Goal: Transaction & Acquisition: Purchase product/service

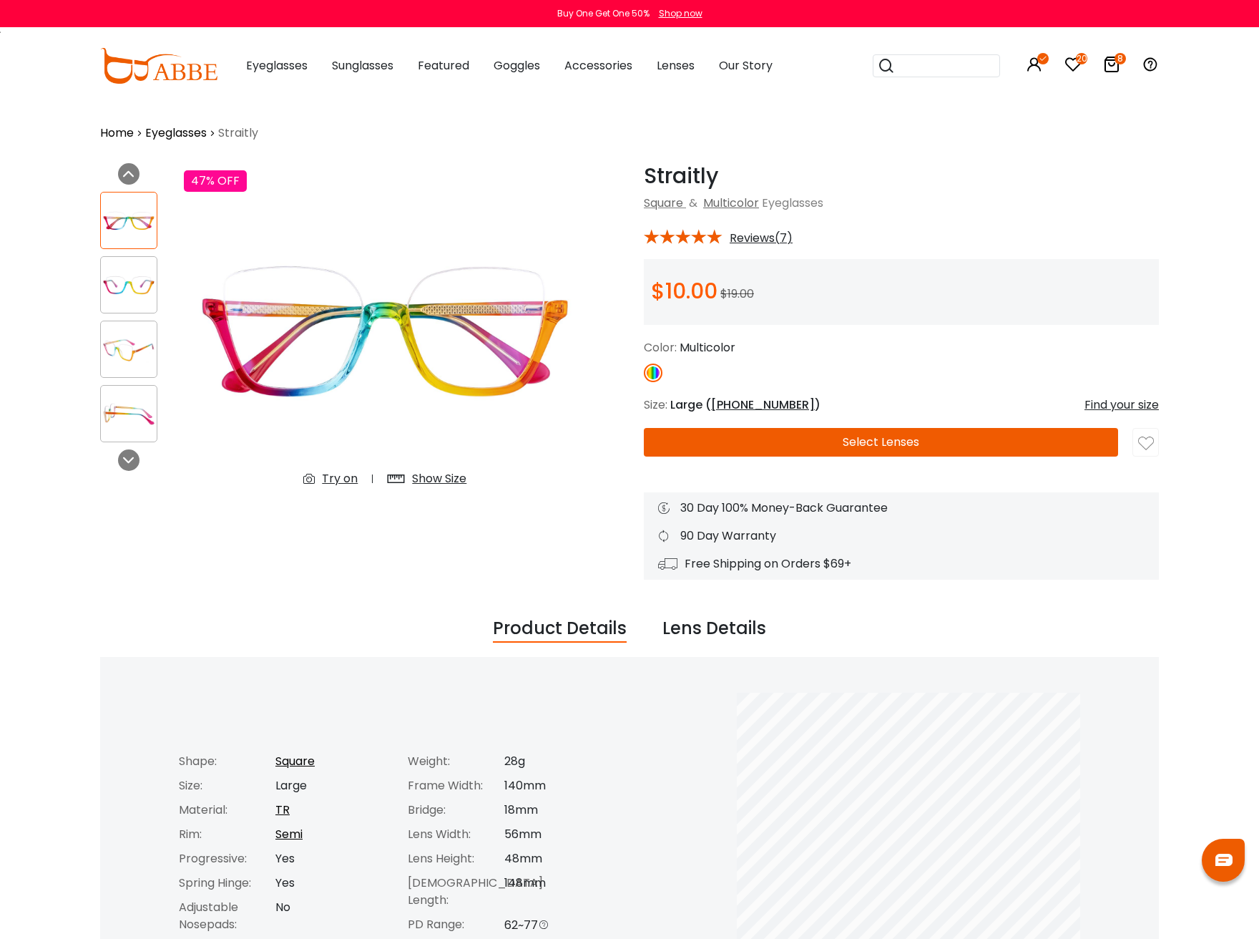
click at [124, 279] on img at bounding box center [129, 285] width 56 height 28
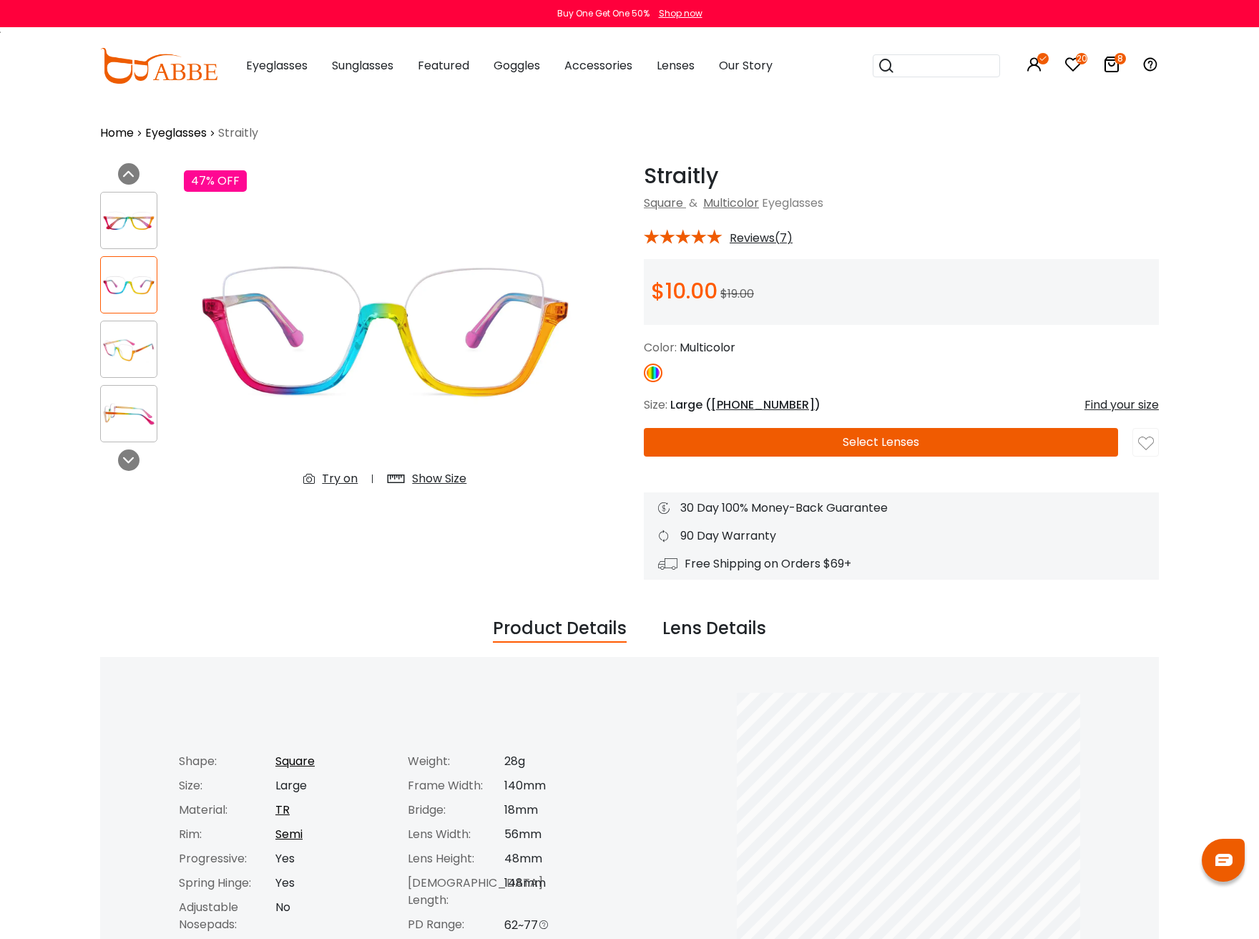
click at [125, 368] on div at bounding box center [128, 349] width 57 height 57
click at [124, 400] on img at bounding box center [129, 414] width 56 height 28
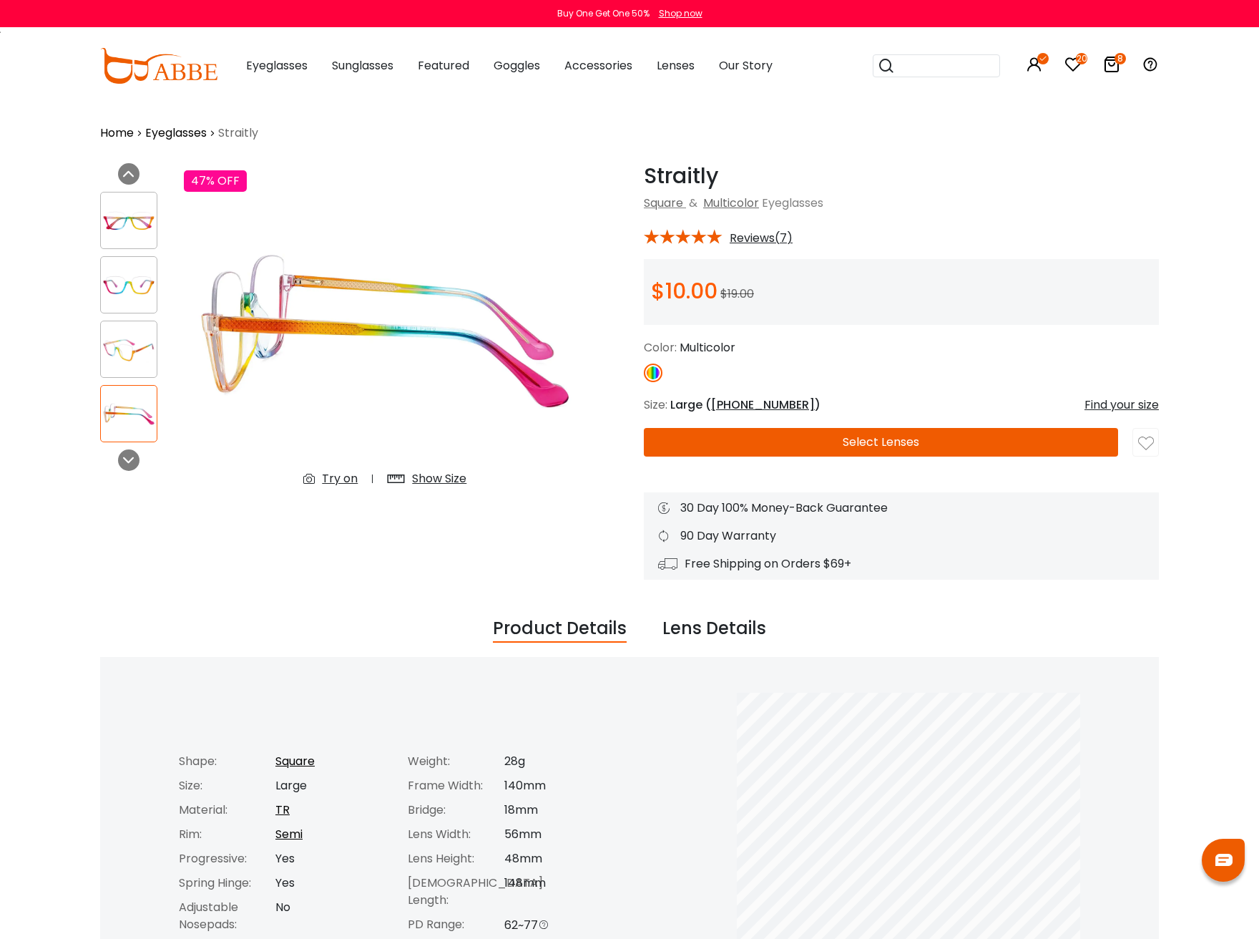
click at [894, 444] on button "Select Lenses" at bounding box center [881, 442] width 474 height 29
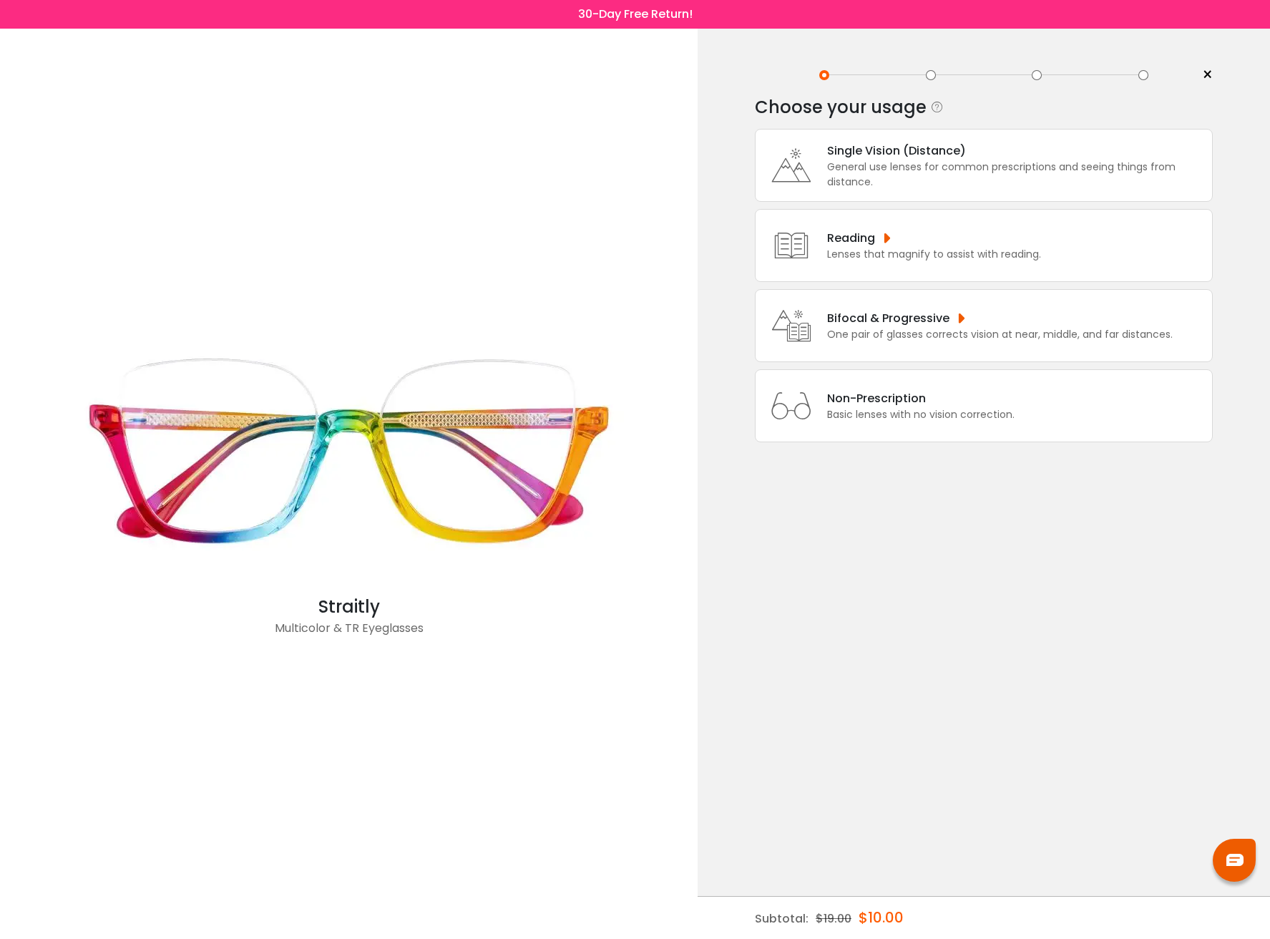
click at [993, 329] on div "One pair of glasses corrects vision at near, middle, and far distances." at bounding box center [1000, 334] width 346 height 15
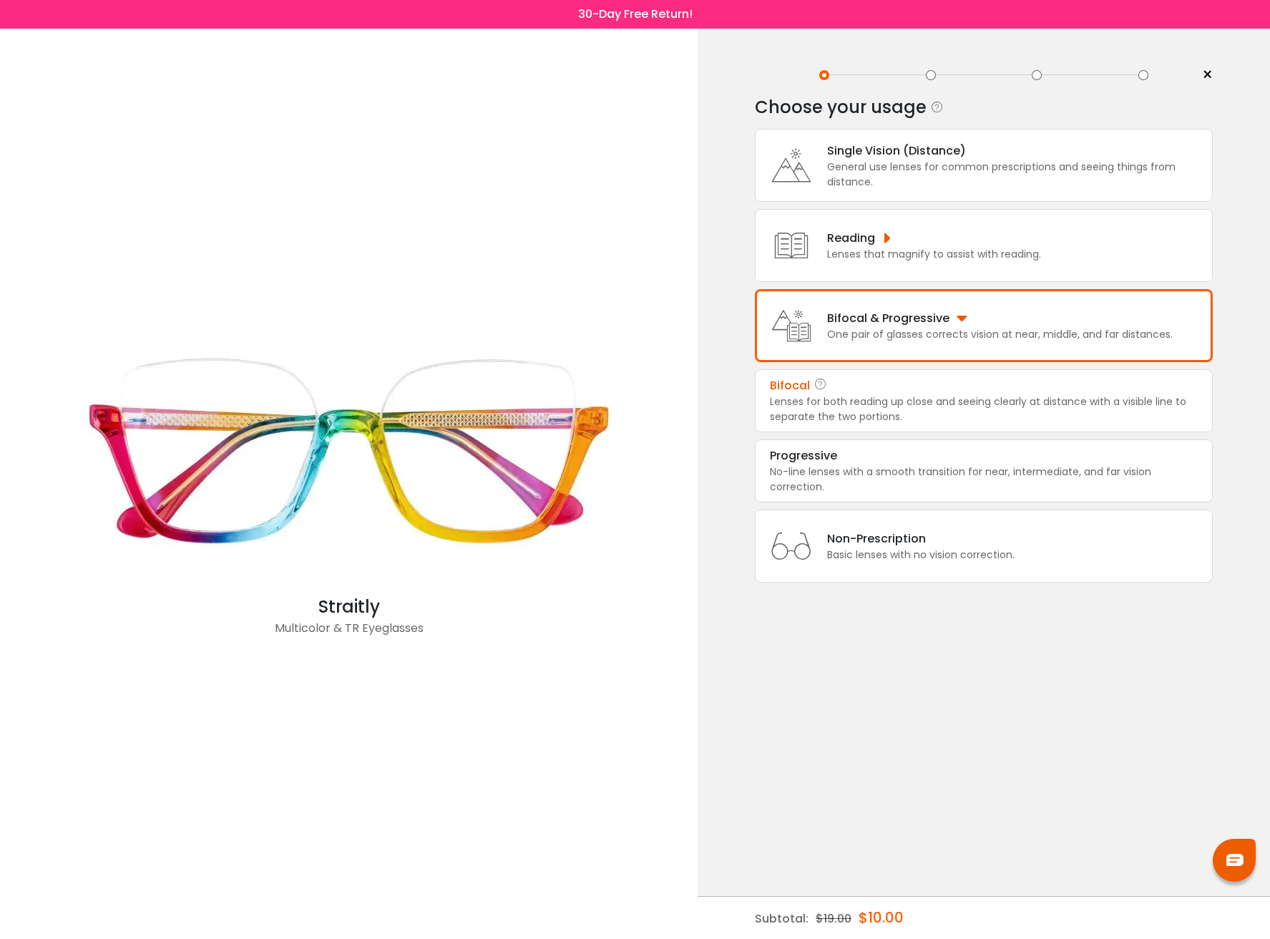
click at [1052, 423] on div "Lenses for both reading up close and seeing clearly at distance with a visible …" at bounding box center [984, 409] width 428 height 30
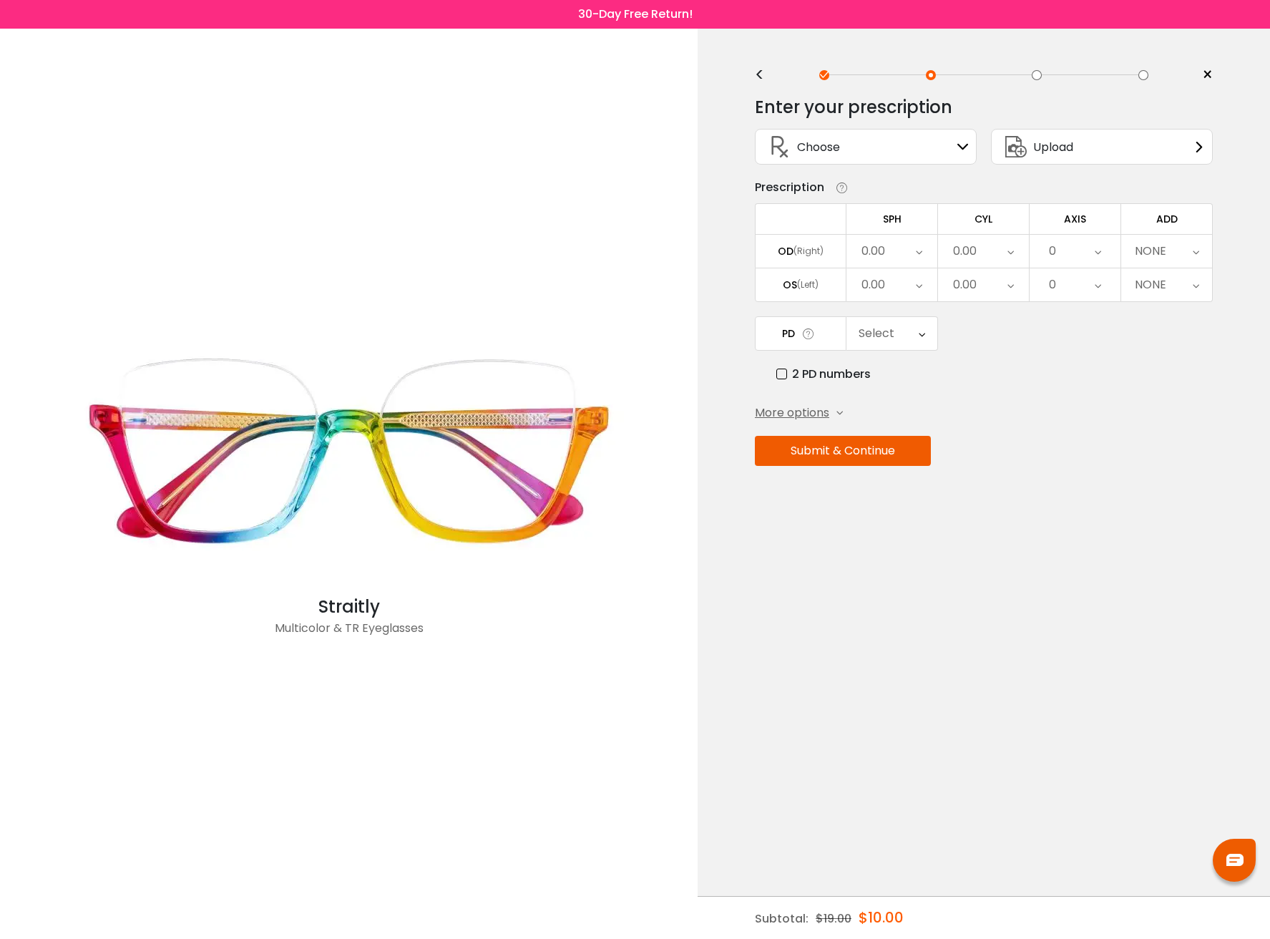
click at [954, 149] on div "Choose Sign In" at bounding box center [866, 146] width 206 height 34
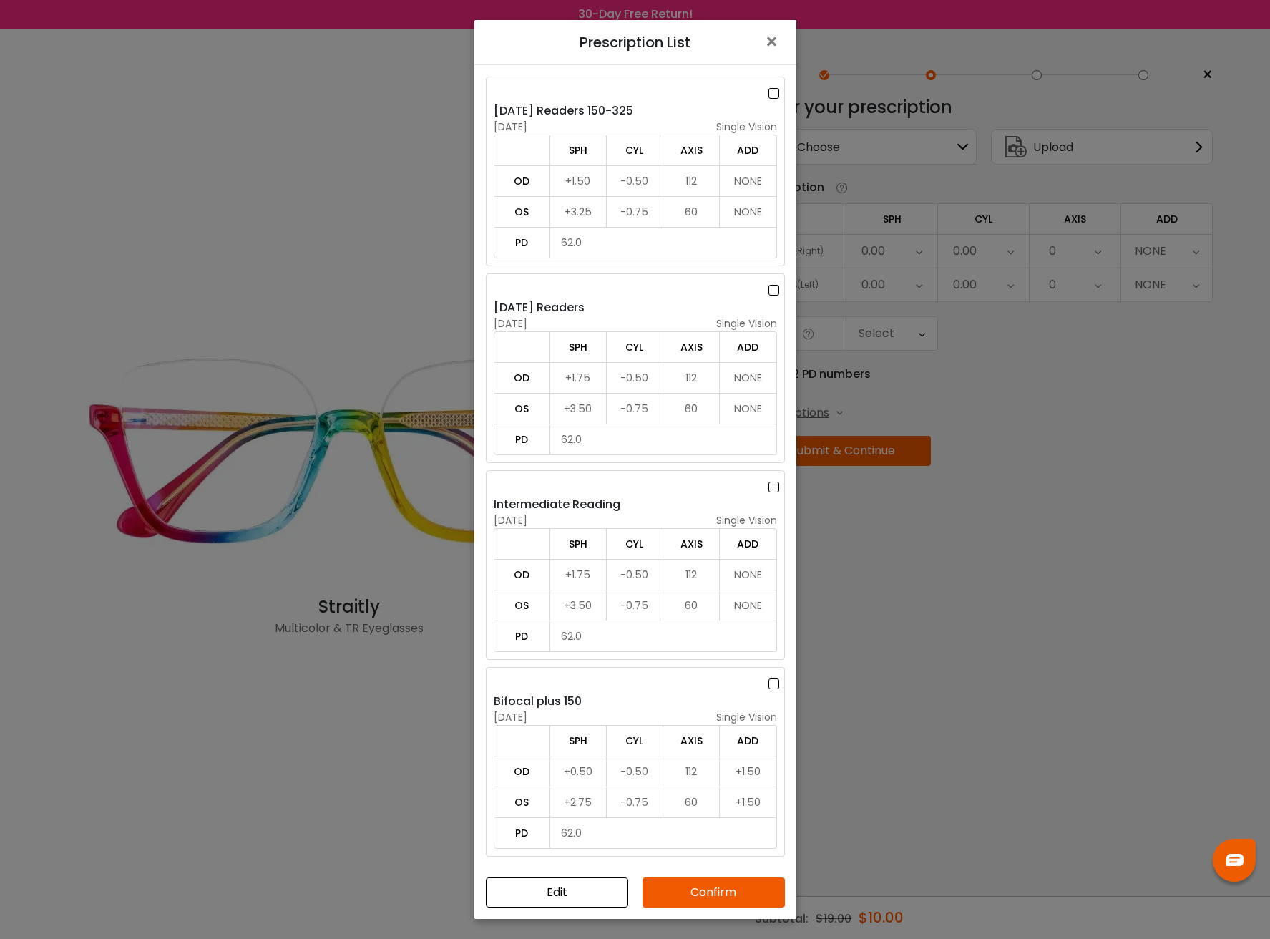
click at [624, 706] on div "Bifocal plus 150" at bounding box center [635, 701] width 283 height 17
click at [744, 883] on button "Confirm" at bounding box center [713, 892] width 142 height 30
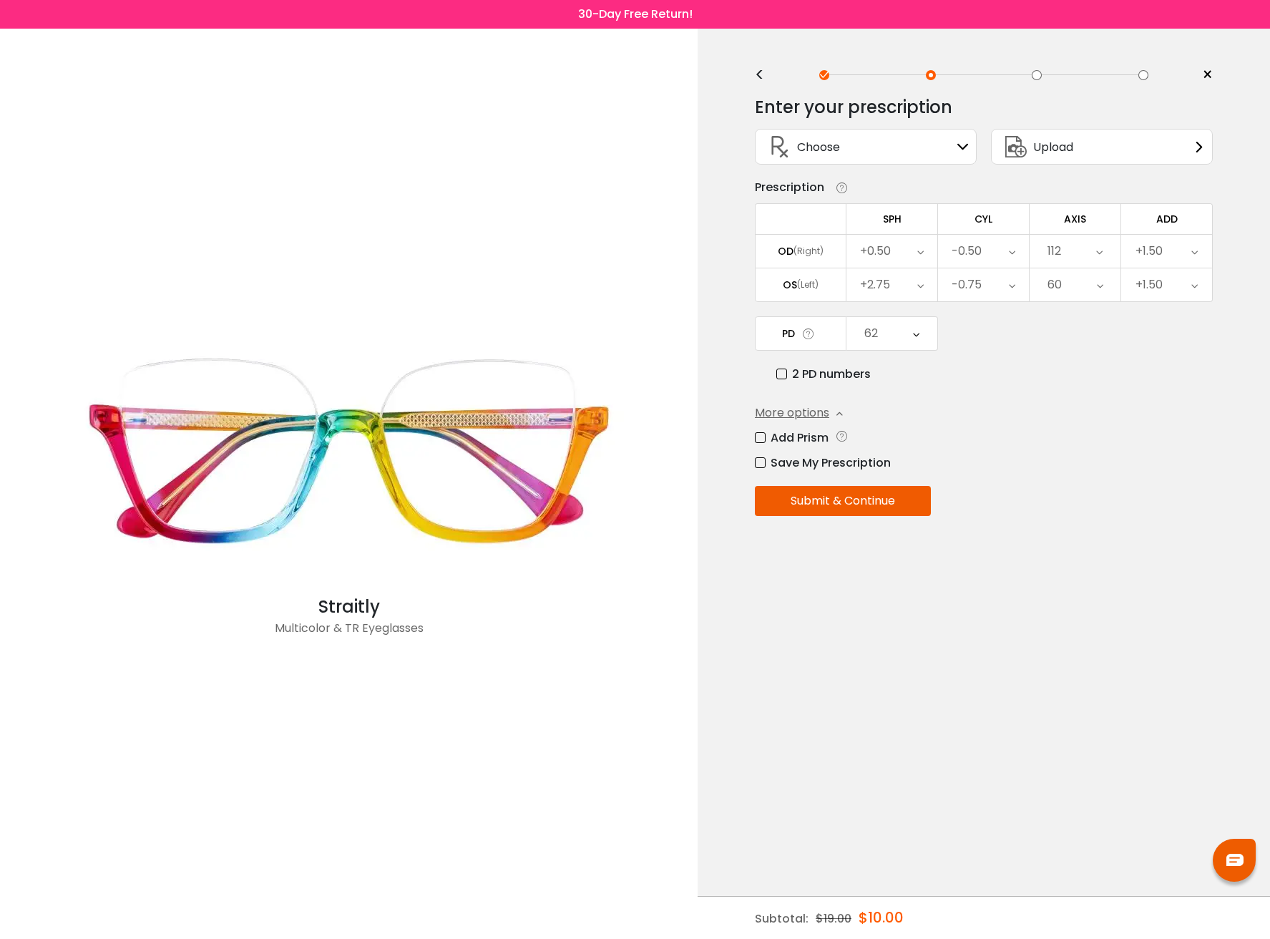
click at [899, 504] on button "Submit & Continue" at bounding box center [843, 501] width 176 height 30
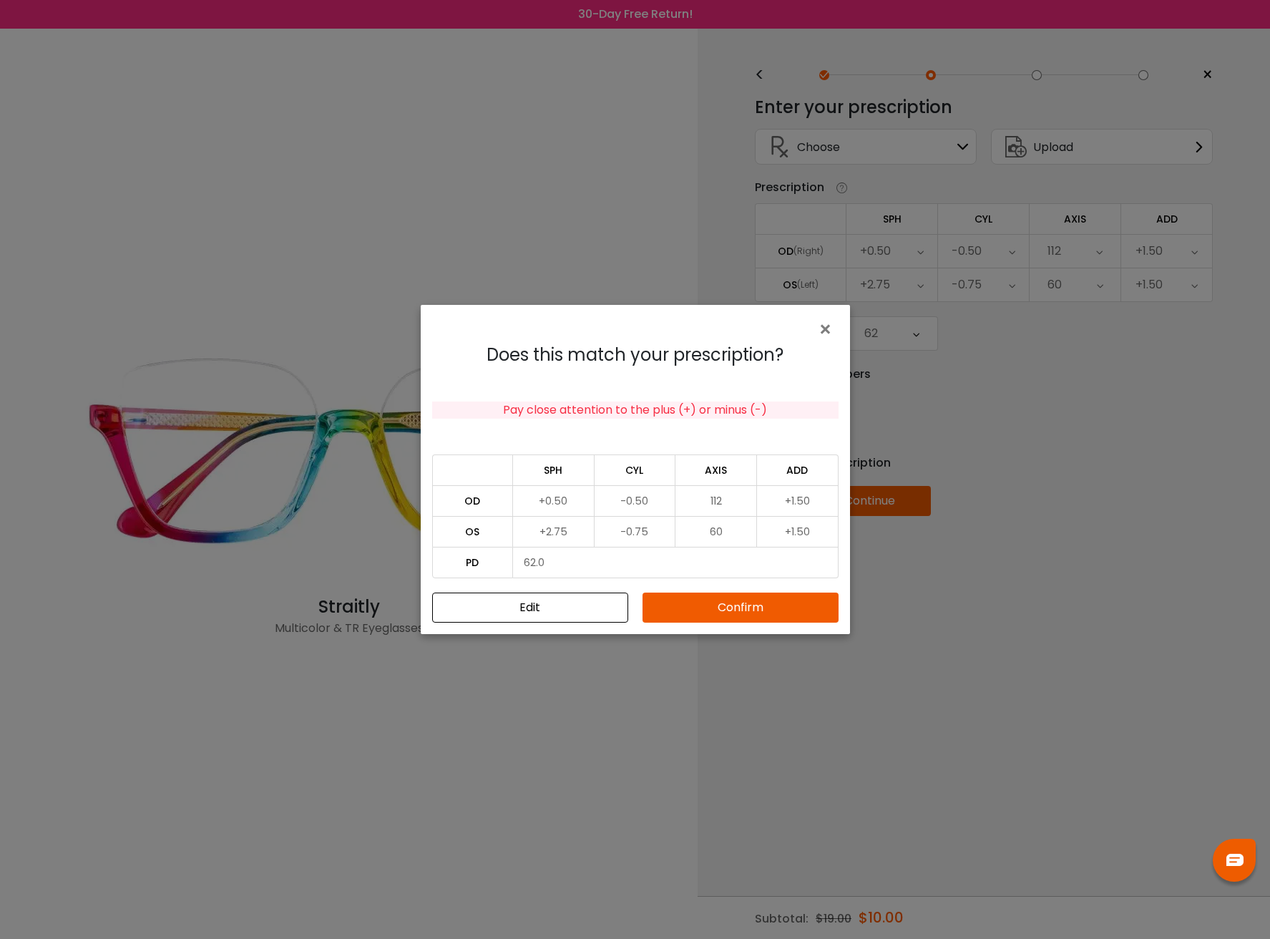
click at [763, 611] on button "Confirm" at bounding box center [740, 607] width 196 height 30
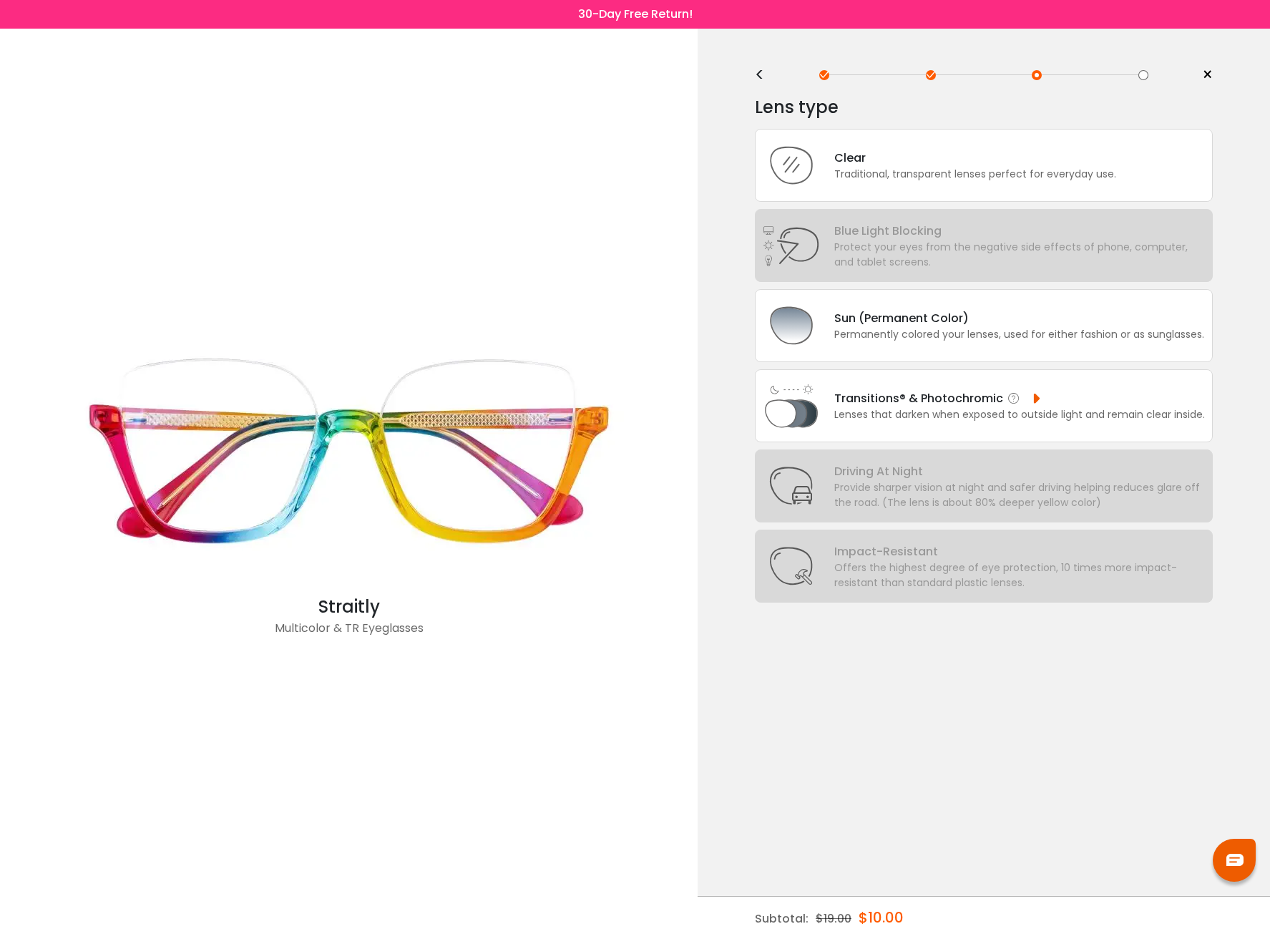
click at [1030, 396] on div "Transitions® & Photochromic" at bounding box center [1019, 398] width 371 height 18
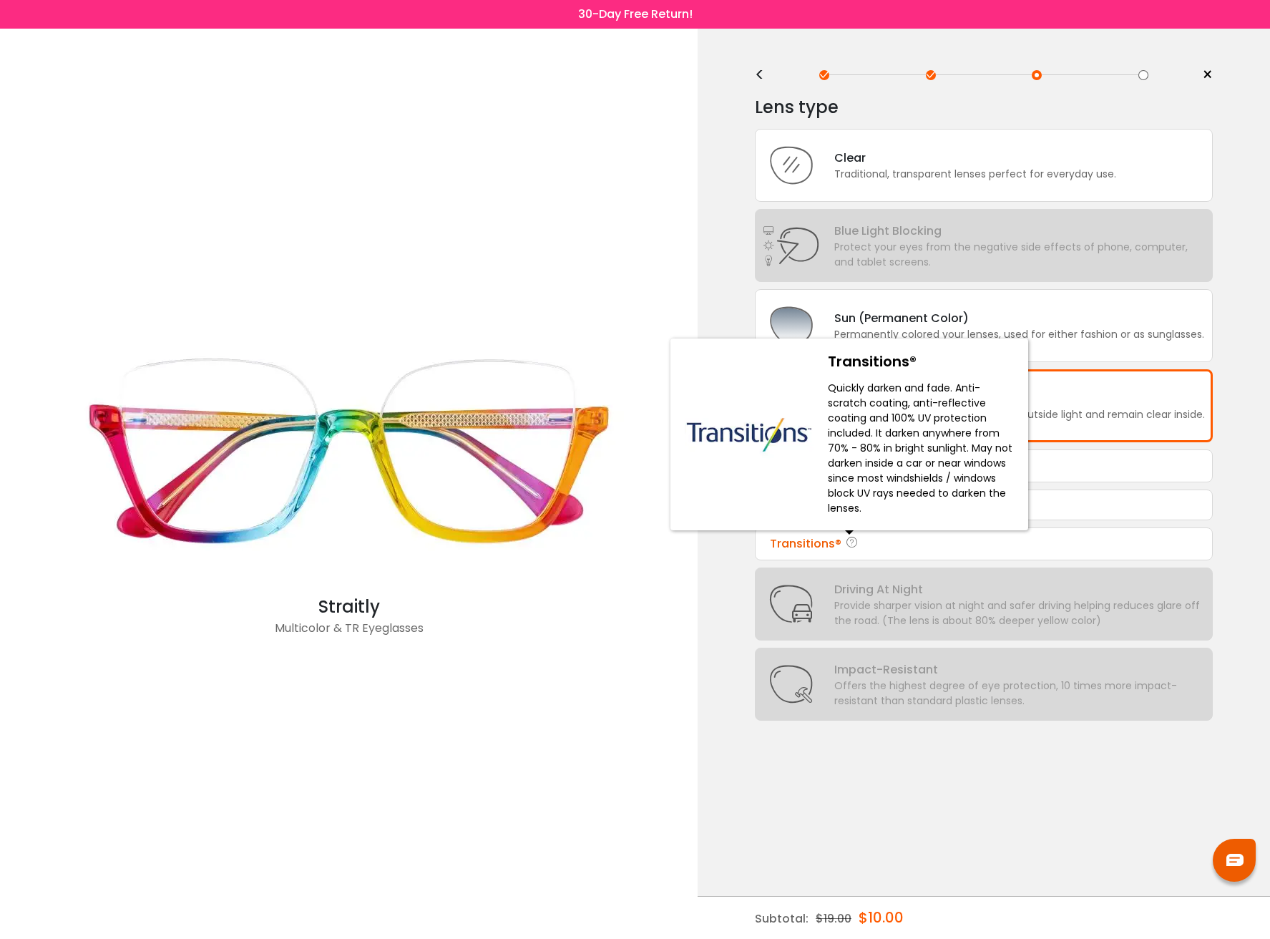
click at [849, 545] on icon at bounding box center [852, 543] width 14 height 17
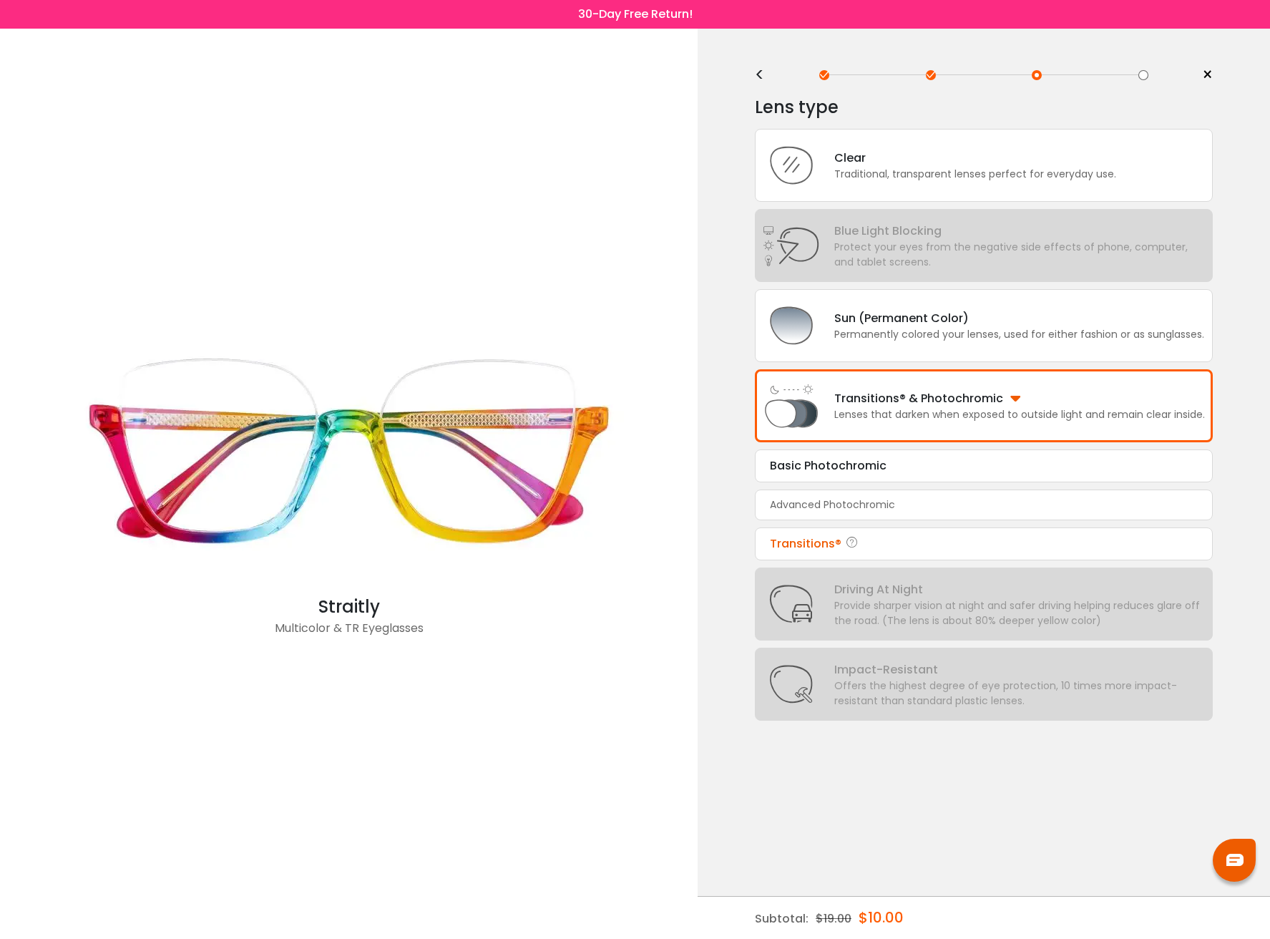
click at [959, 547] on div "Transitions®" at bounding box center [984, 543] width 428 height 17
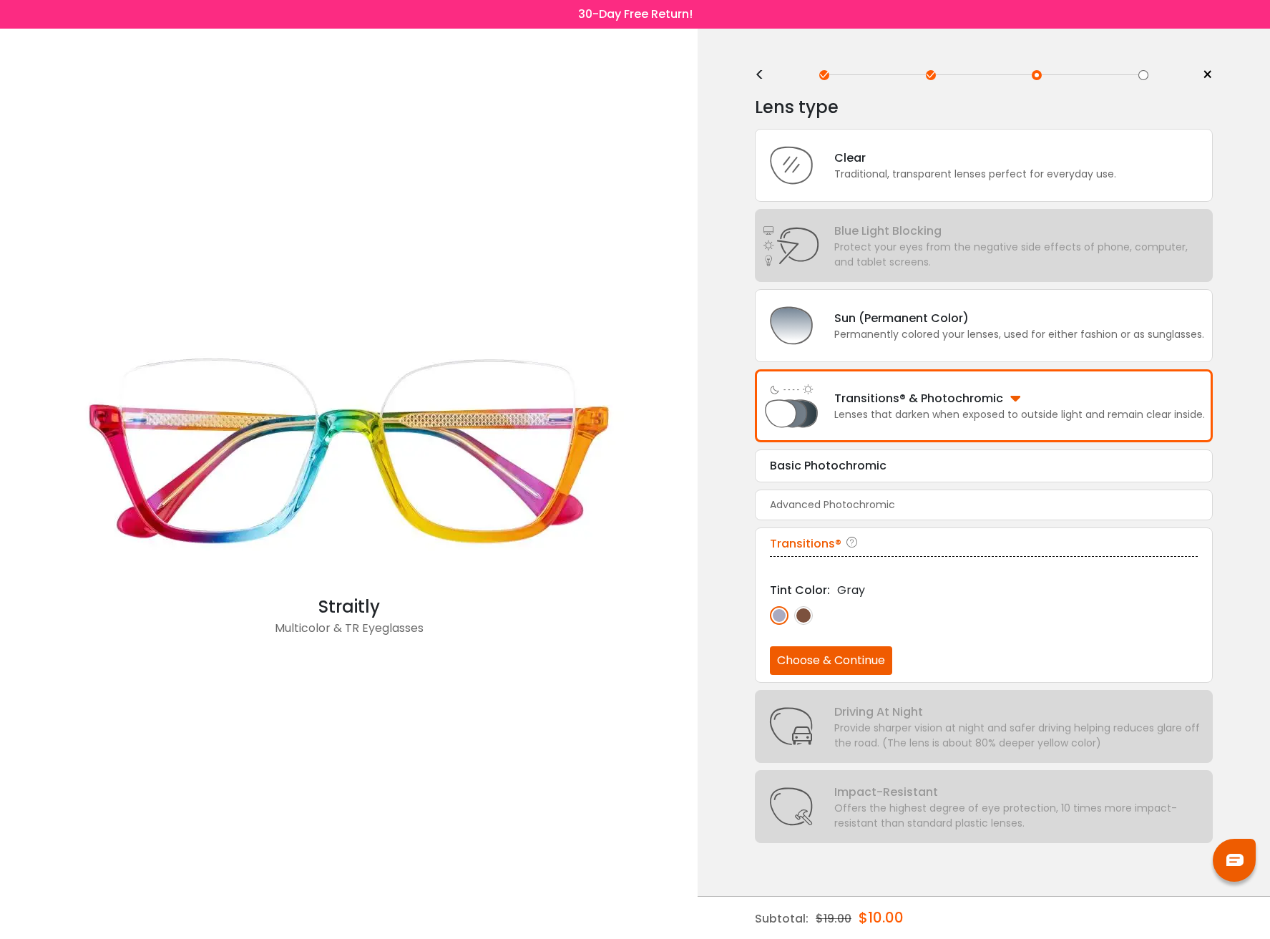
click at [803, 617] on img at bounding box center [803, 615] width 19 height 19
click at [777, 617] on img at bounding box center [779, 615] width 19 height 19
click at [1045, 167] on div "Traditional, transparent lenses perfect for everyday use." at bounding box center [975, 174] width 282 height 15
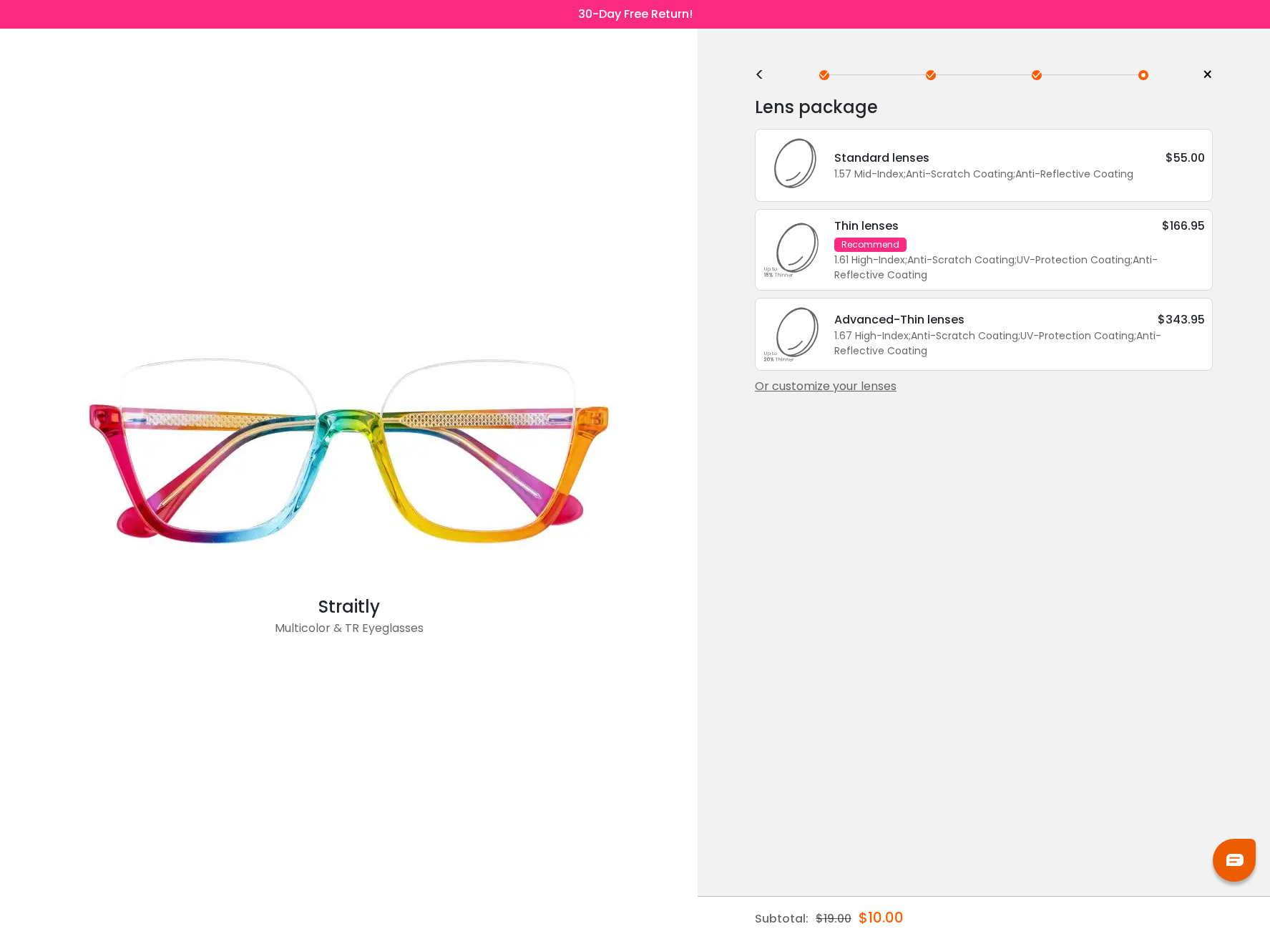
click at [872, 316] on div "Advanced-Thin lenses" at bounding box center [899, 320] width 130 height 18
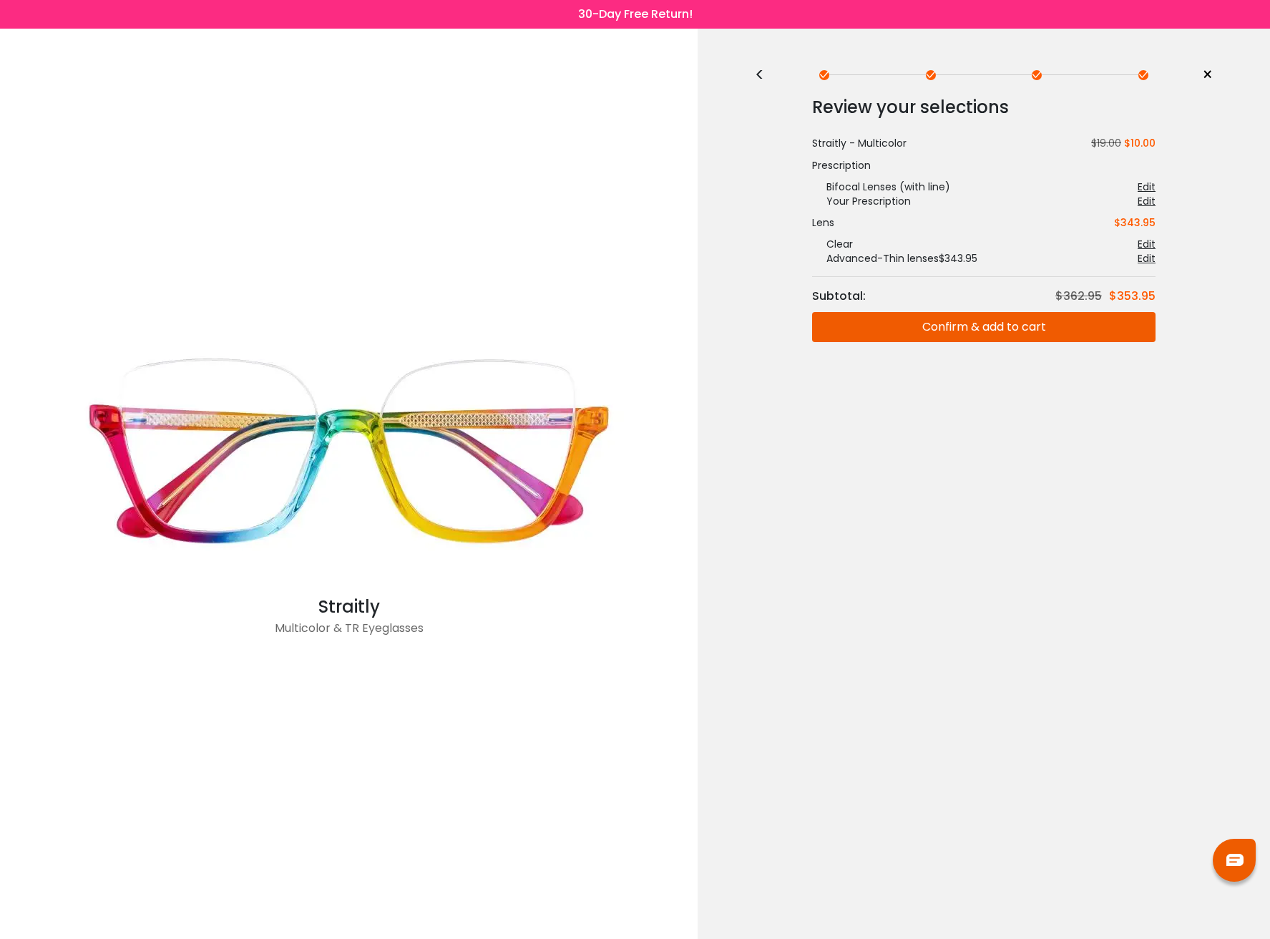
drag, startPoint x: 753, startPoint y: 68, endPoint x: 761, endPoint y: 77, distance: 12.7
click at [754, 68] on div "< × Choose your usage Single Vision (Distance) This lens helps you see details …" at bounding box center [984, 484] width 572 height 910
click at [761, 77] on div "<" at bounding box center [765, 74] width 21 height 11
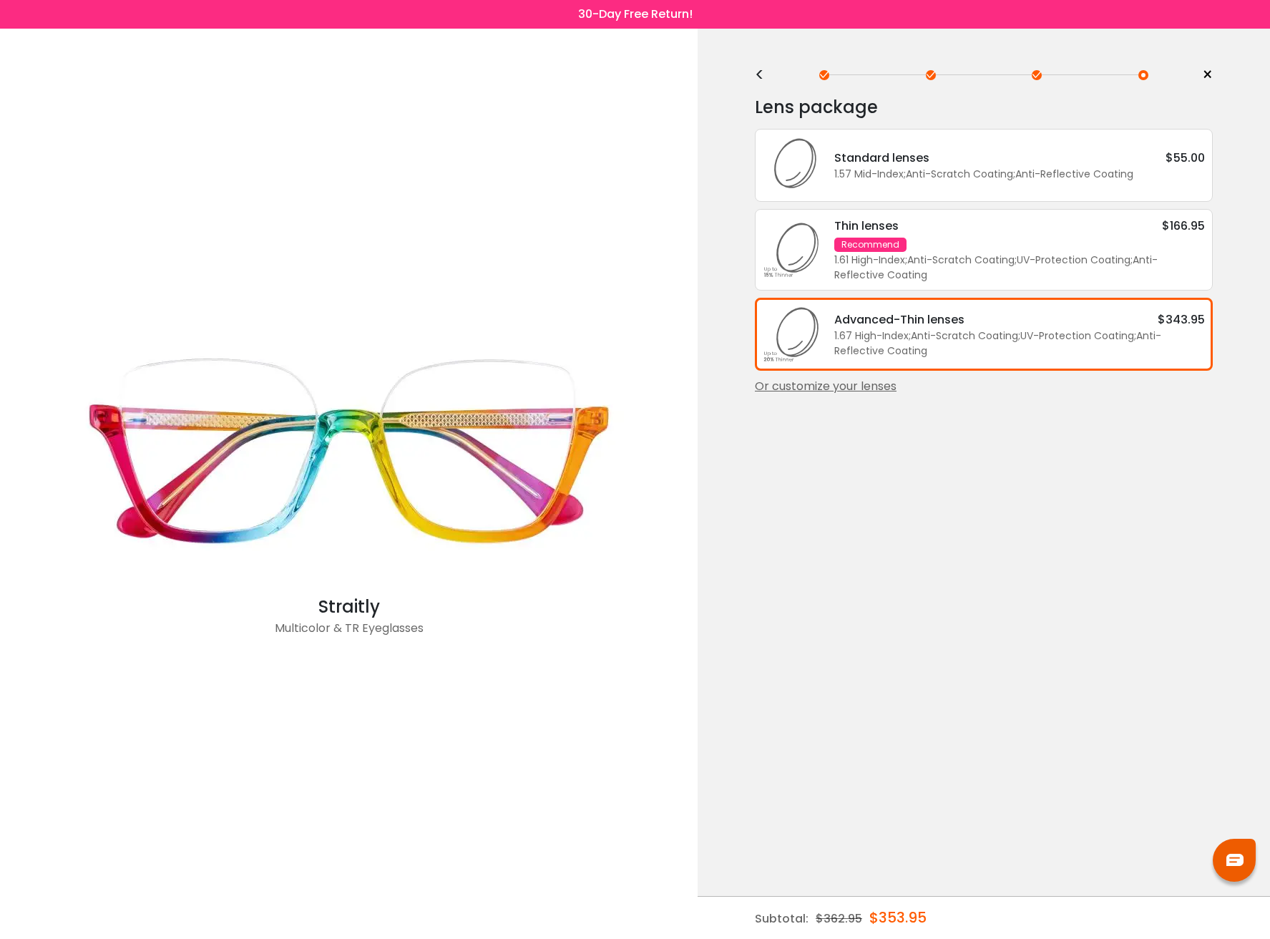
click at [761, 77] on div "<" at bounding box center [765, 74] width 21 height 11
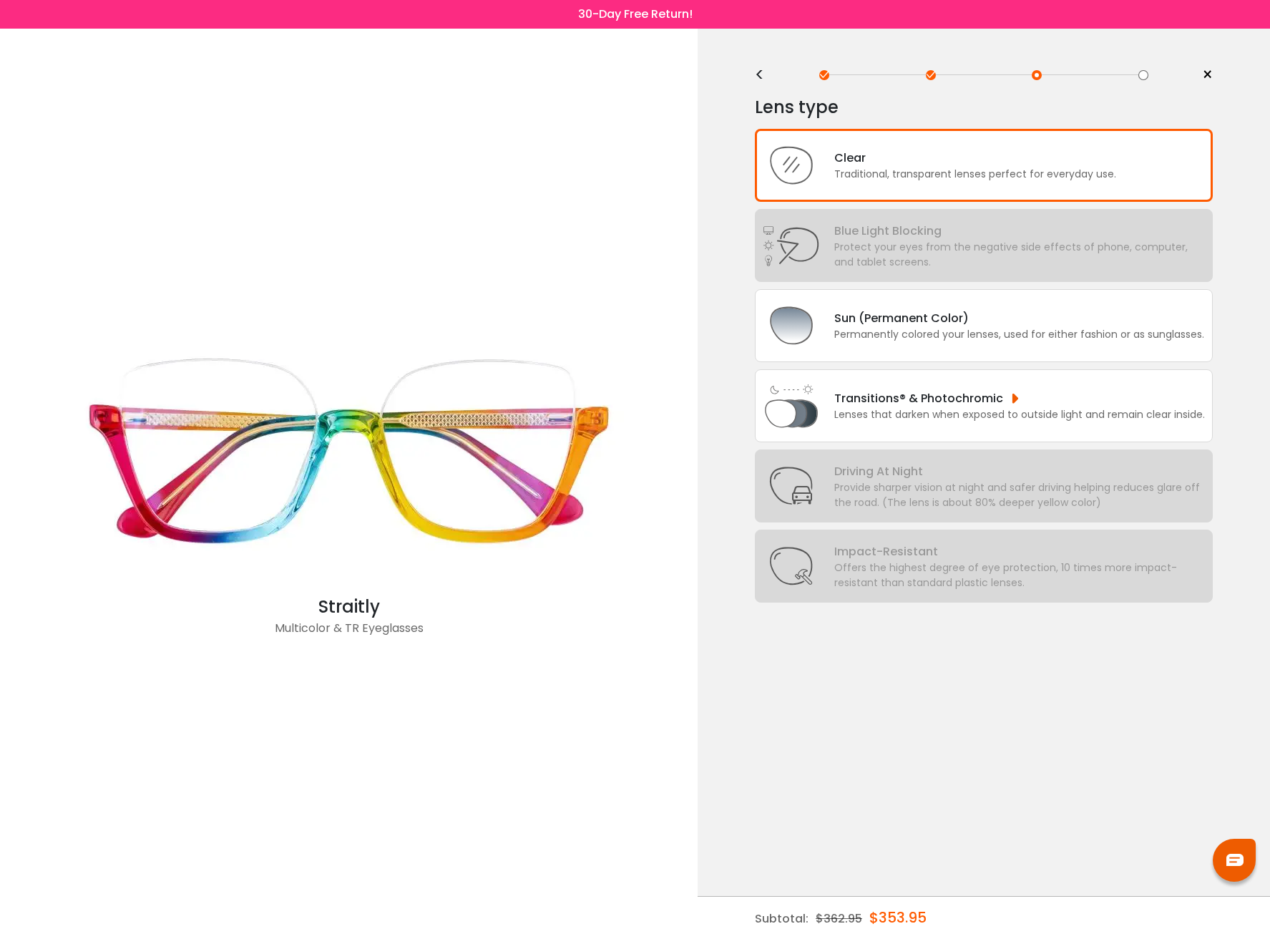
click at [761, 77] on div "<" at bounding box center [765, 74] width 21 height 11
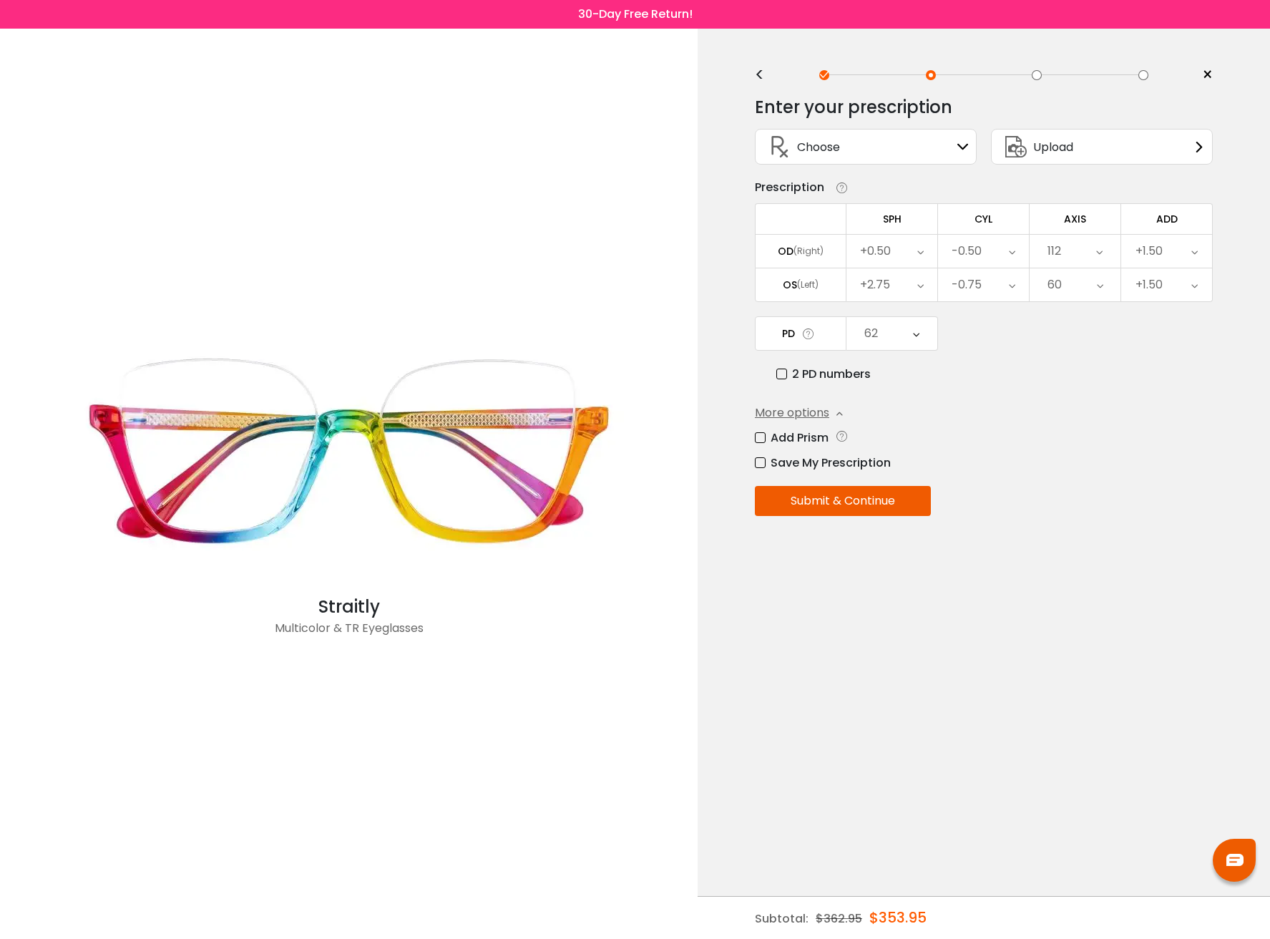
click at [761, 77] on div "<" at bounding box center [765, 74] width 21 height 11
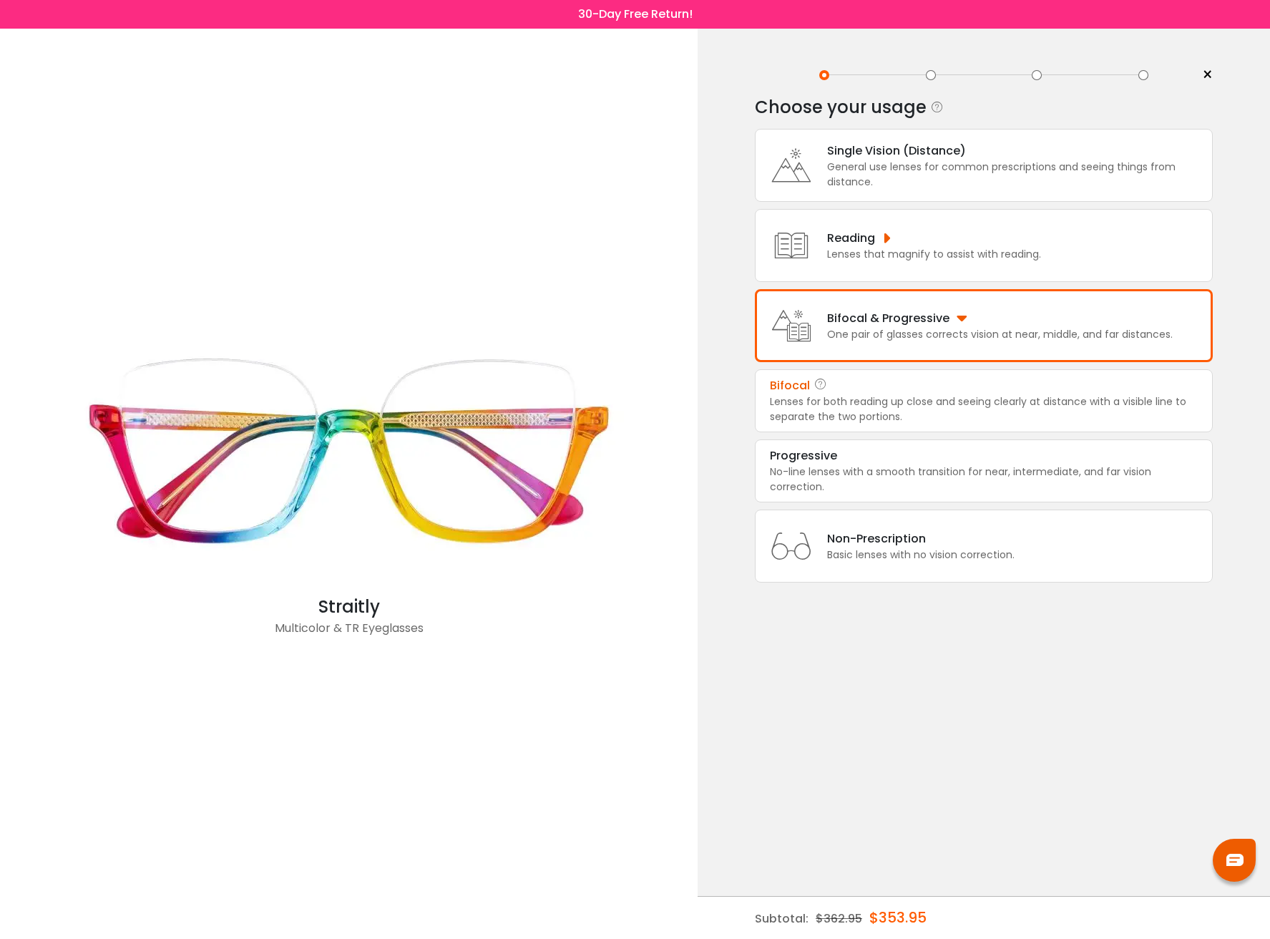
click at [990, 160] on div "General use lenses for common prescriptions and seeing things from distance." at bounding box center [1016, 175] width 378 height 30
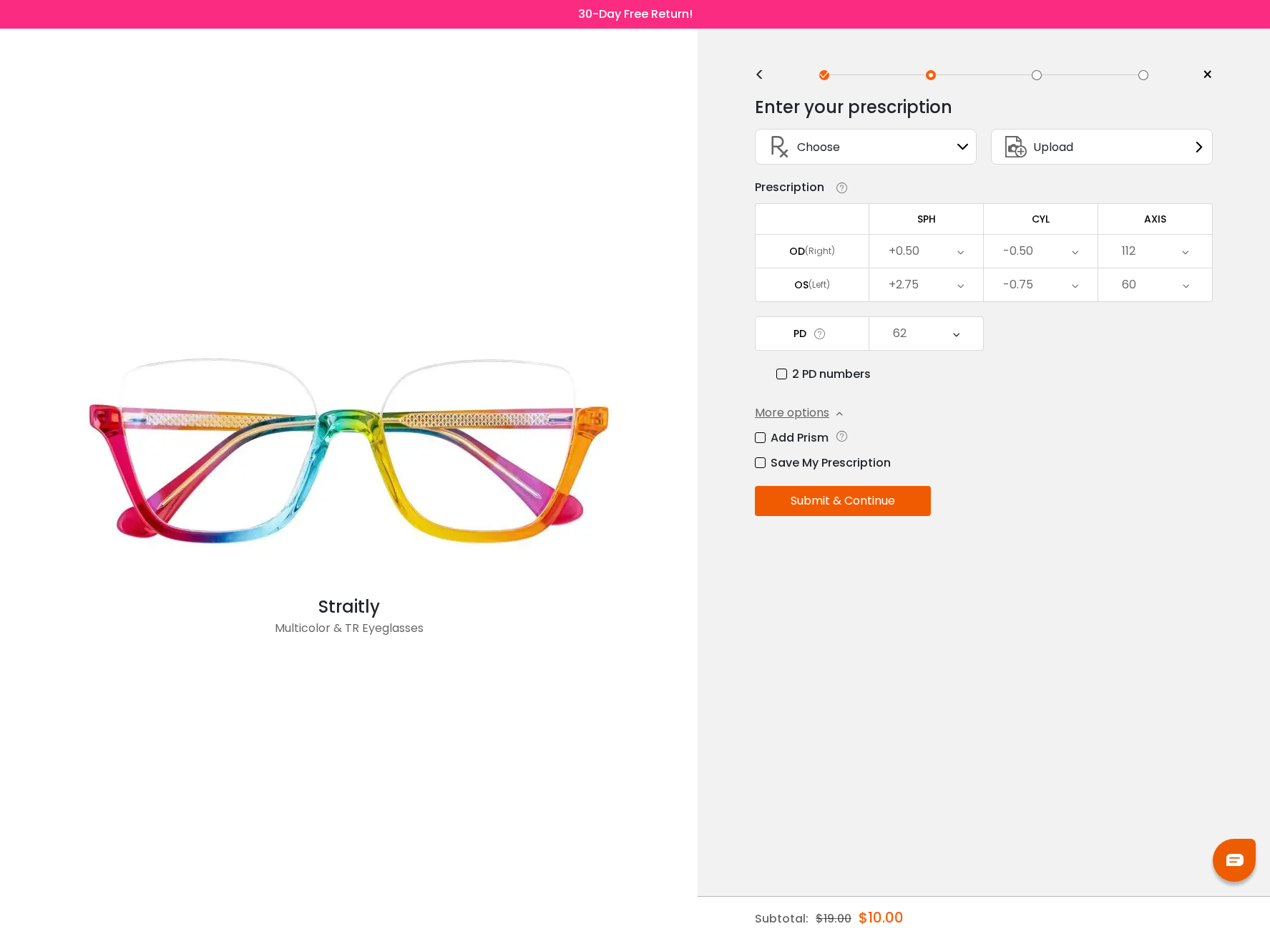
click at [761, 72] on div "<" at bounding box center [765, 74] width 21 height 11
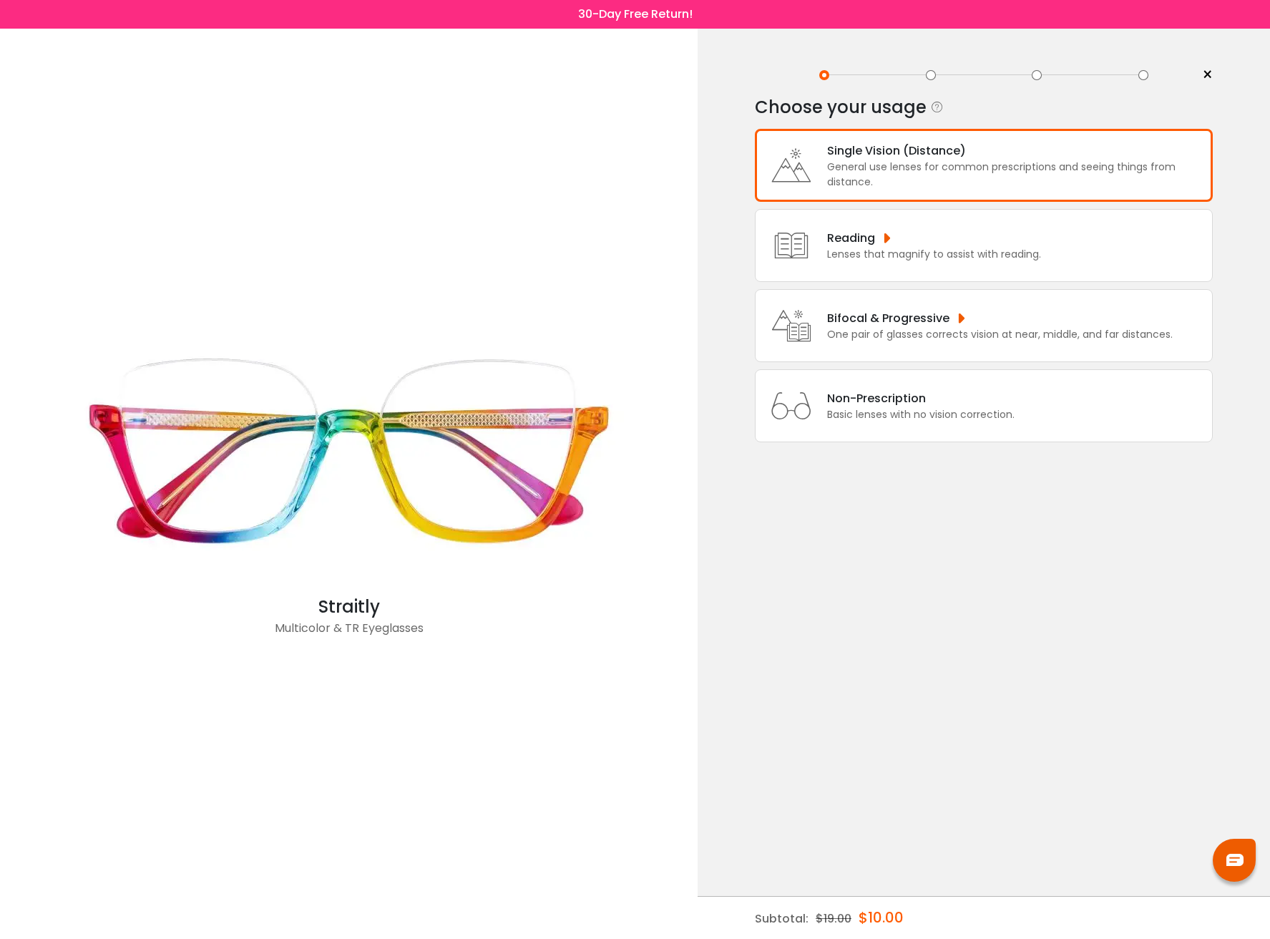
click at [890, 243] on div "Reading" at bounding box center [934, 238] width 214 height 18
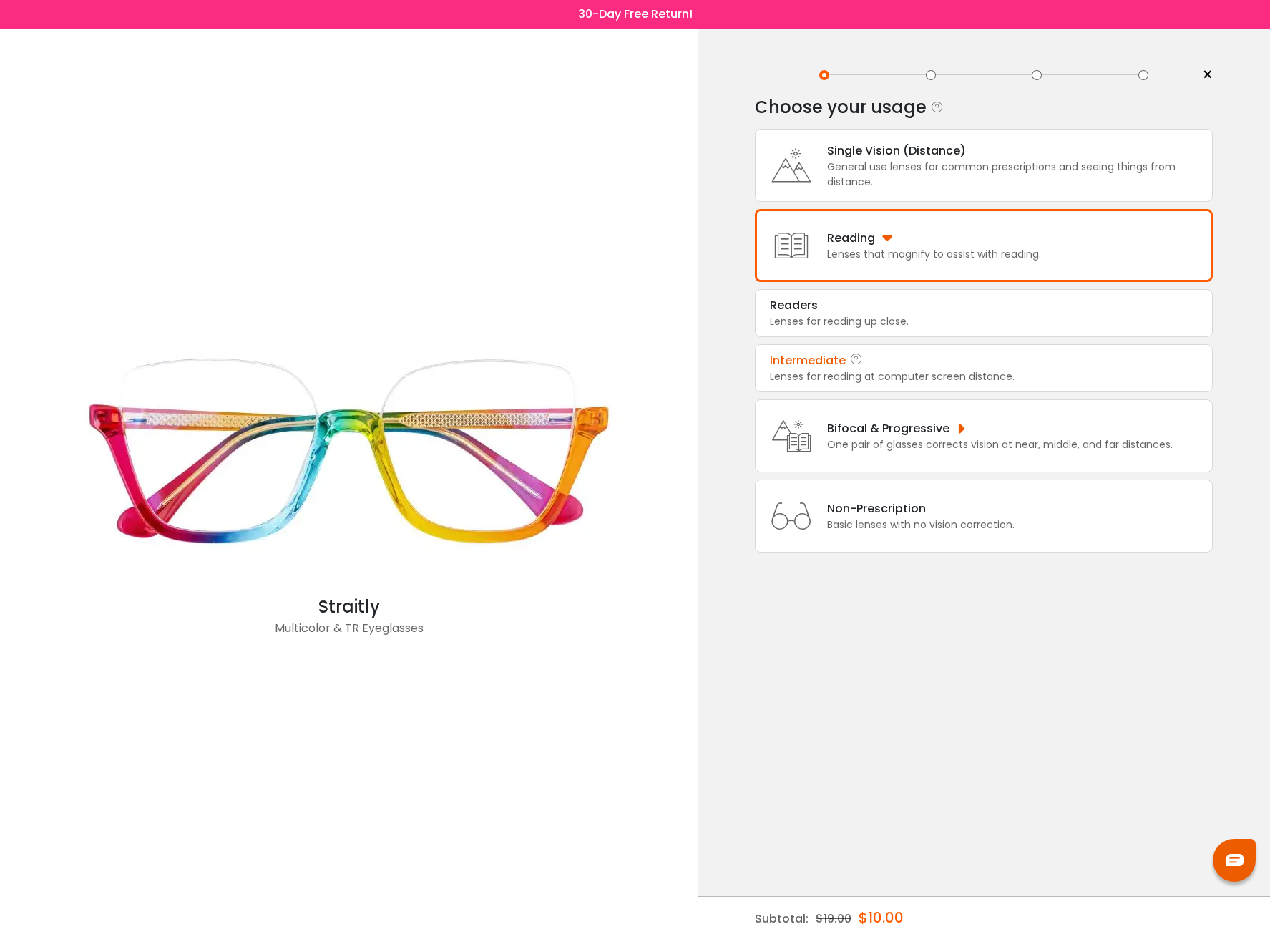
click at [978, 367] on div "Intermediate" at bounding box center [984, 360] width 428 height 17
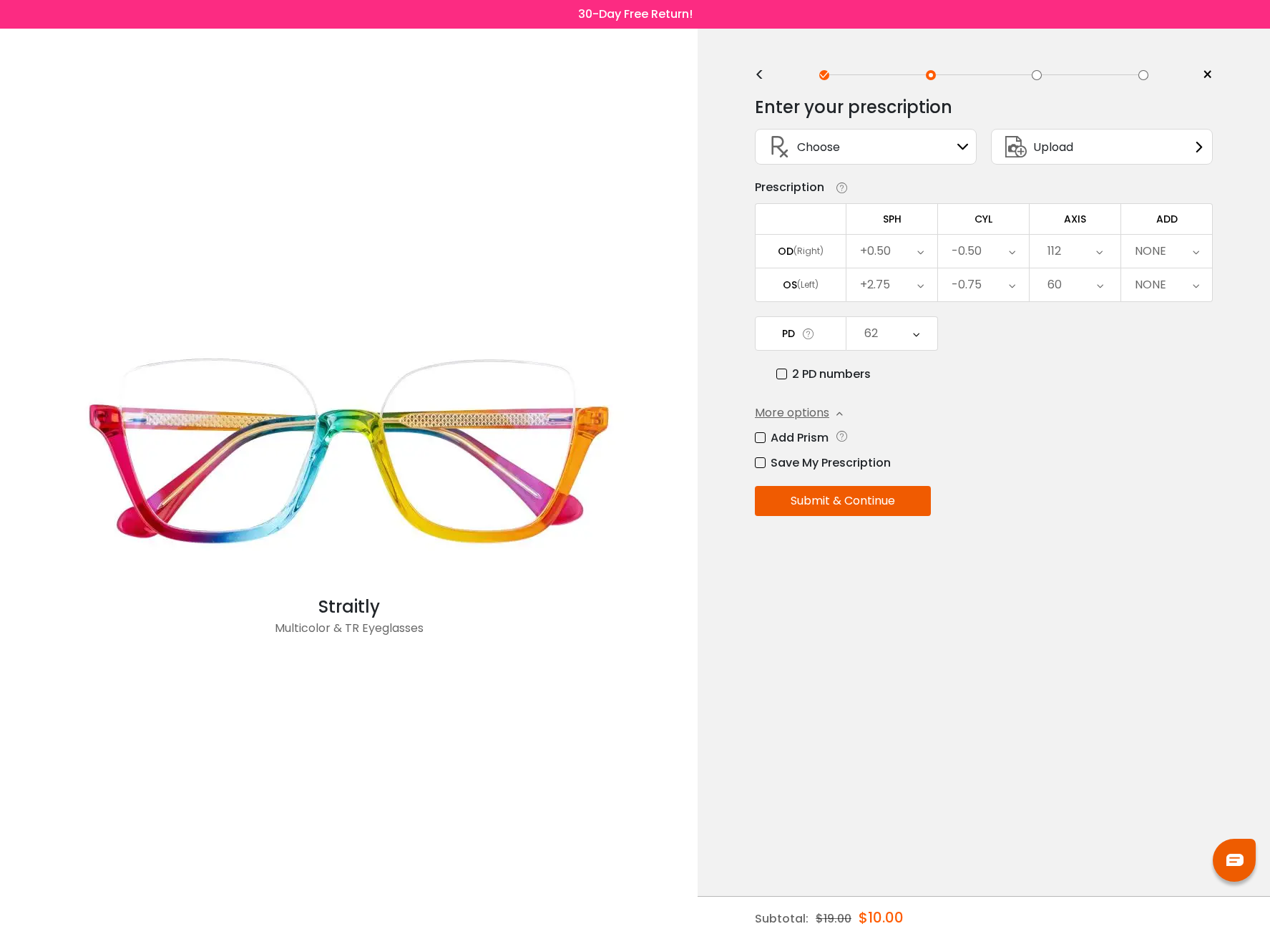
click at [951, 143] on div "Choose Sign In" at bounding box center [866, 146] width 206 height 34
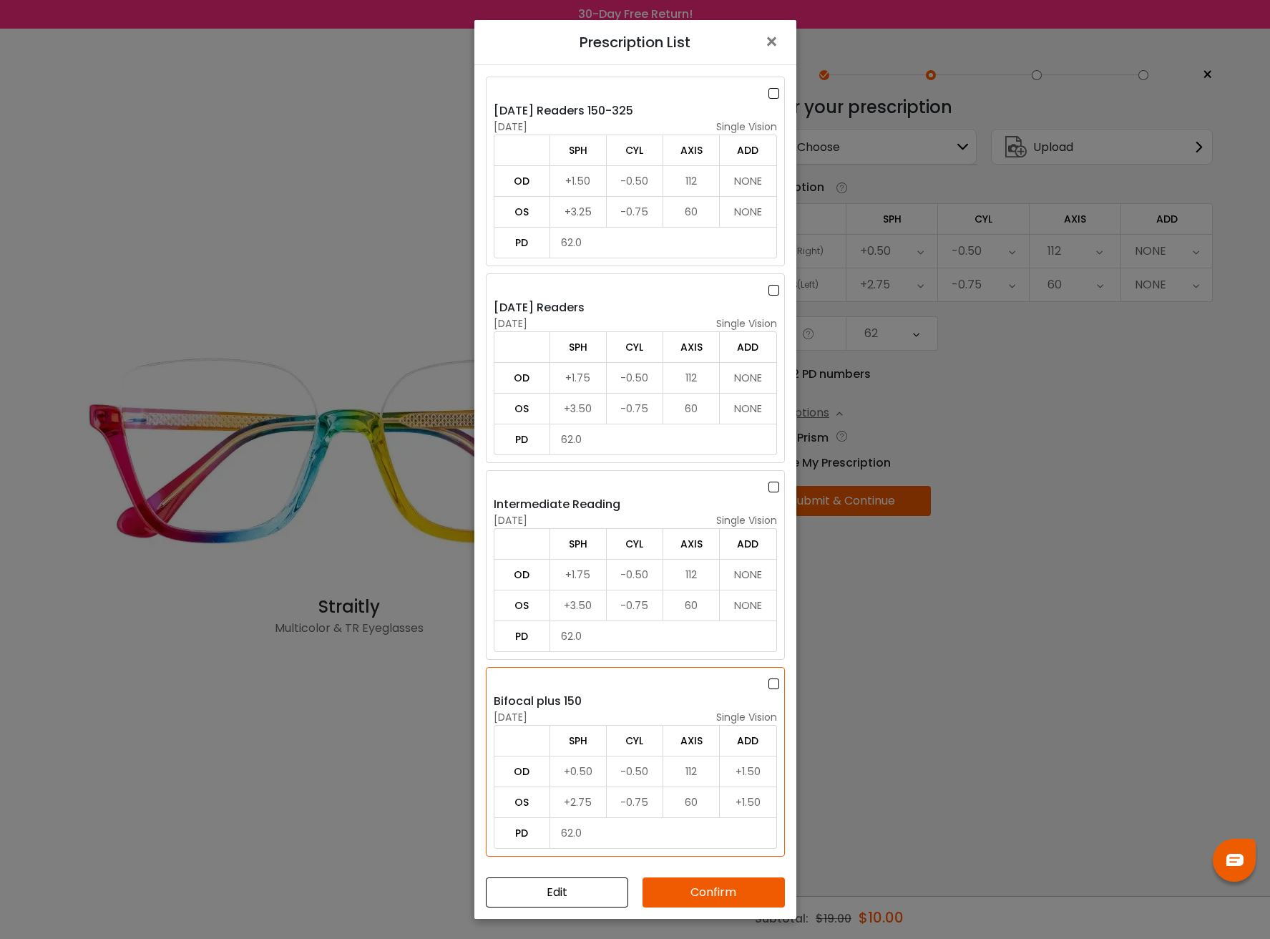
click at [753, 886] on button "Confirm" at bounding box center [713, 892] width 142 height 30
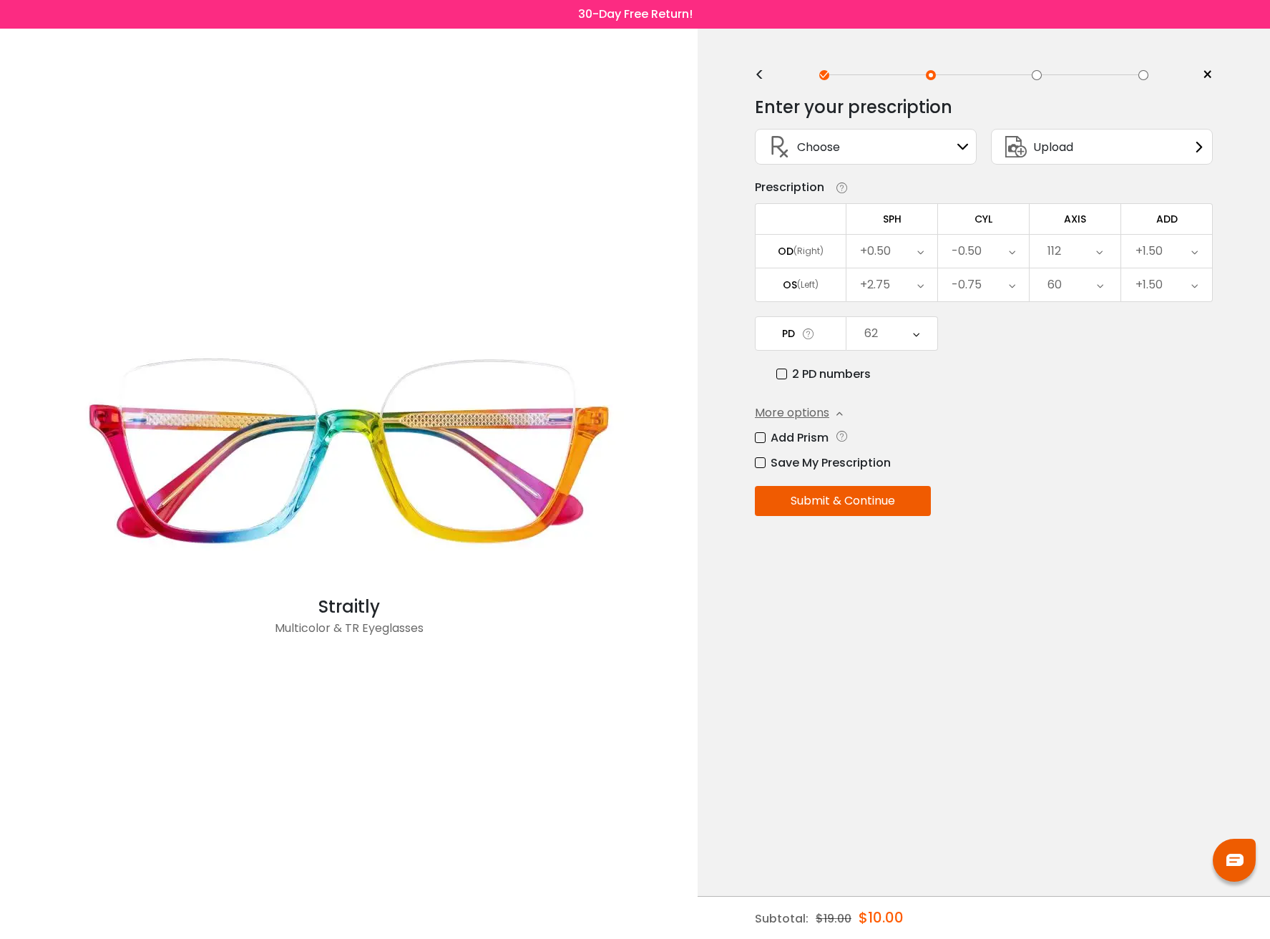
click at [909, 243] on div "+0.50" at bounding box center [891, 251] width 91 height 33
click at [911, 398] on li "+0.75" at bounding box center [891, 400] width 91 height 26
click at [922, 257] on icon at bounding box center [920, 251] width 6 height 33
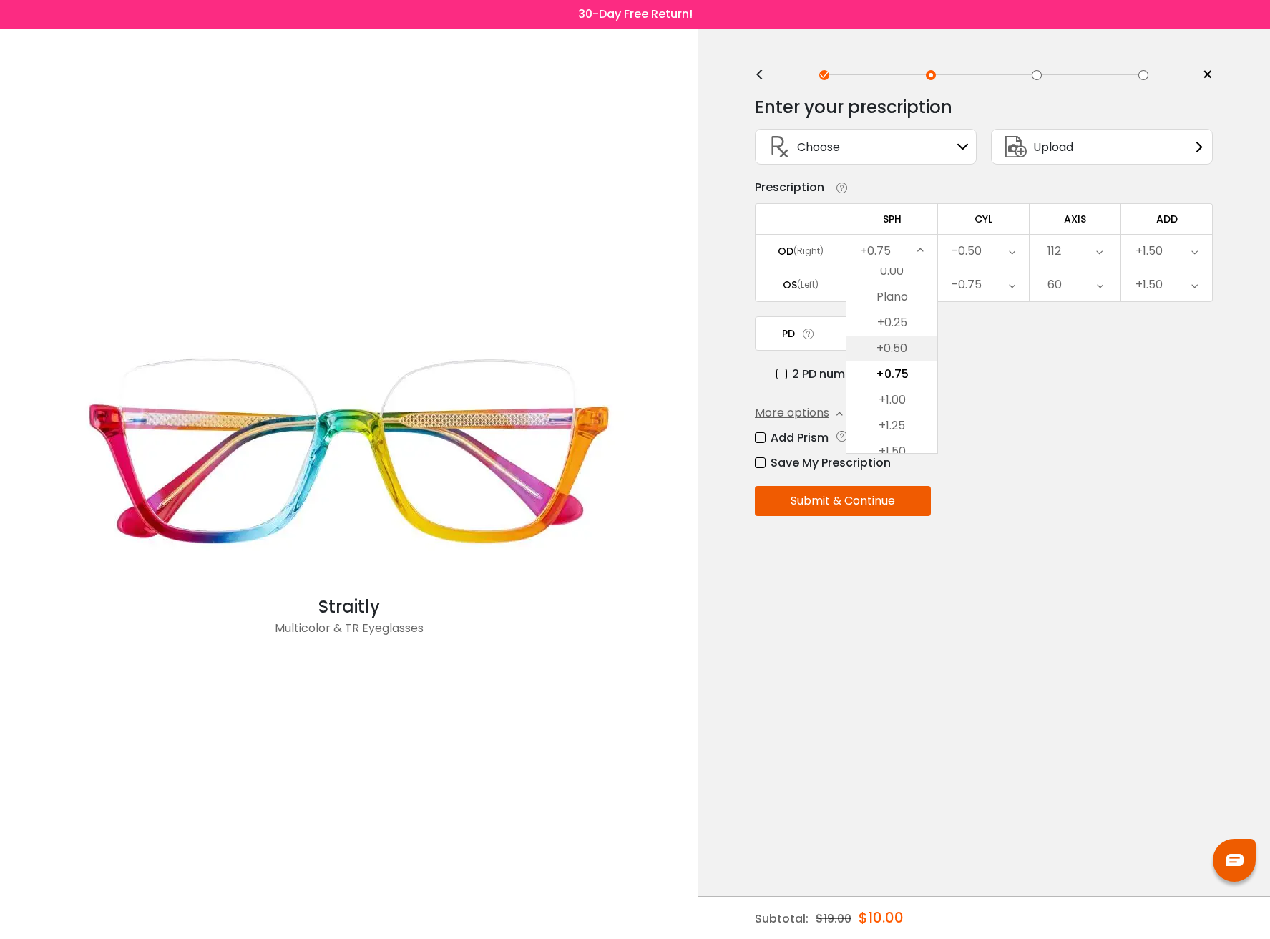
click at [896, 343] on li "+0.50" at bounding box center [891, 349] width 91 height 26
click at [842, 504] on button "Submit & Continue" at bounding box center [843, 501] width 176 height 30
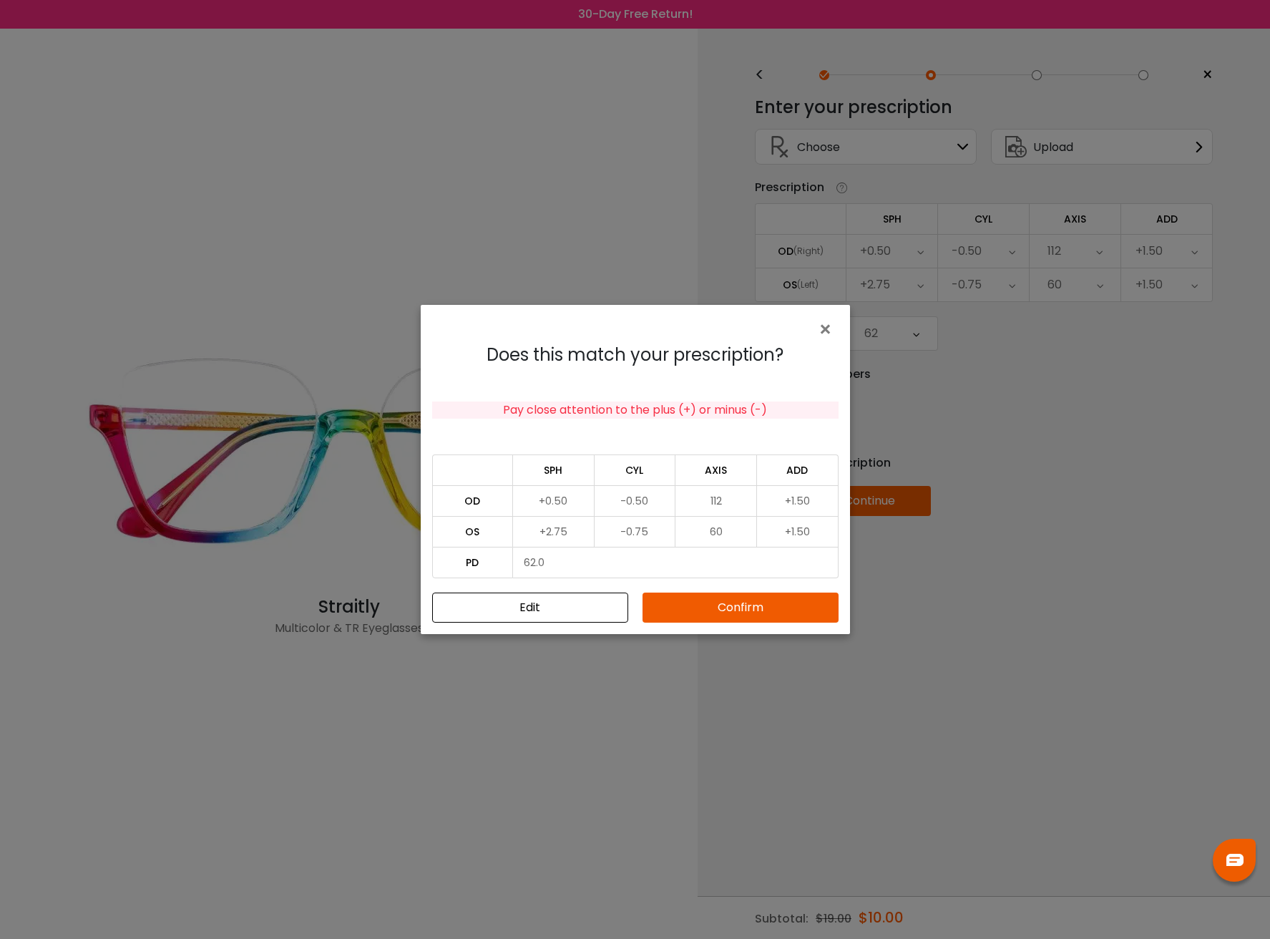
click at [728, 611] on button "Confirm" at bounding box center [740, 607] width 196 height 30
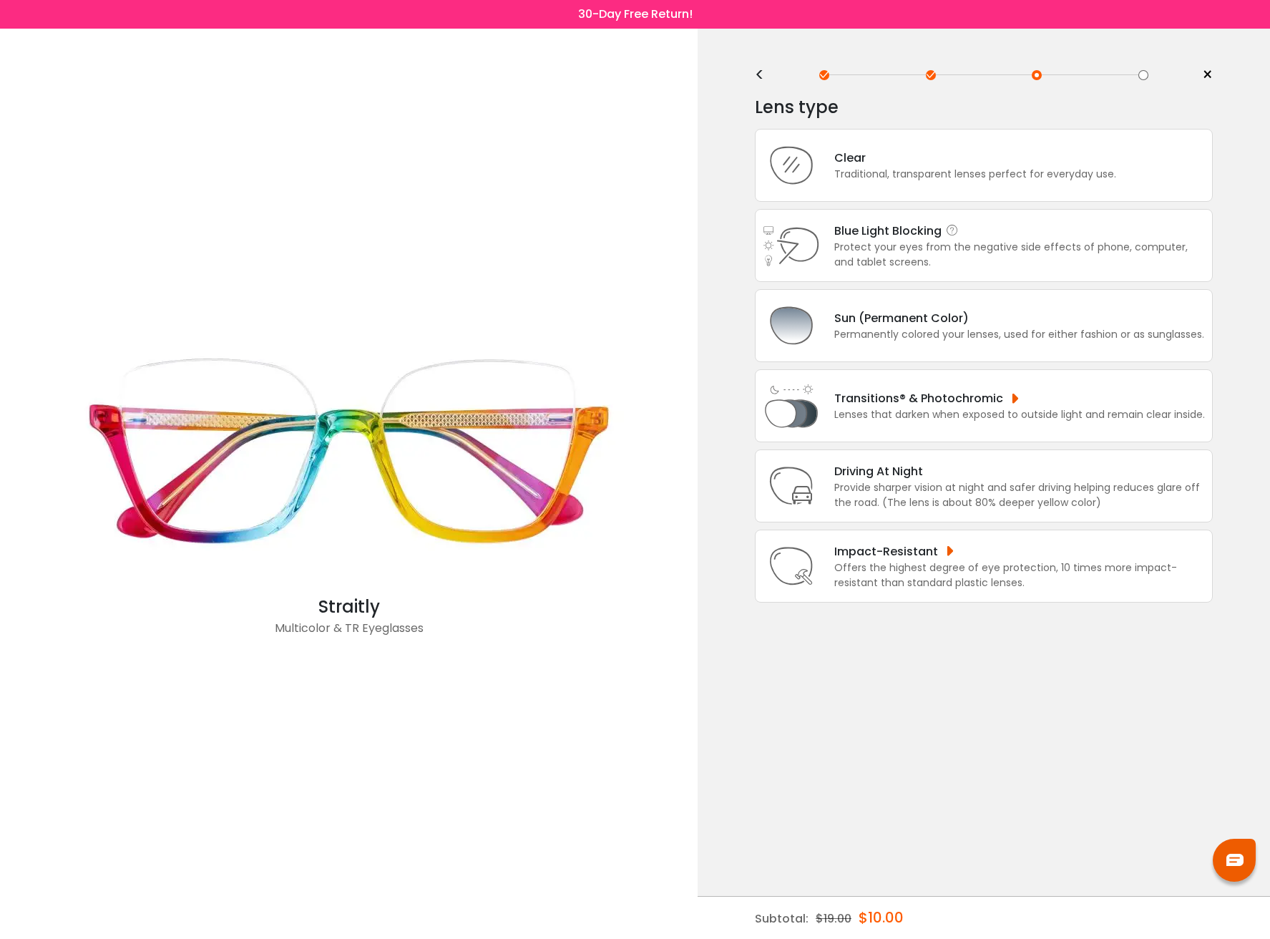
click at [993, 242] on div "Protect your eyes from the negative side effects of phone, computer, and tablet…" at bounding box center [1019, 255] width 371 height 30
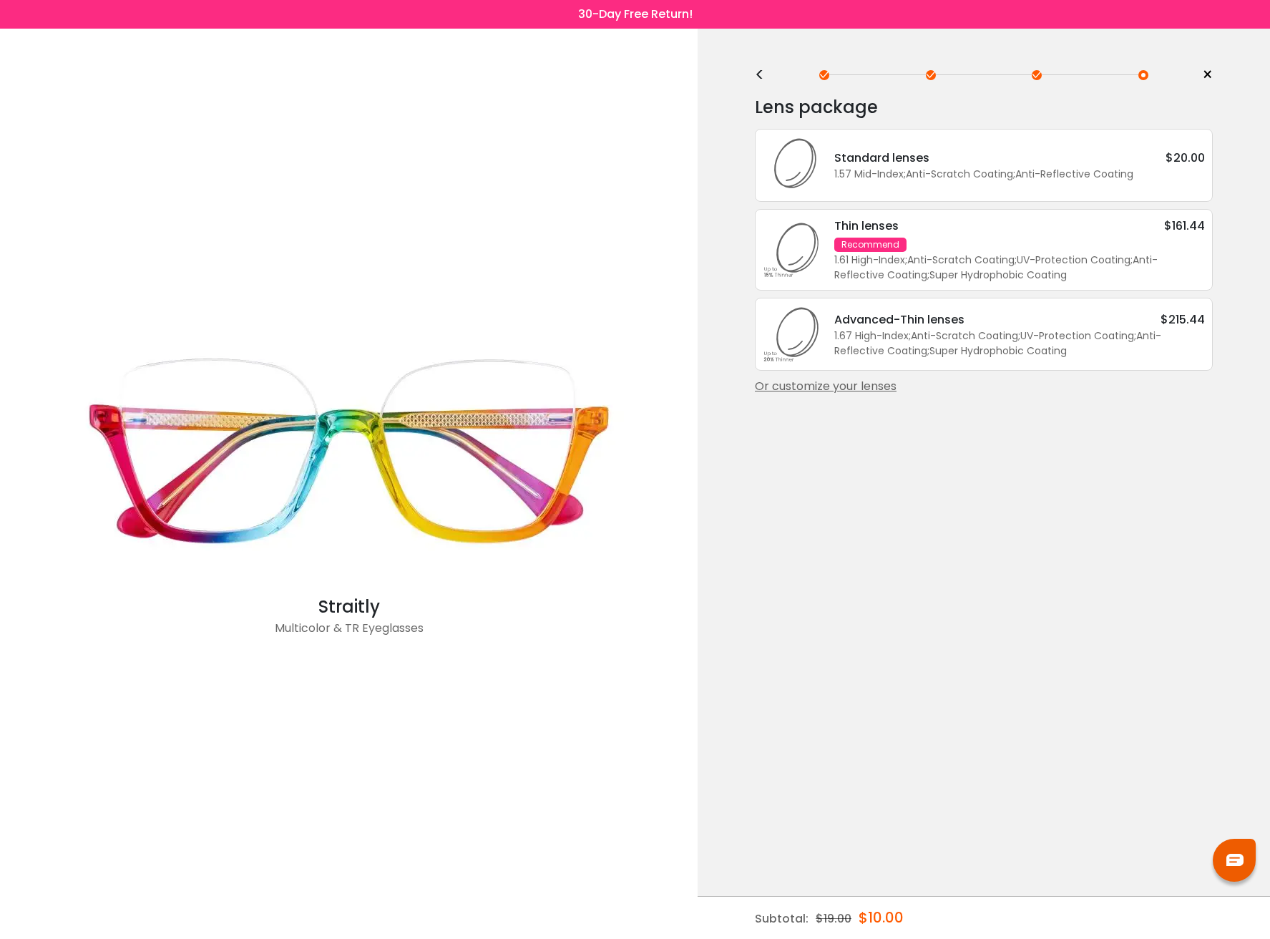
click at [991, 158] on div "Standard lenses $20.00" at bounding box center [1019, 158] width 371 height 18
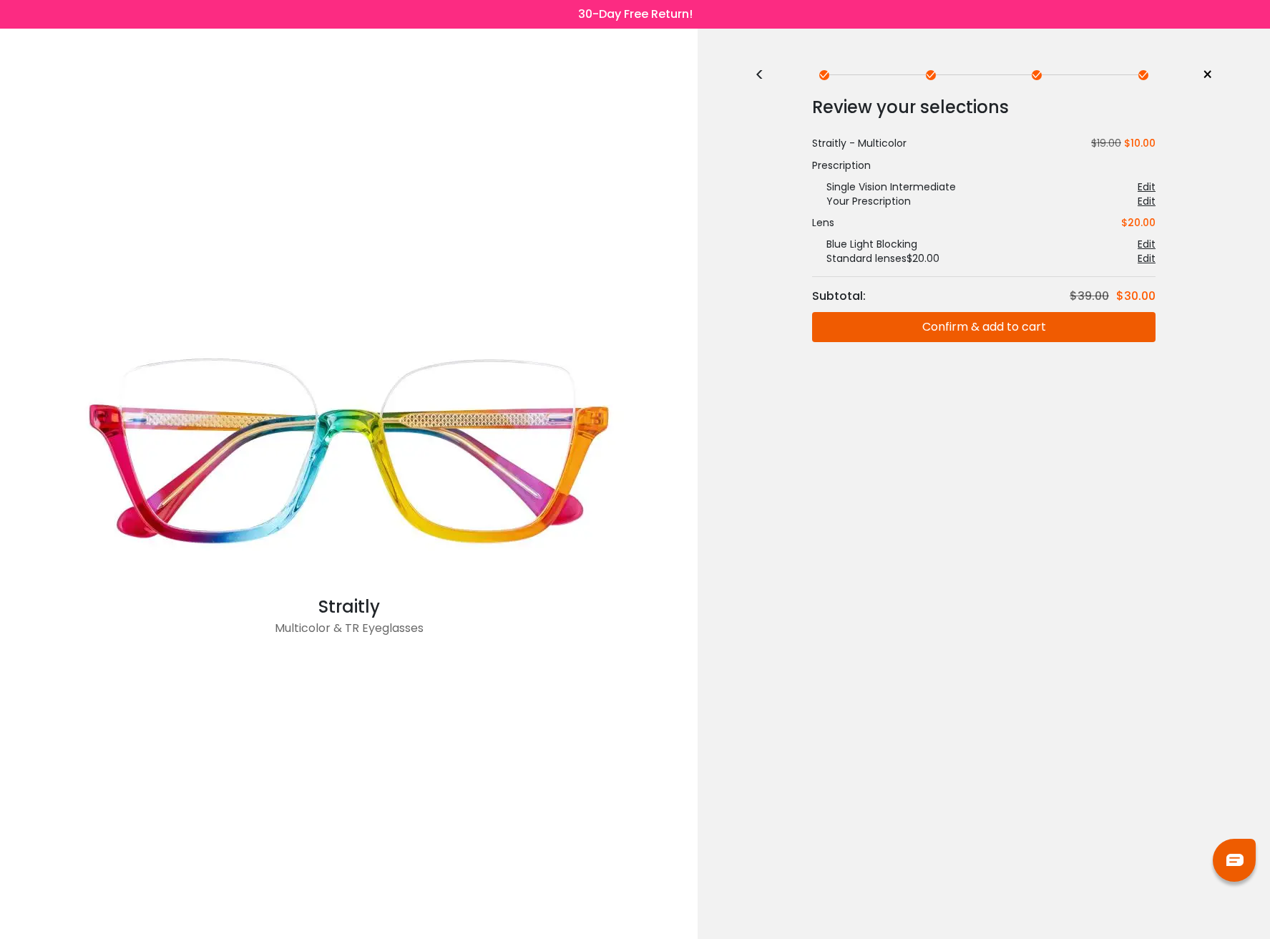
click at [758, 74] on div "<" at bounding box center [765, 74] width 21 height 11
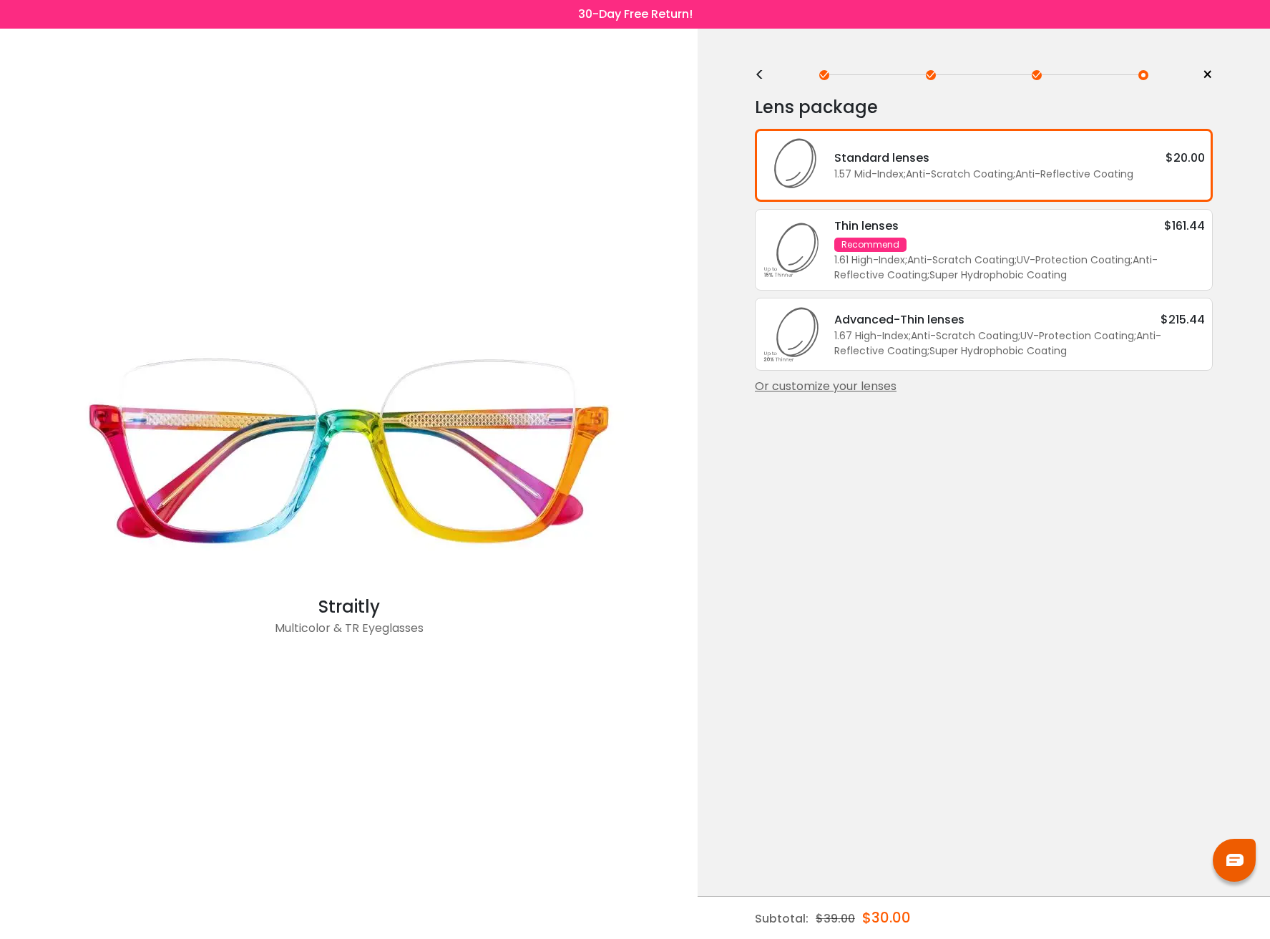
click at [879, 388] on div "Or customize your lenses" at bounding box center [984, 386] width 458 height 17
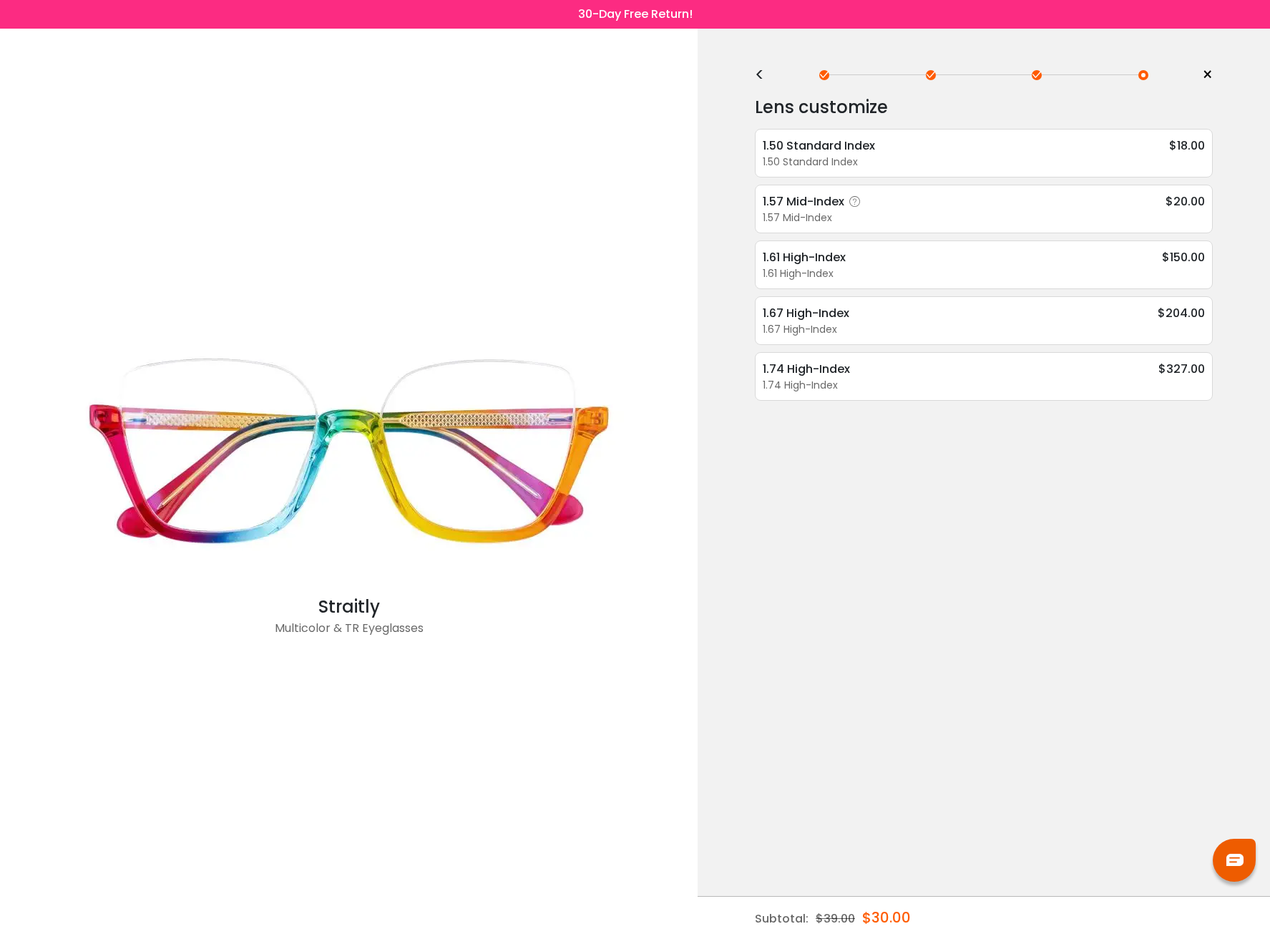
click at [1022, 217] on div "1.57 Mid-Index" at bounding box center [984, 217] width 442 height 15
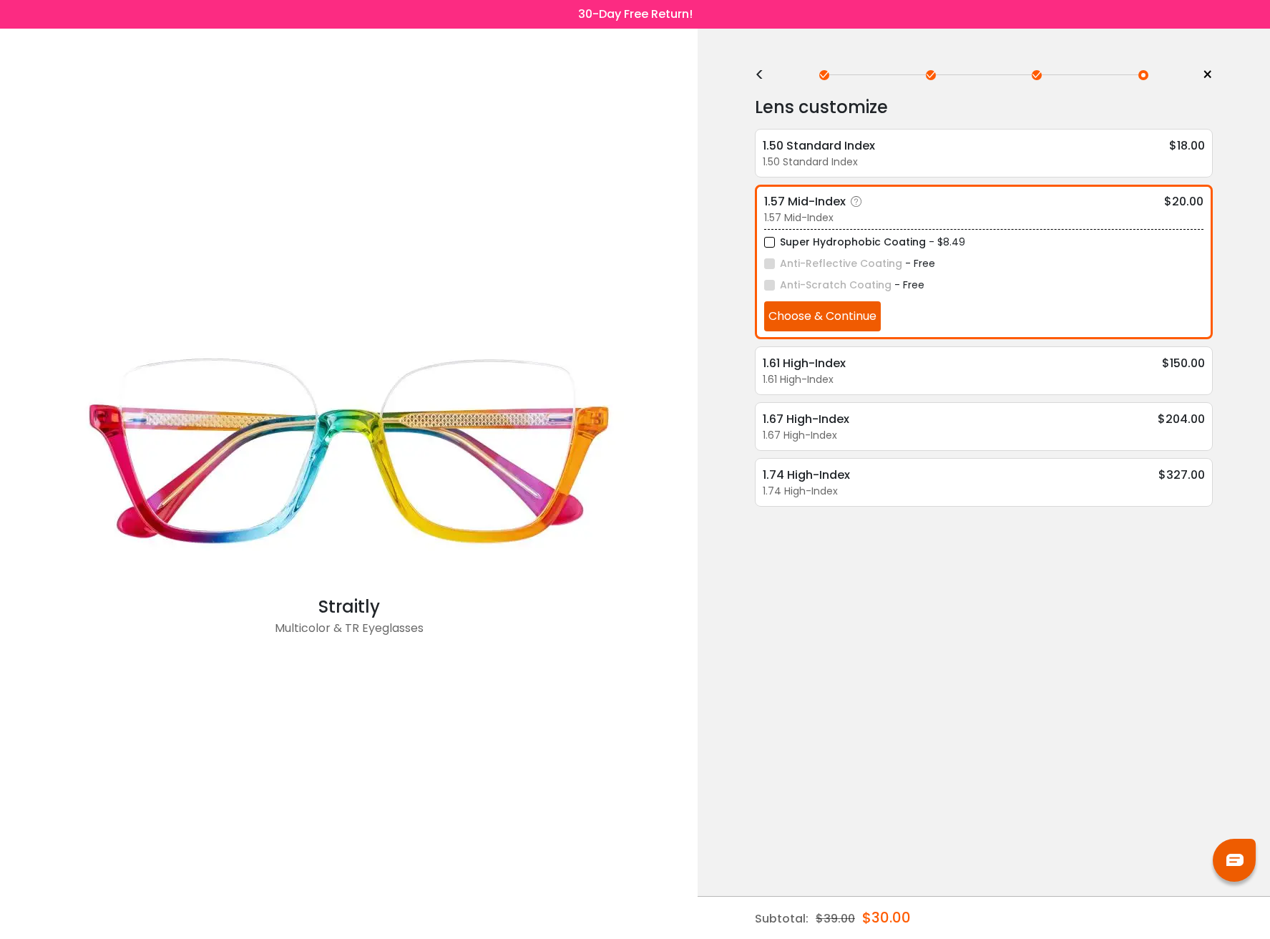
click at [770, 242] on label "Super Hydrophobic Coating" at bounding box center [845, 242] width 162 height 18
click at [828, 319] on button "Choose & Continue" at bounding box center [822, 316] width 117 height 30
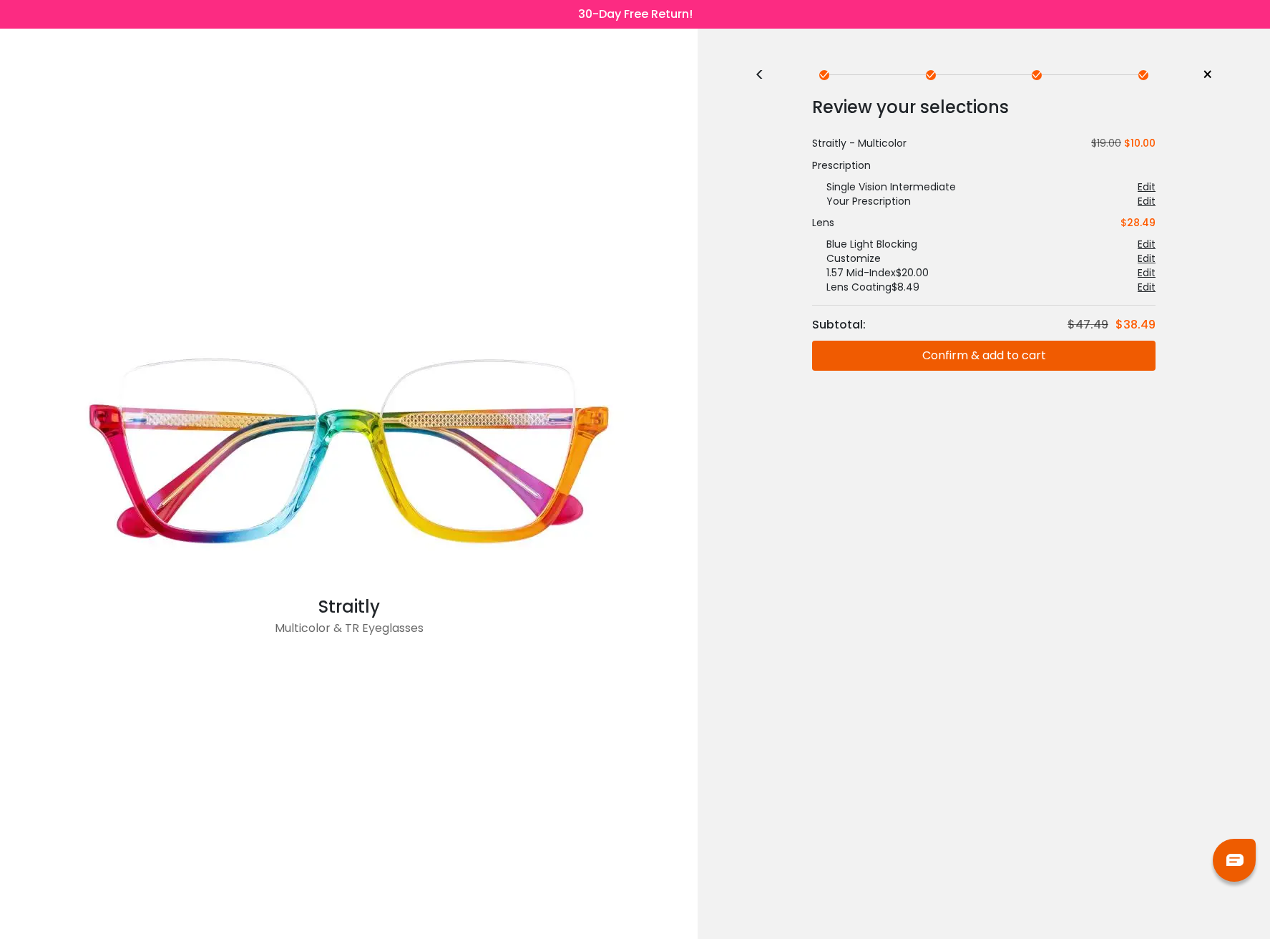
click at [969, 357] on button "Confirm & add to cart" at bounding box center [983, 356] width 343 height 30
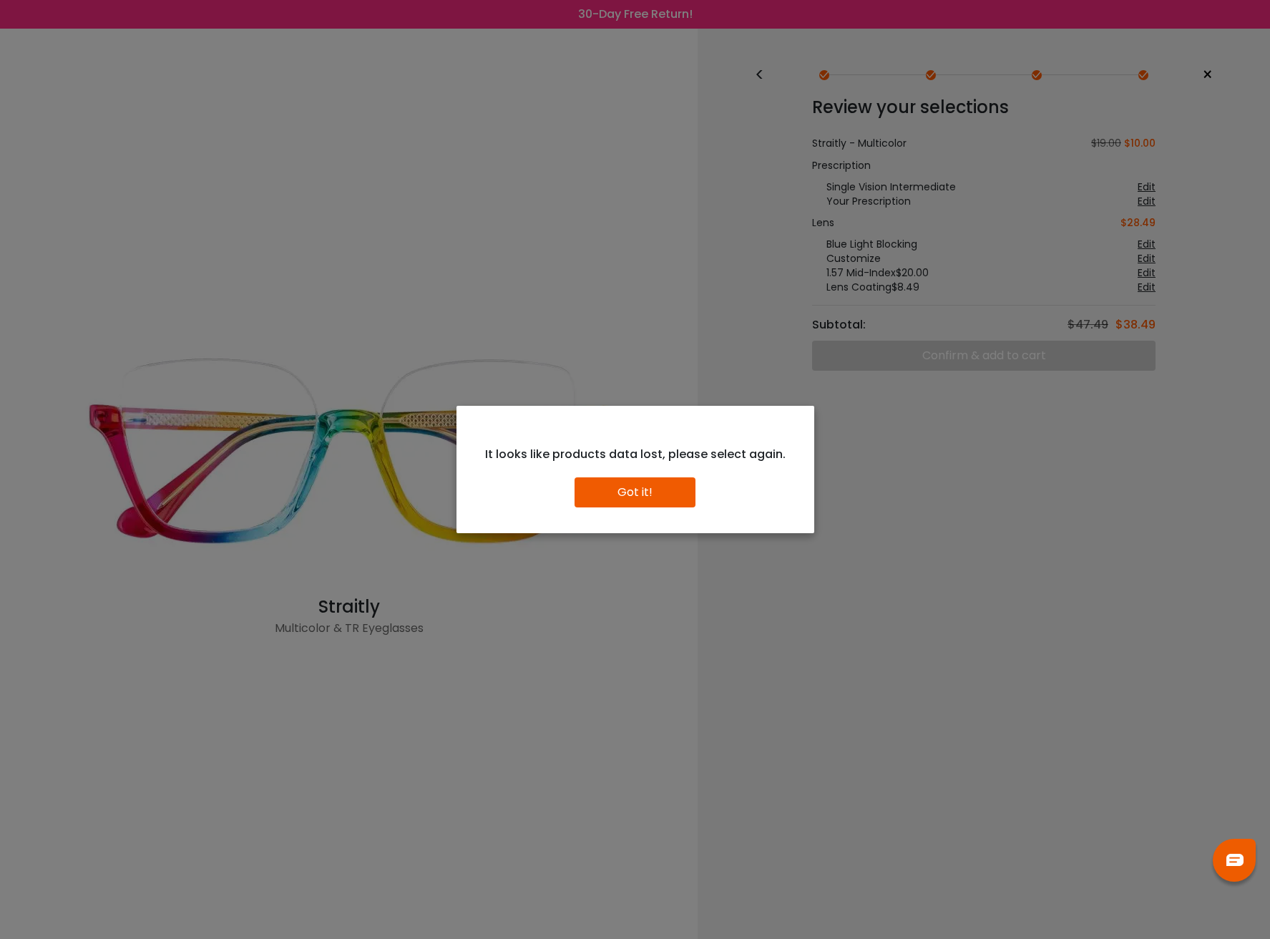
click at [637, 492] on button "Got it!" at bounding box center [635, 492] width 121 height 30
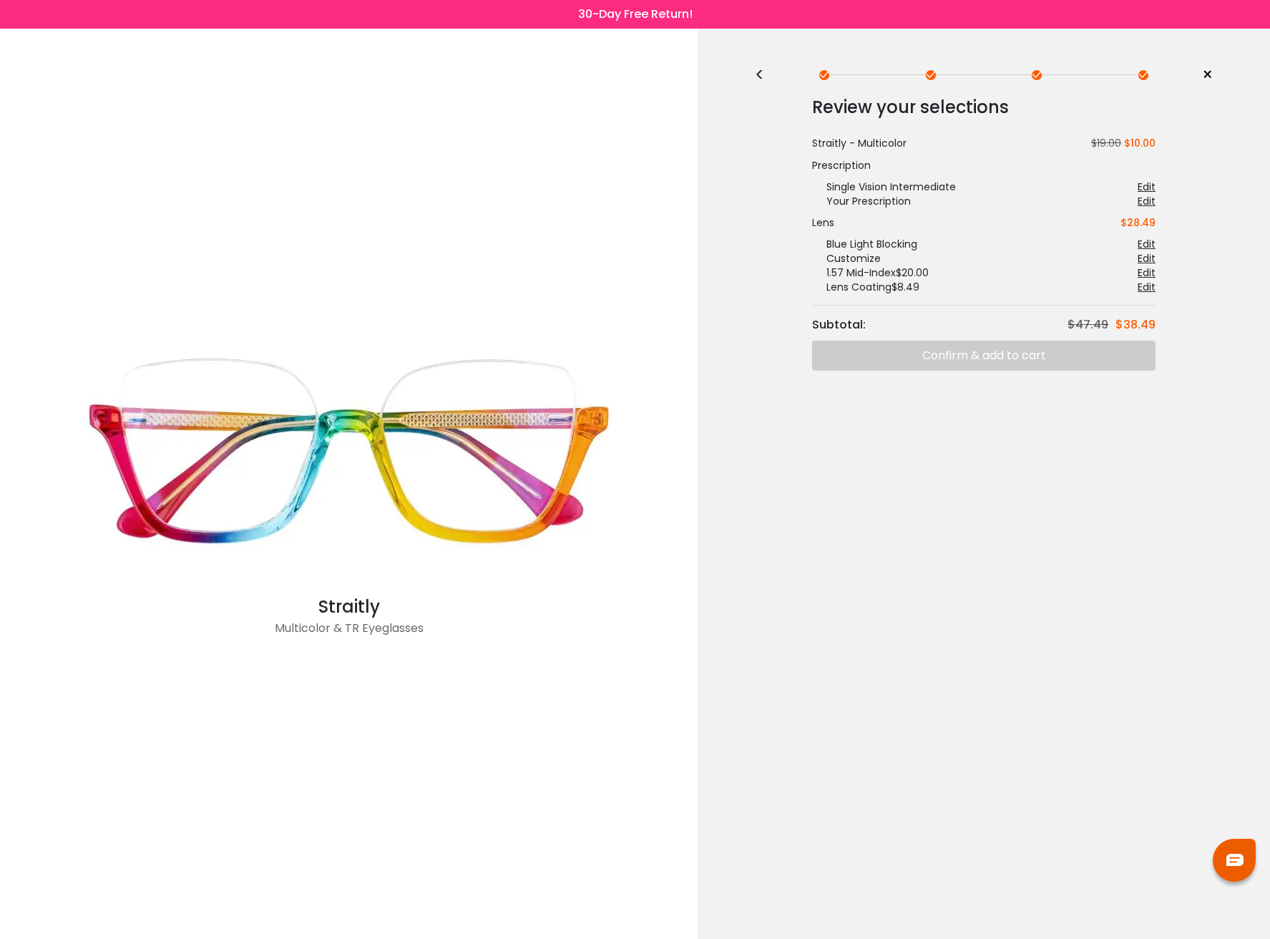
click at [759, 76] on div "<" at bounding box center [765, 74] width 21 height 11
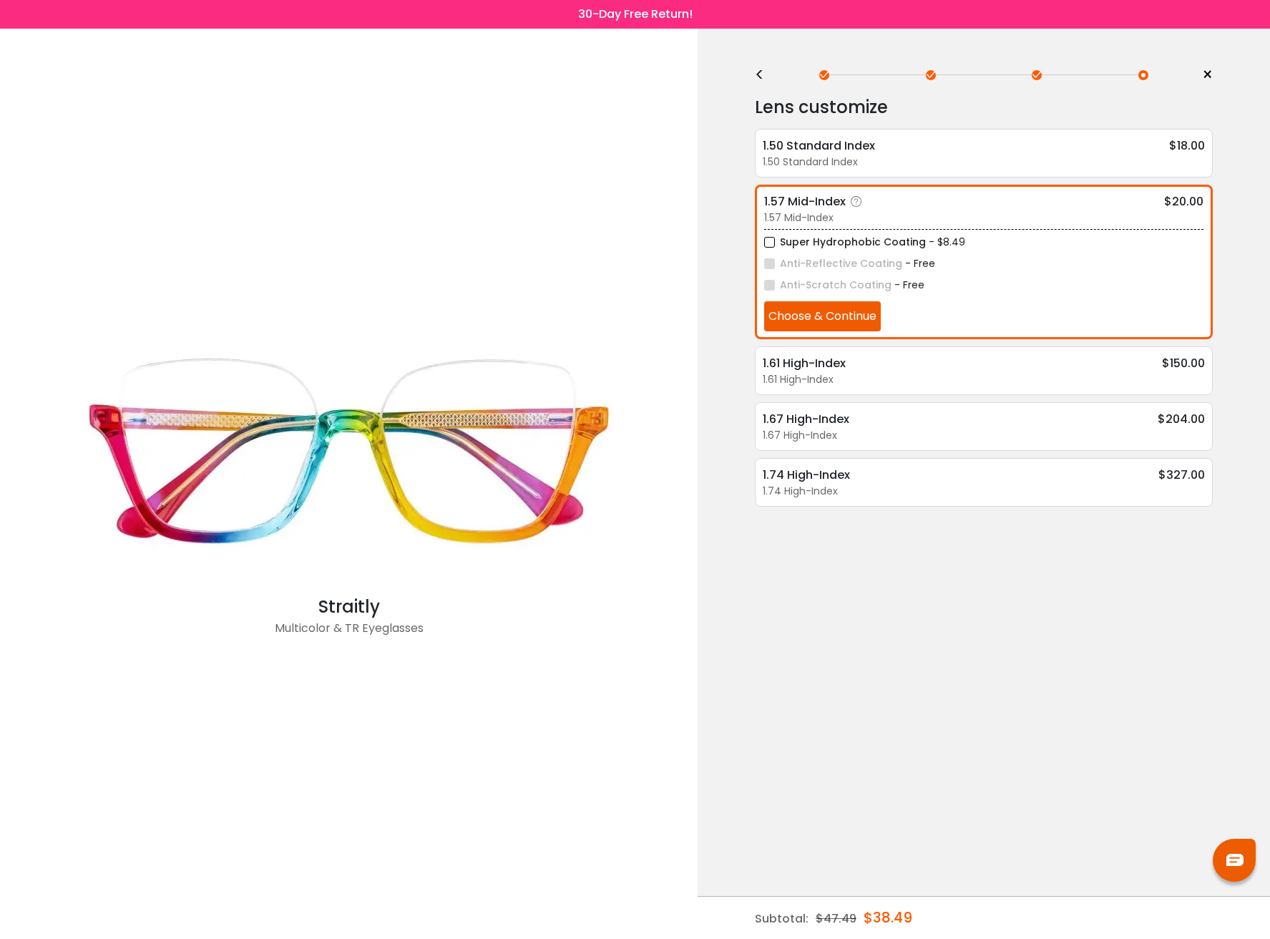
click at [853, 310] on button "Choose & Continue" at bounding box center [822, 316] width 117 height 30
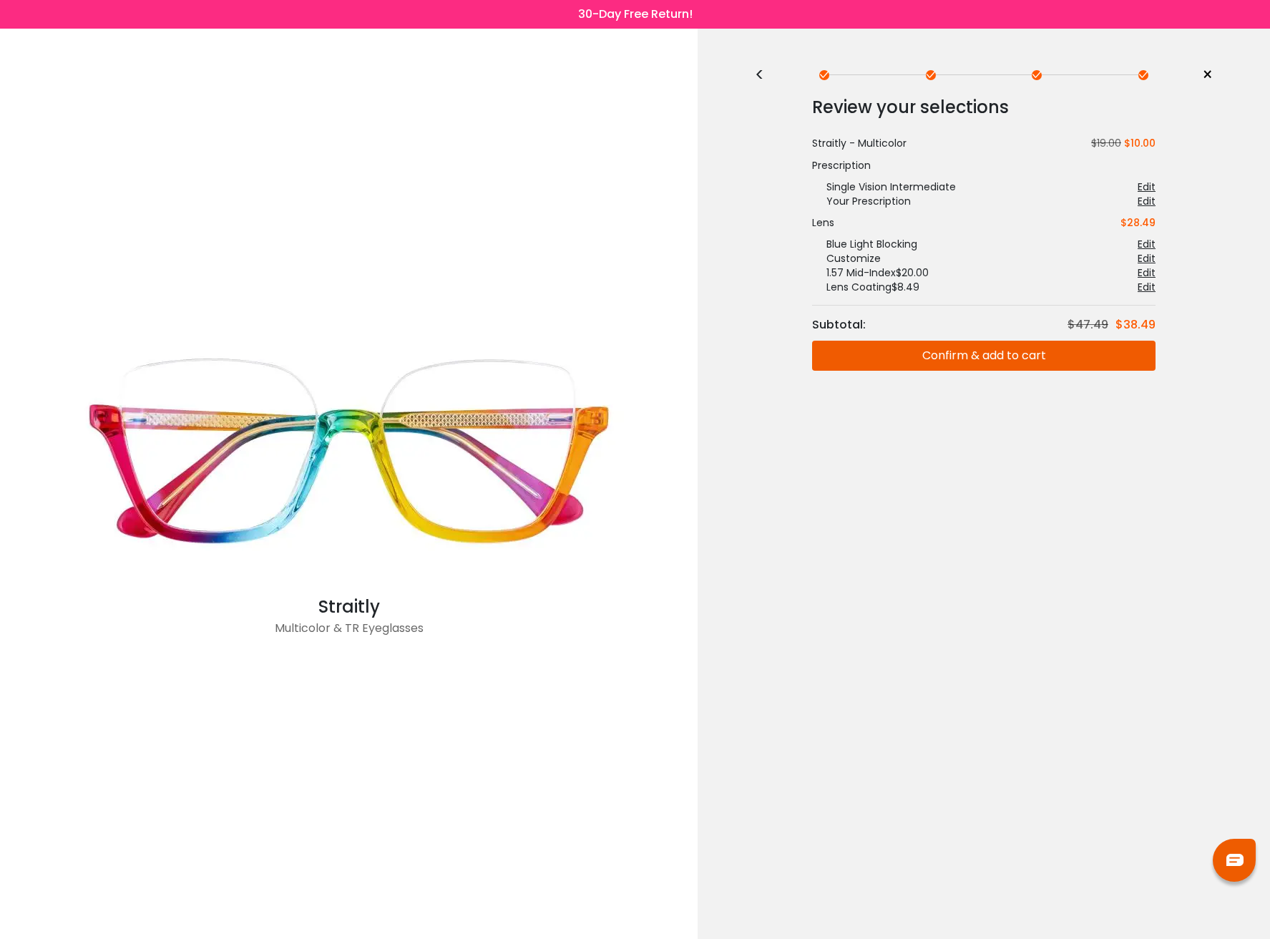
click at [997, 352] on button "Confirm & add to cart" at bounding box center [983, 356] width 343 height 30
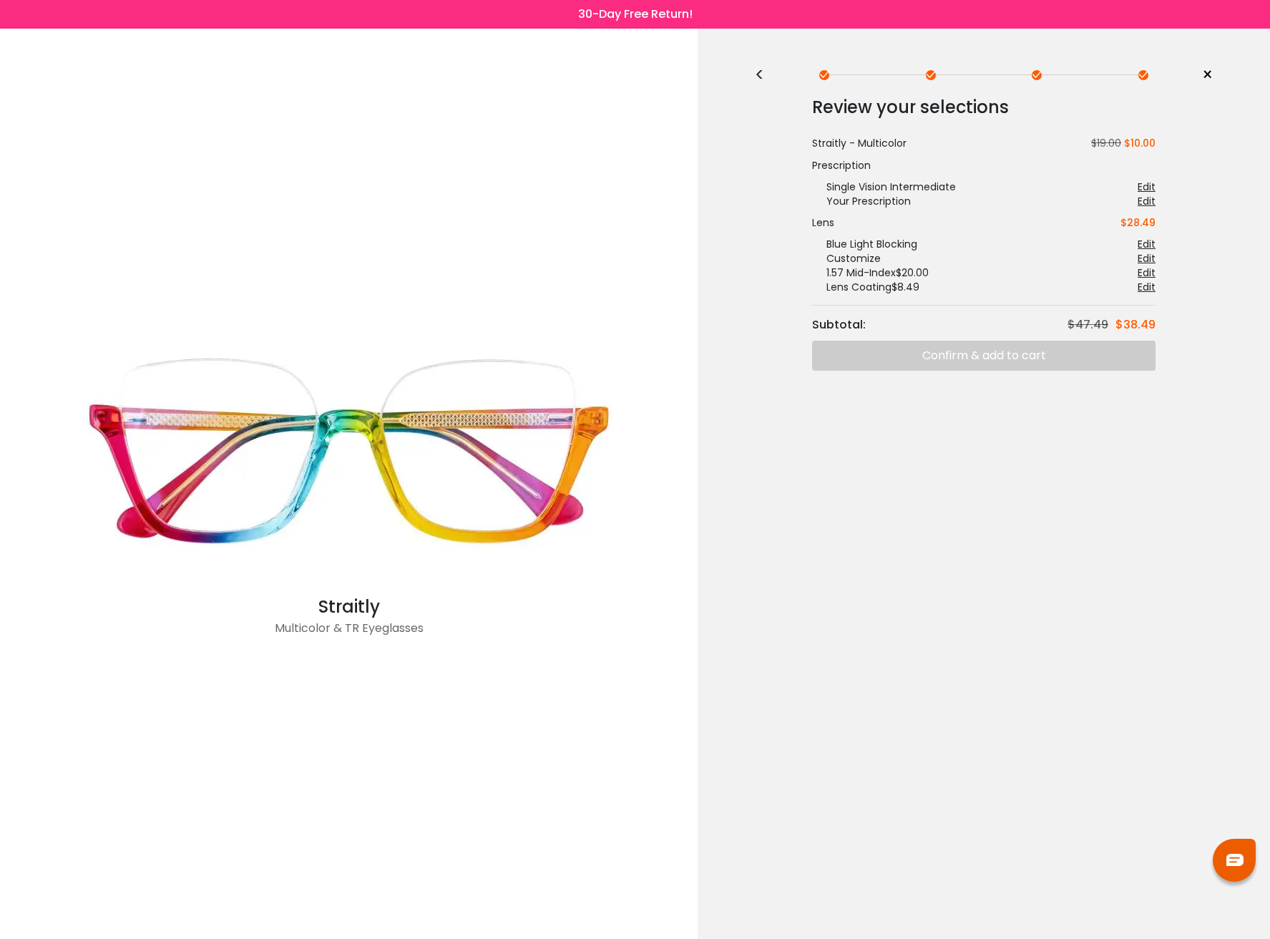
click at [762, 78] on div "<" at bounding box center [765, 74] width 21 height 11
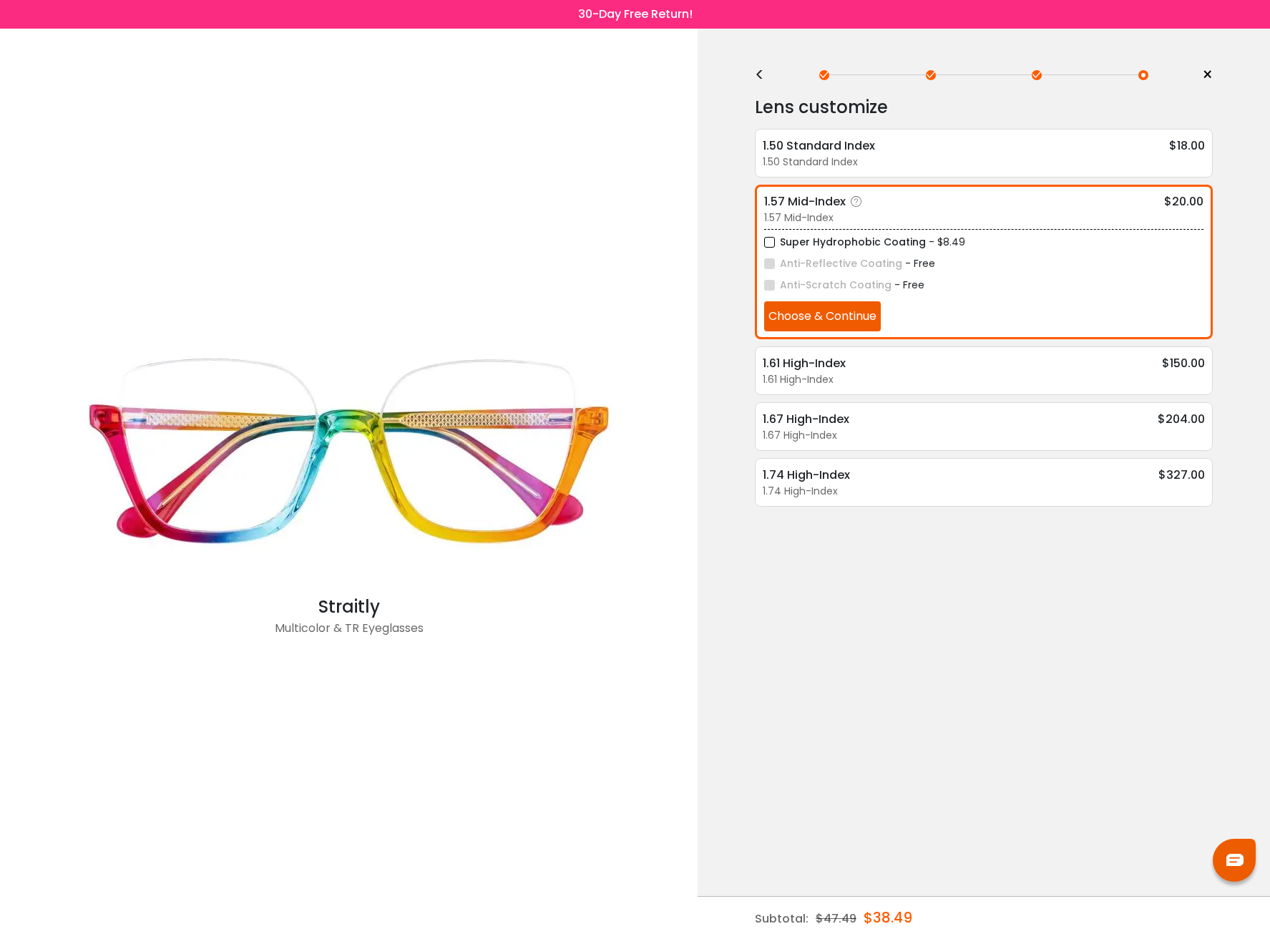
click at [1056, 238] on div "Super Hydrophobic Coating - $8.49" at bounding box center [983, 242] width 439 height 18
click at [851, 316] on button "Choose & Continue" at bounding box center [822, 316] width 117 height 30
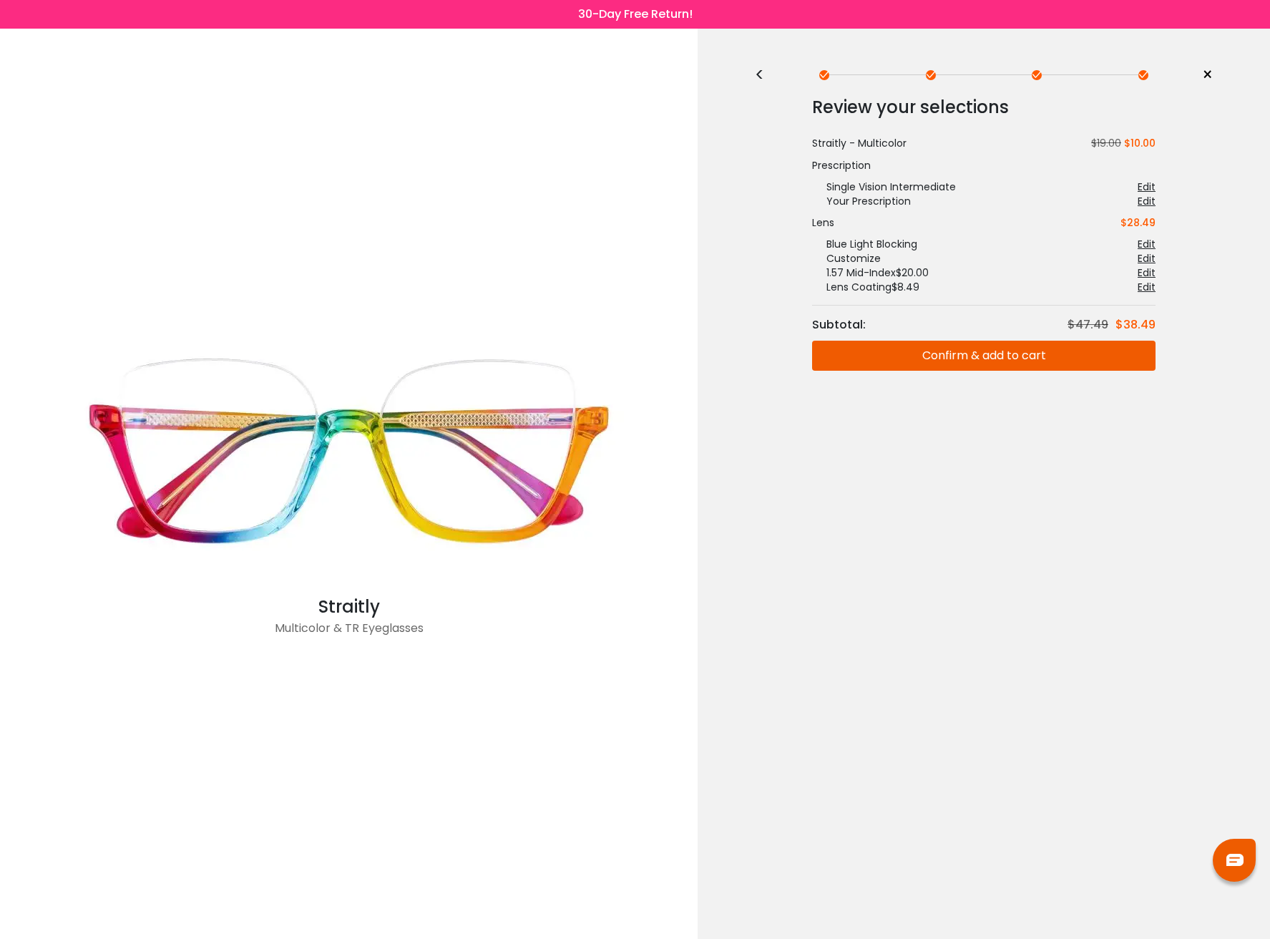
click at [975, 353] on button "Confirm & add to cart" at bounding box center [983, 356] width 343 height 30
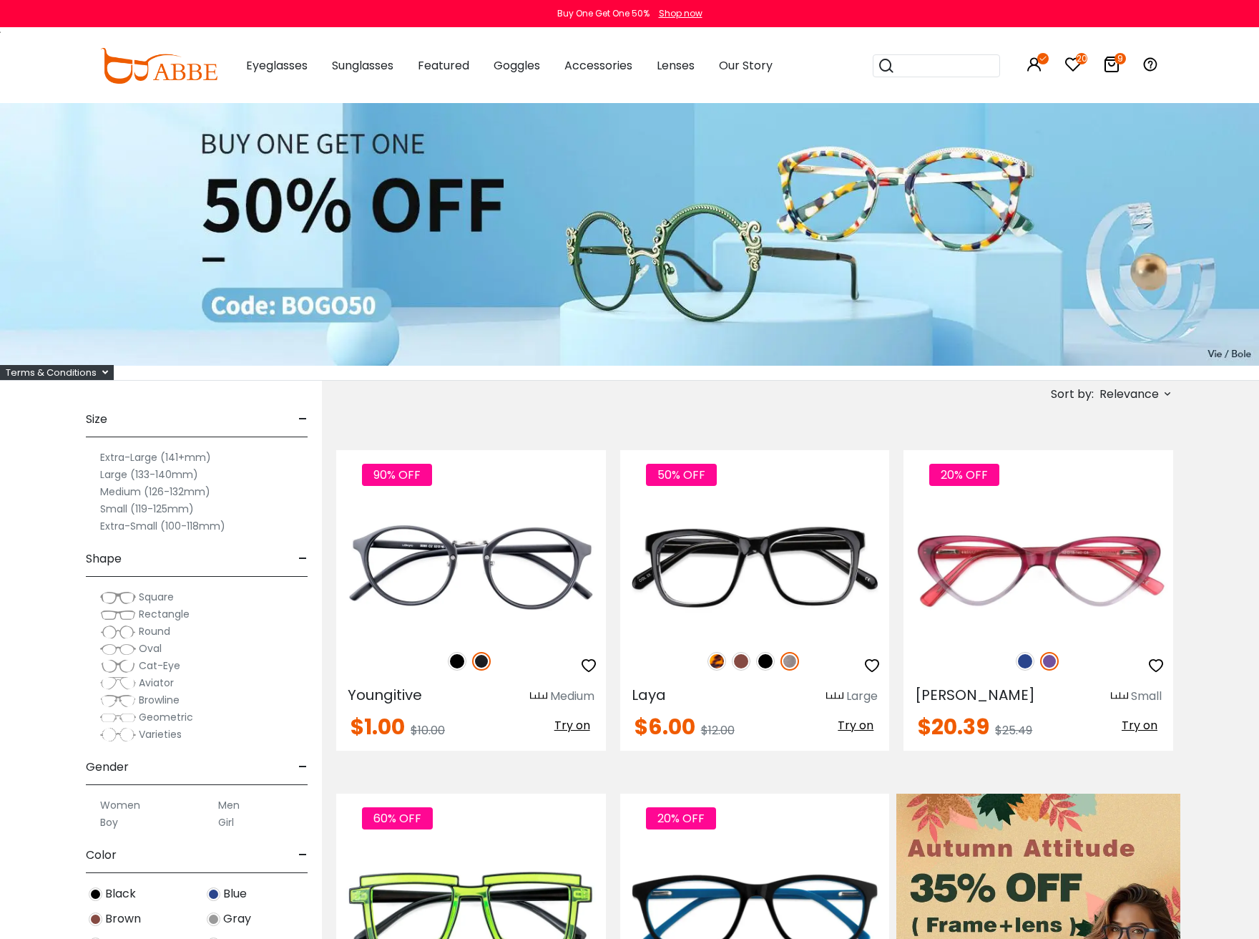
click at [137, 458] on label "Extra-Large (141+mm)" at bounding box center [155, 457] width 111 height 17
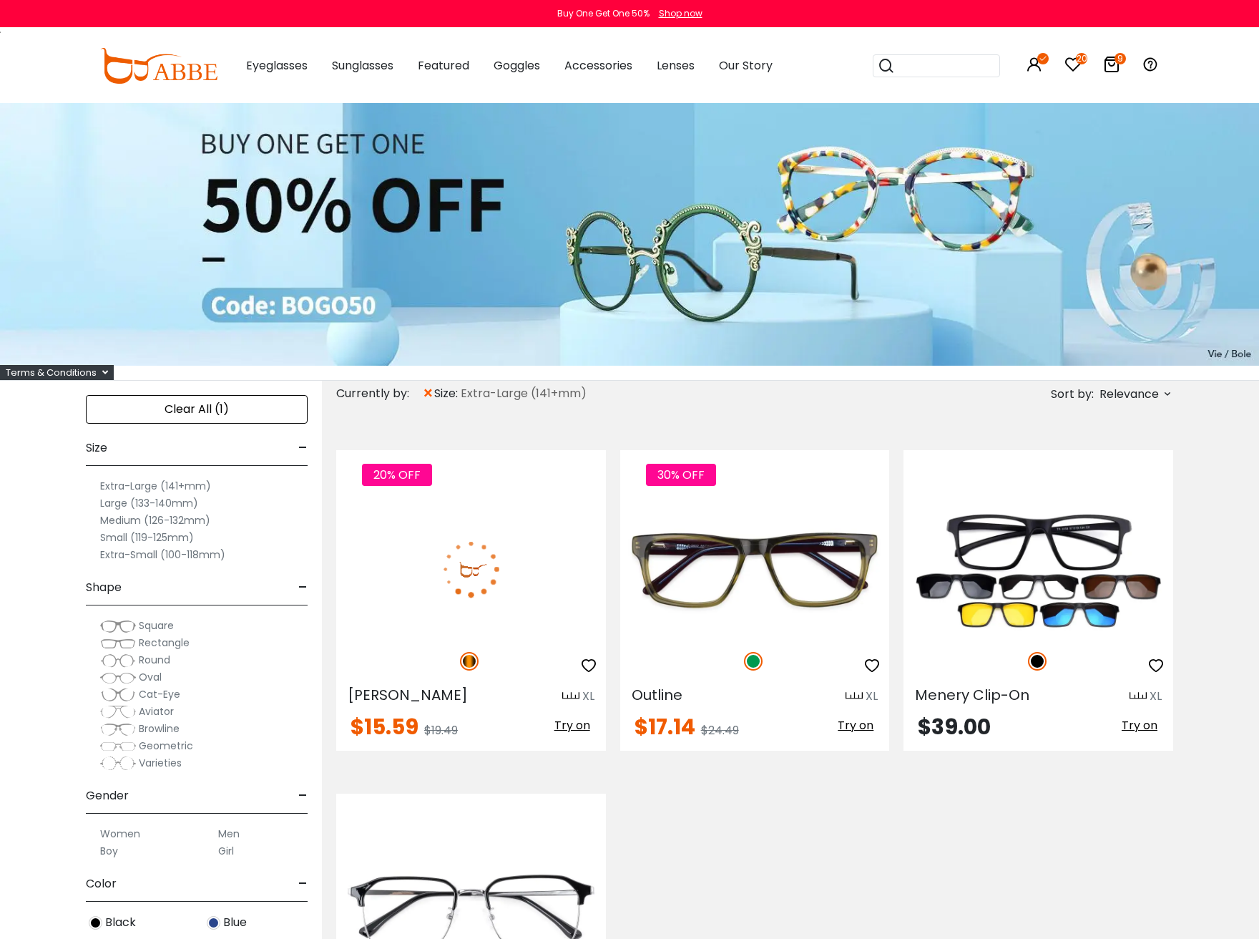
click at [1112, 67] on icon at bounding box center [1111, 64] width 17 height 17
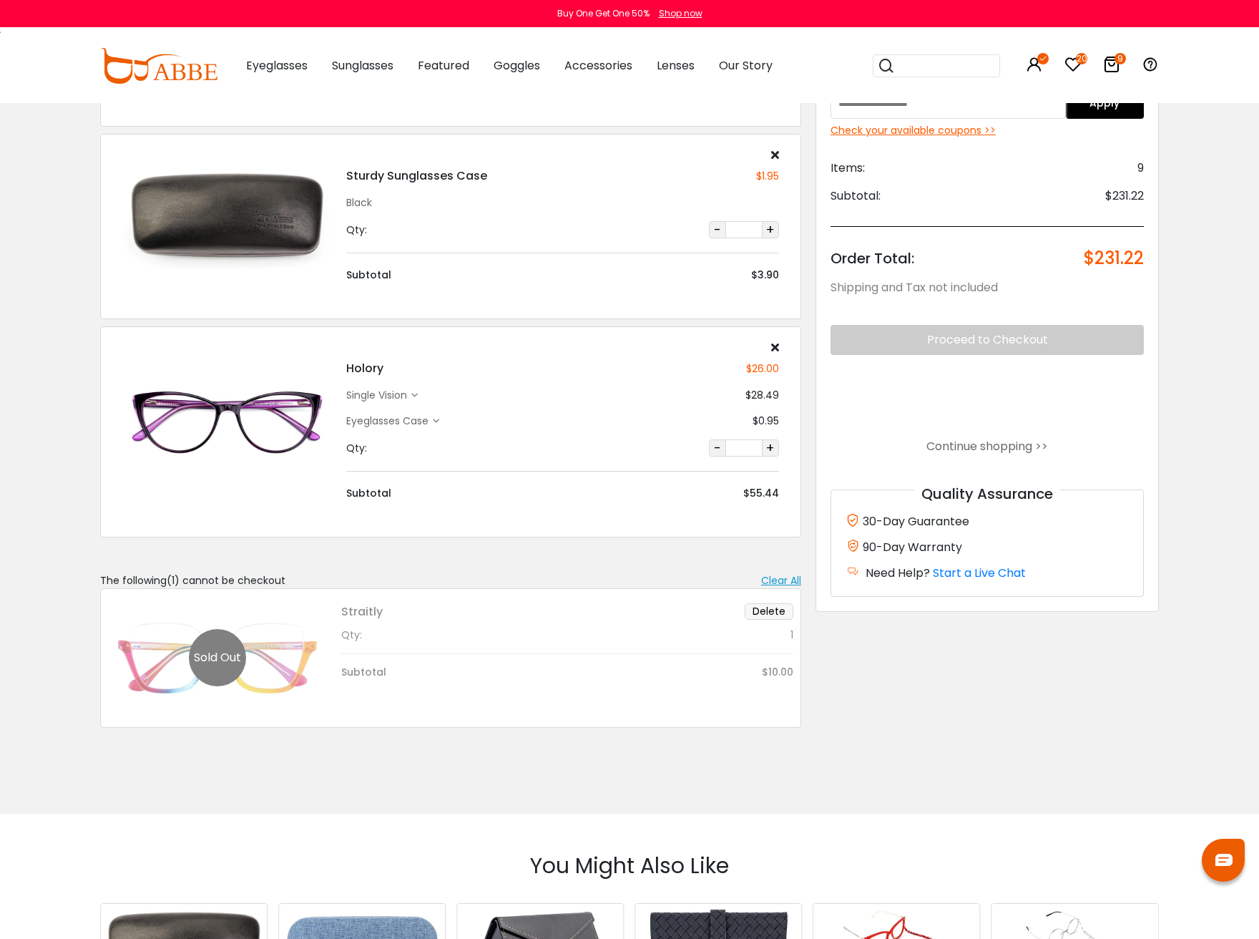
scroll to position [1073, 0]
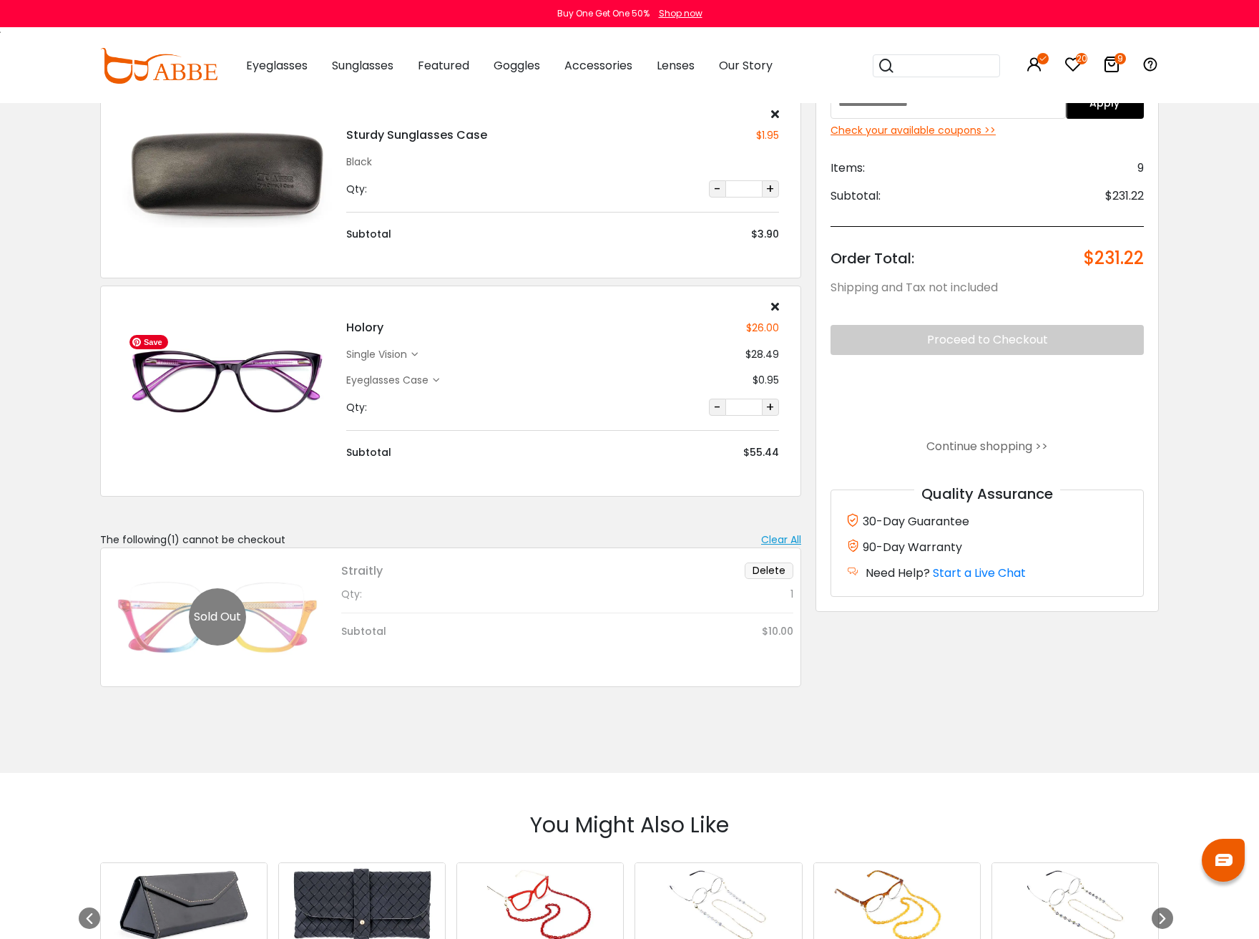
click at [226, 369] on img at bounding box center [227, 380] width 210 height 104
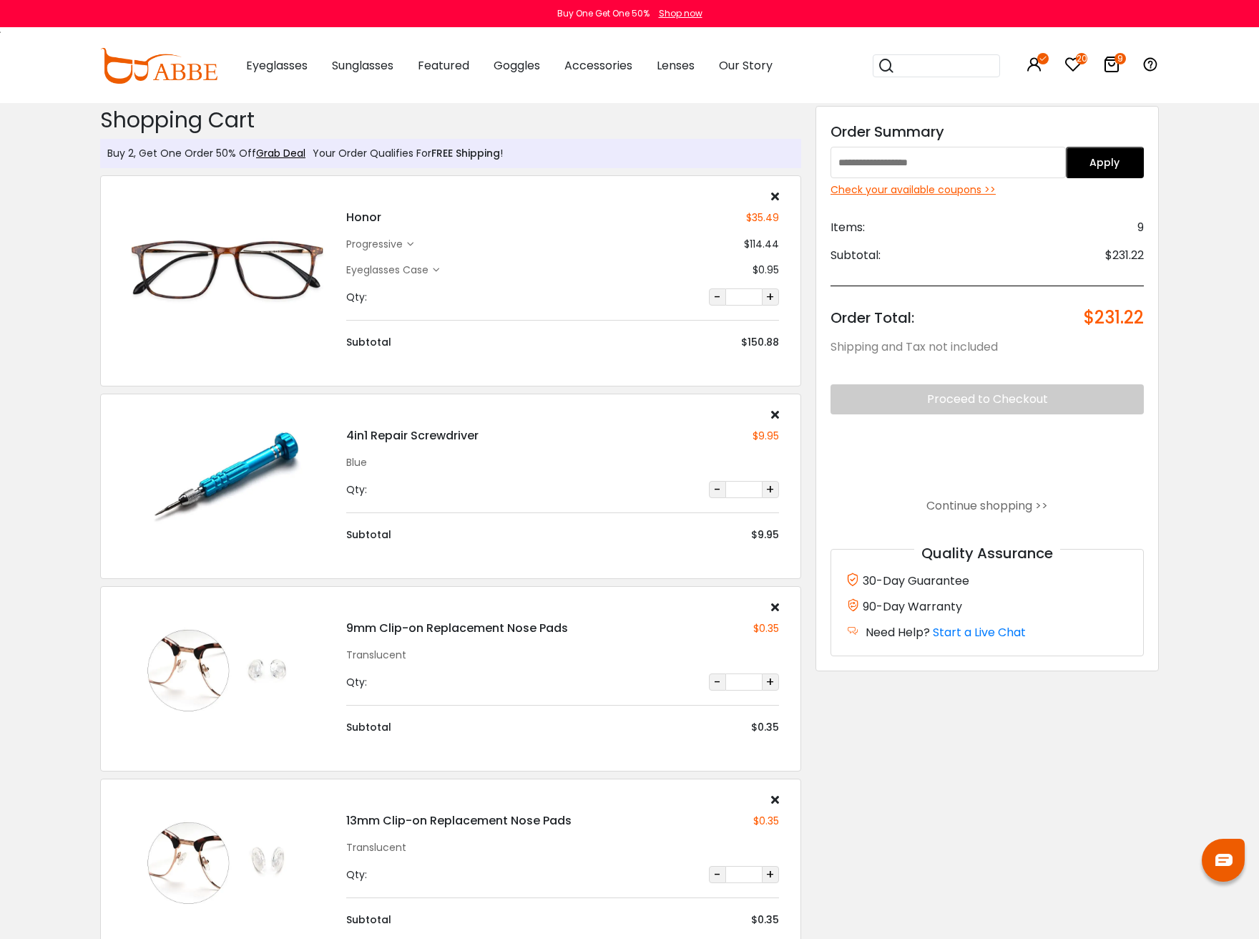
scroll to position [0, 0]
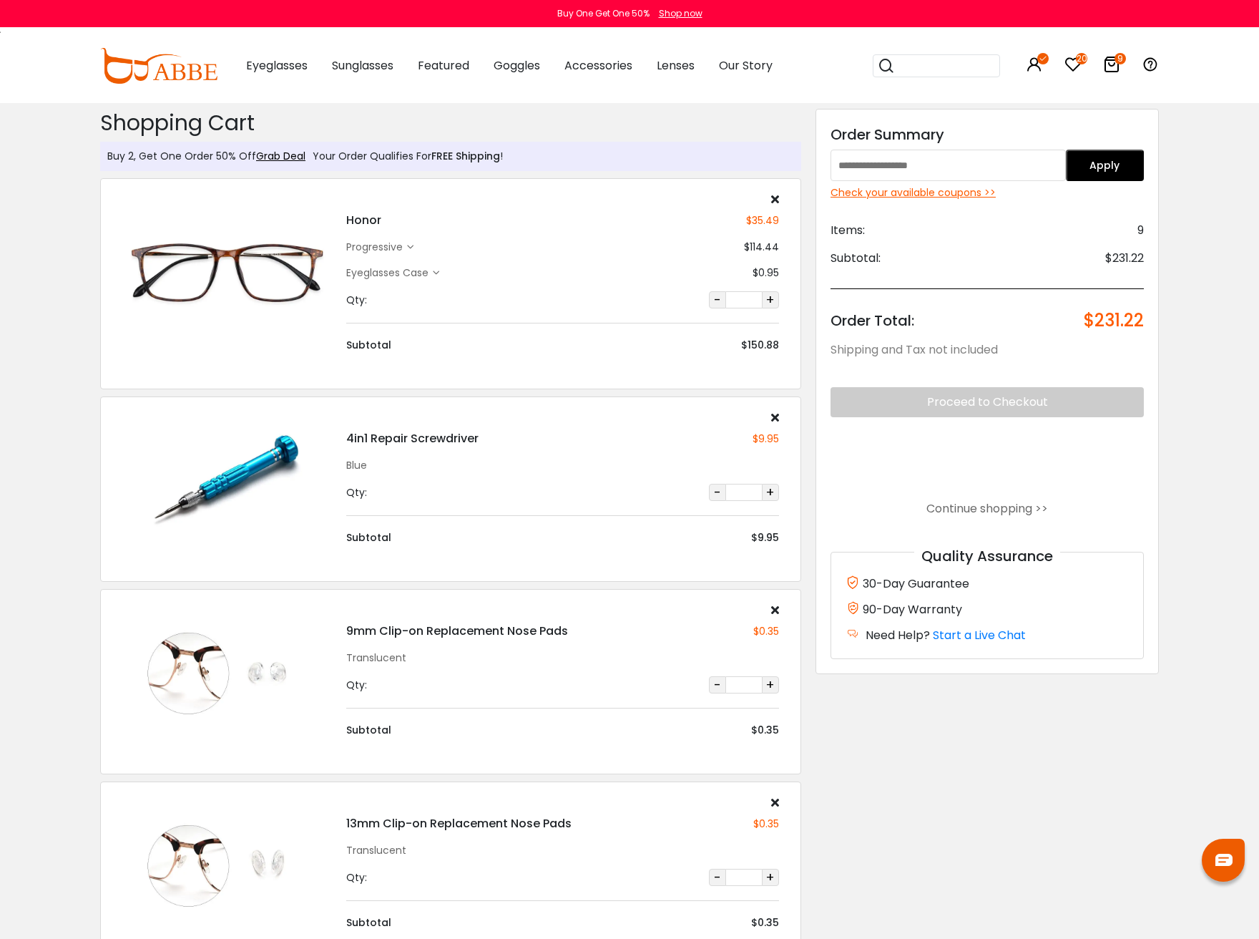
click at [775, 200] on icon at bounding box center [775, 198] width 8 height 11
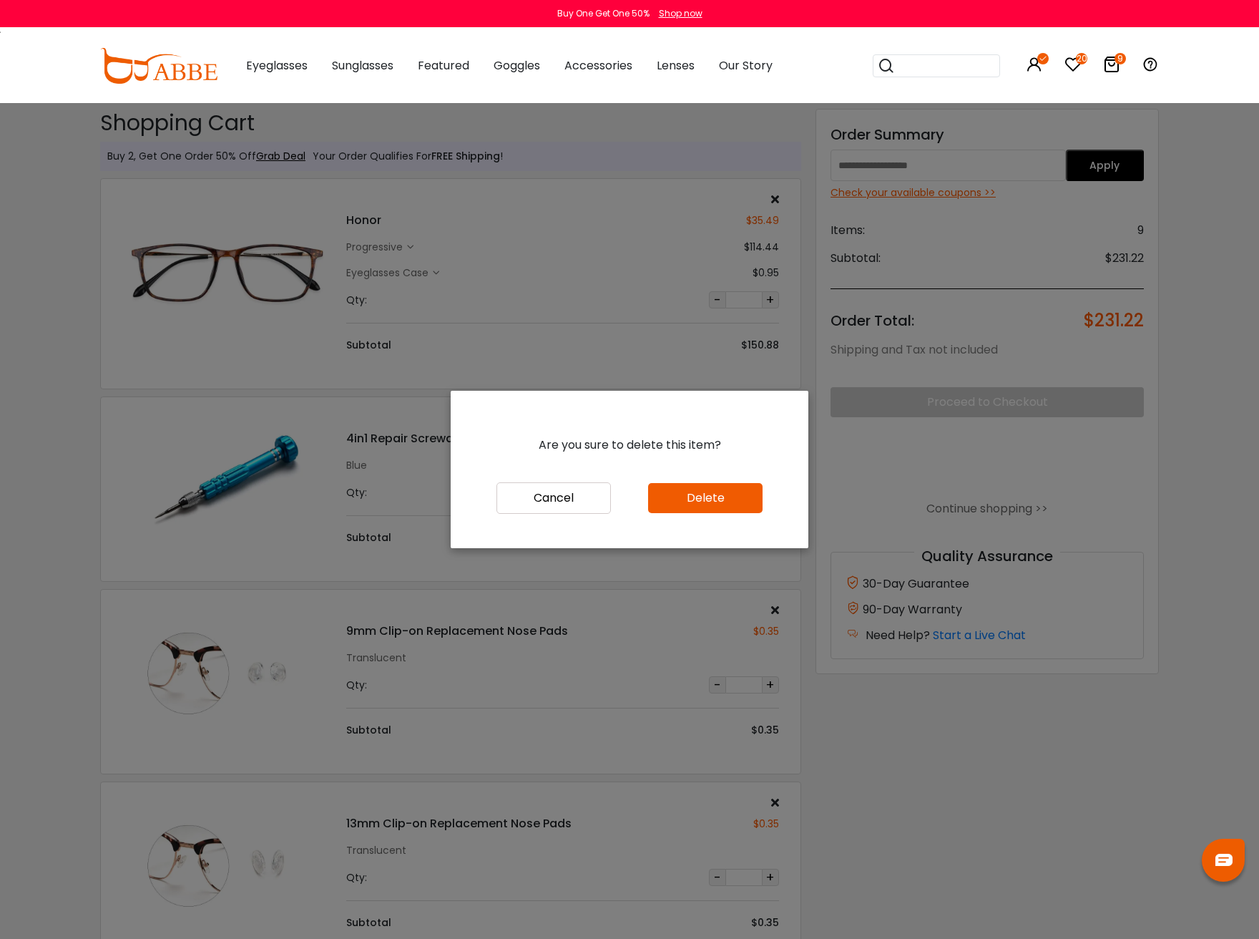
click at [705, 491] on button "Delete" at bounding box center [705, 498] width 114 height 30
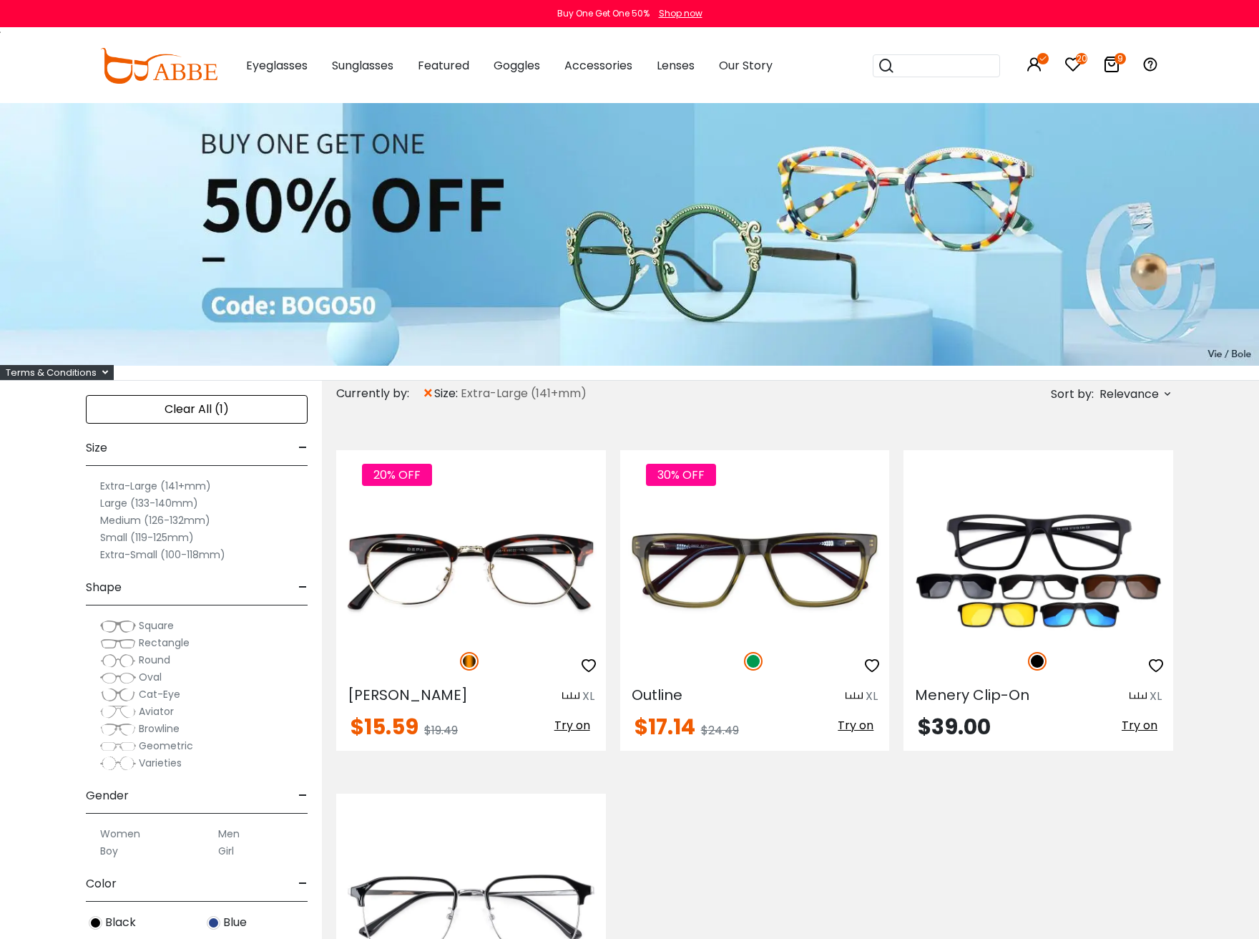
scroll to position [286, 0]
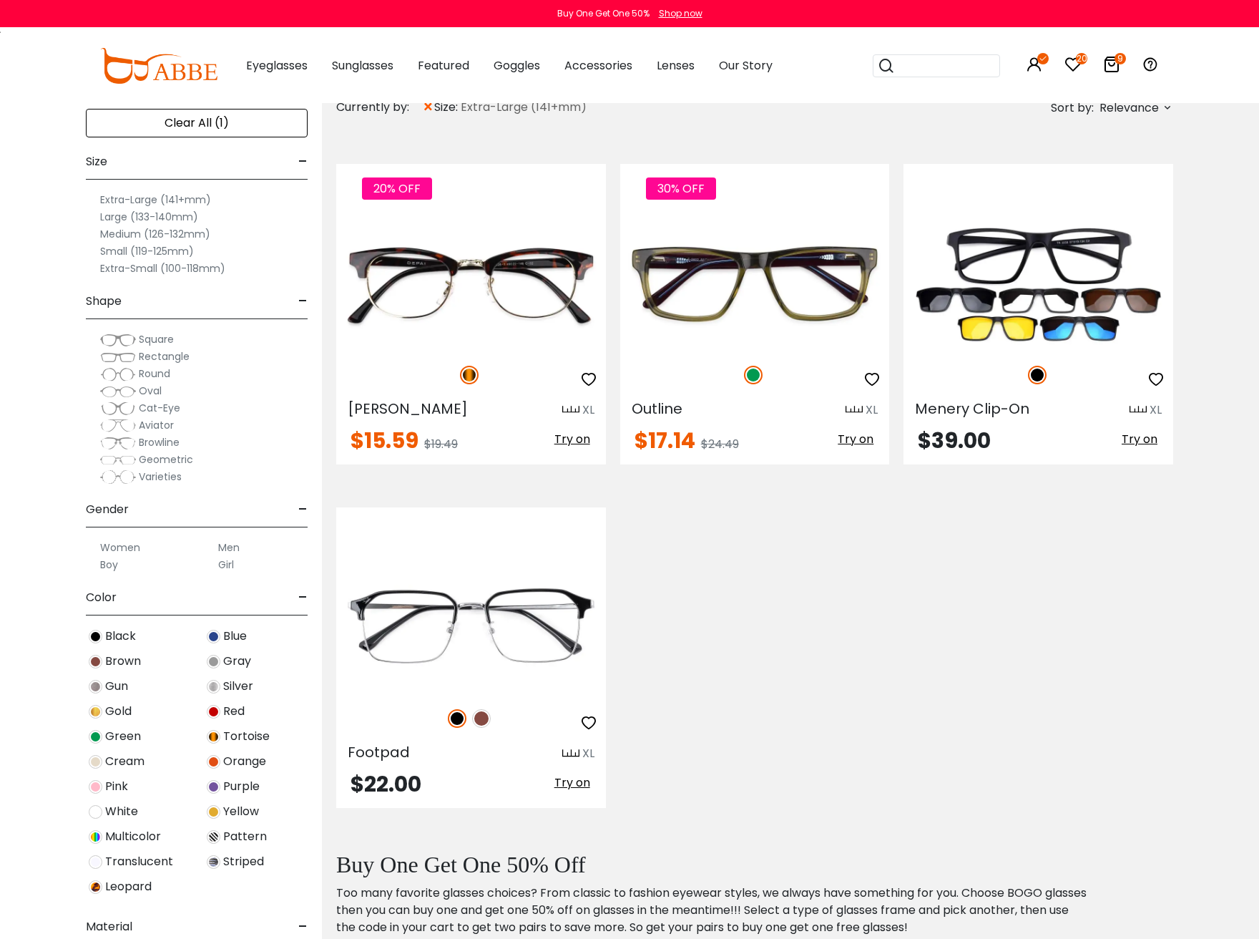
click at [126, 217] on label "Large (133-140mm)" at bounding box center [149, 216] width 98 height 17
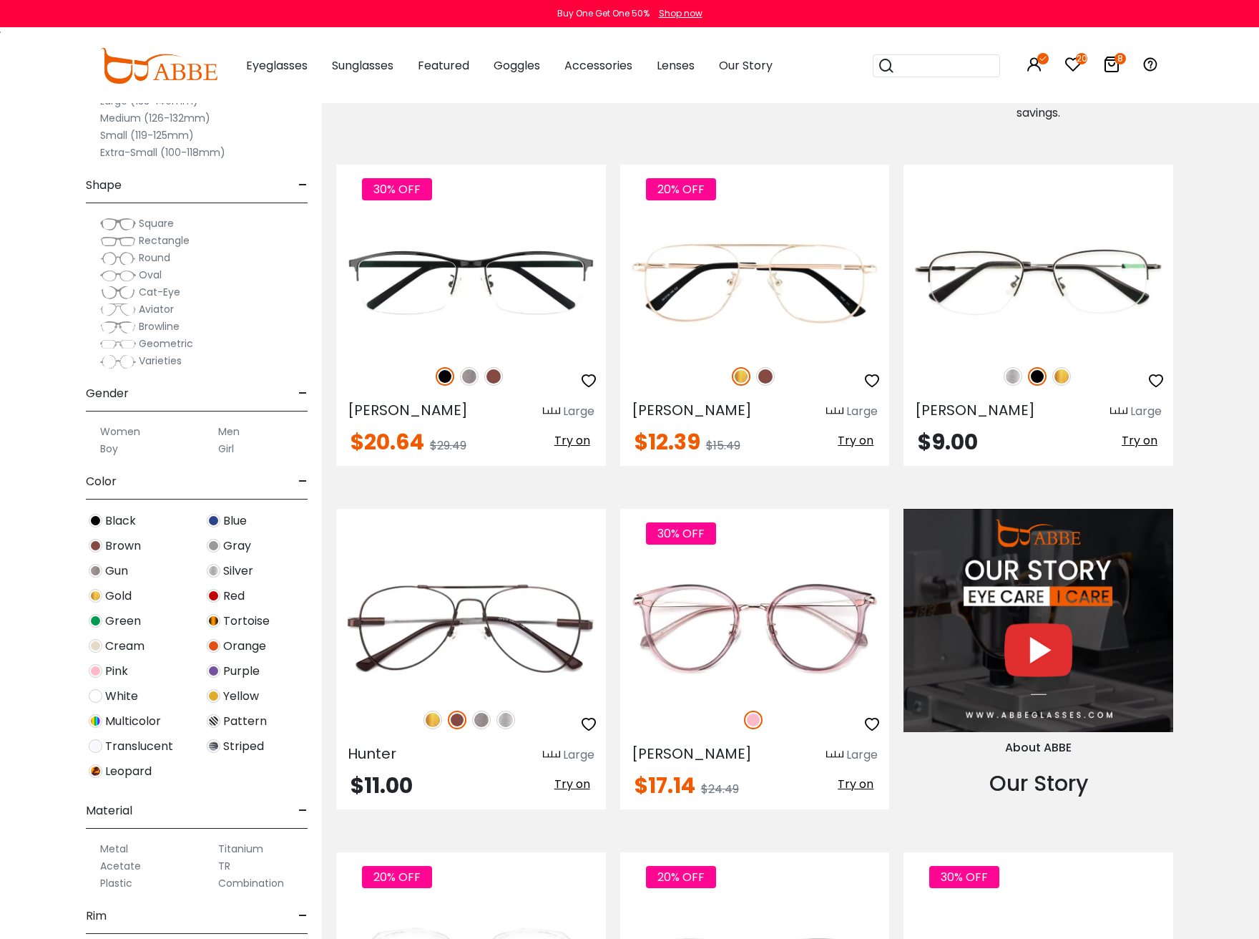
scroll to position [286, 0]
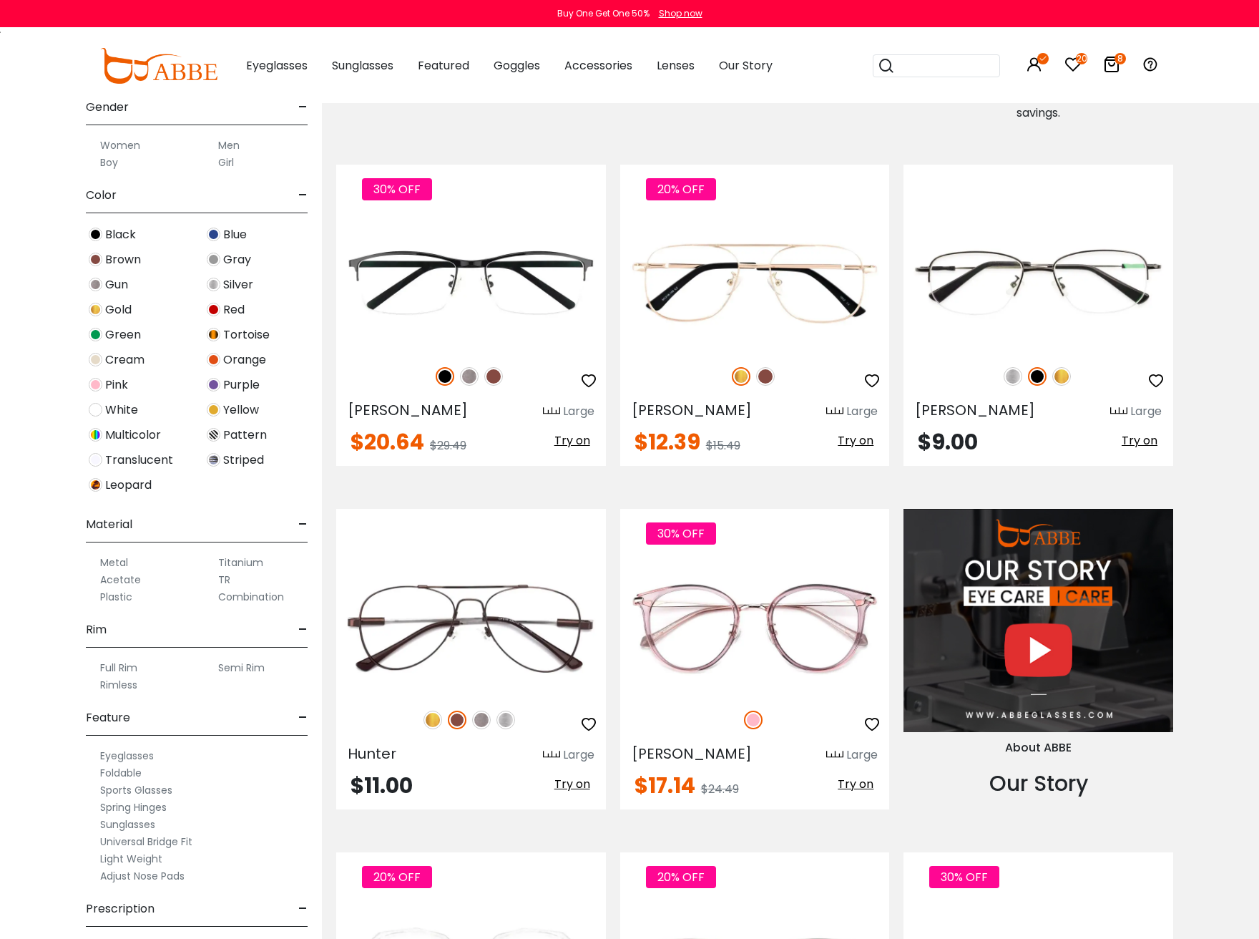
click at [138, 859] on label "Light Weight" at bounding box center [131, 858] width 62 height 17
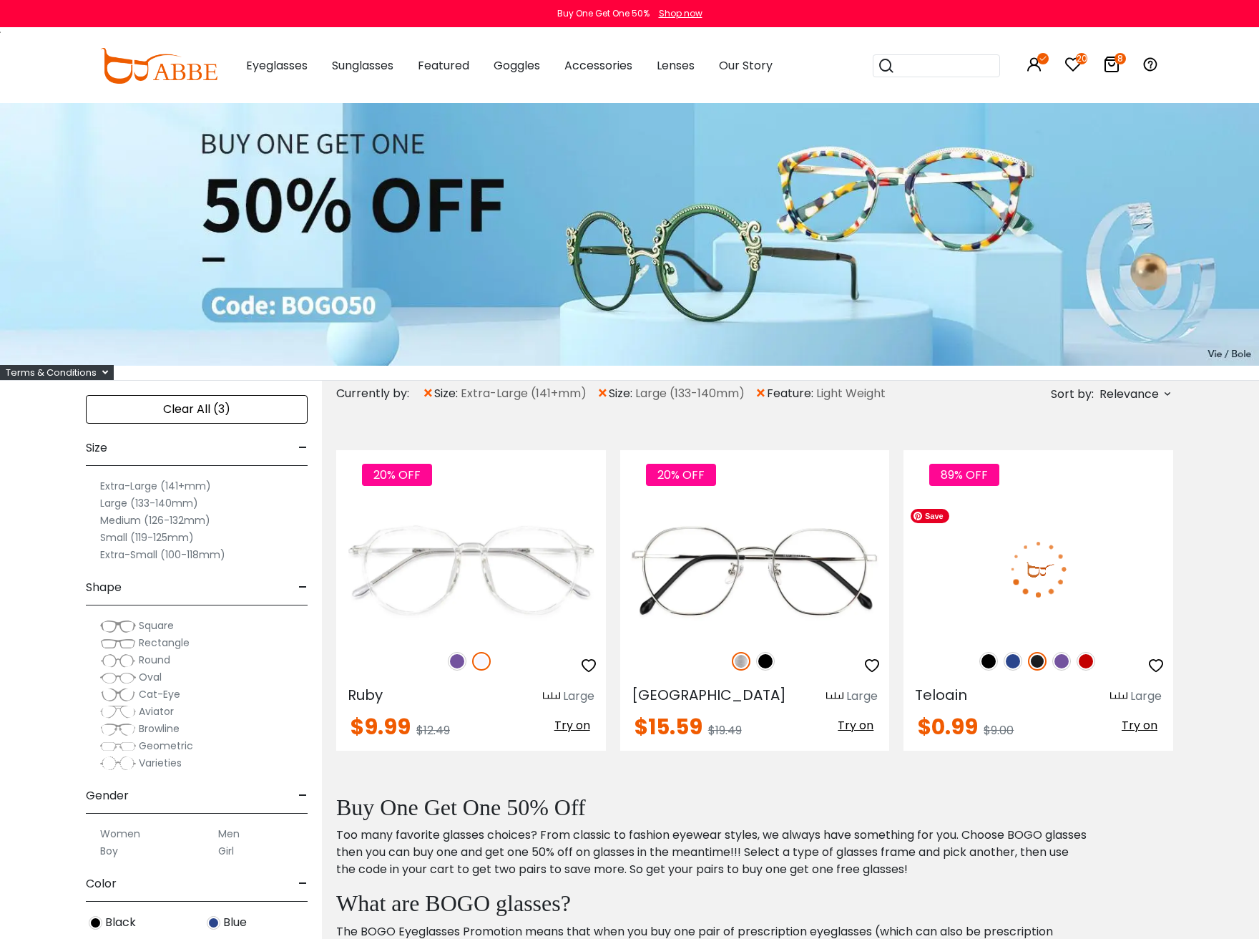
scroll to position [286, 0]
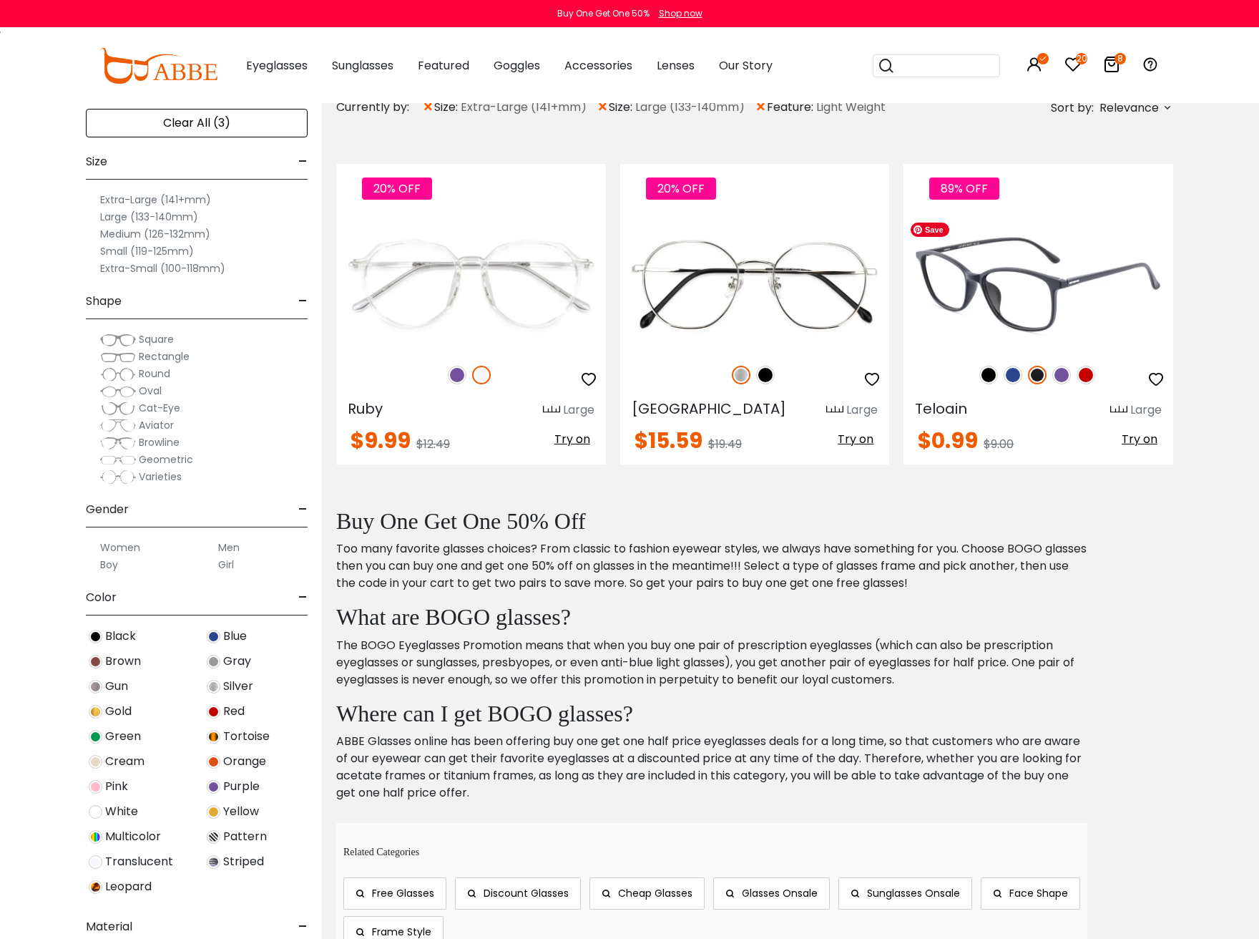
click at [1105, 280] on img at bounding box center [1039, 282] width 270 height 135
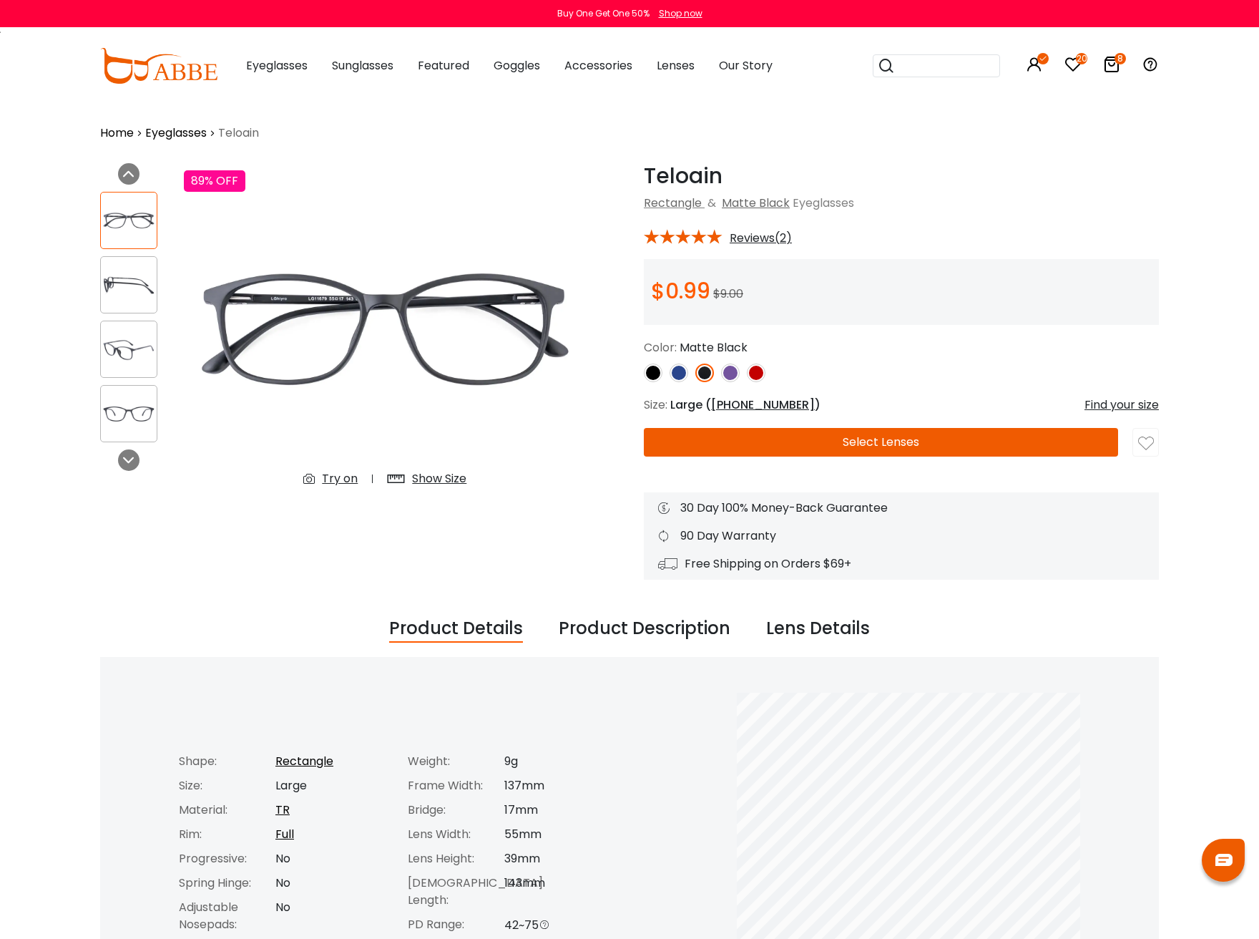
click at [727, 373] on img at bounding box center [730, 372] width 19 height 19
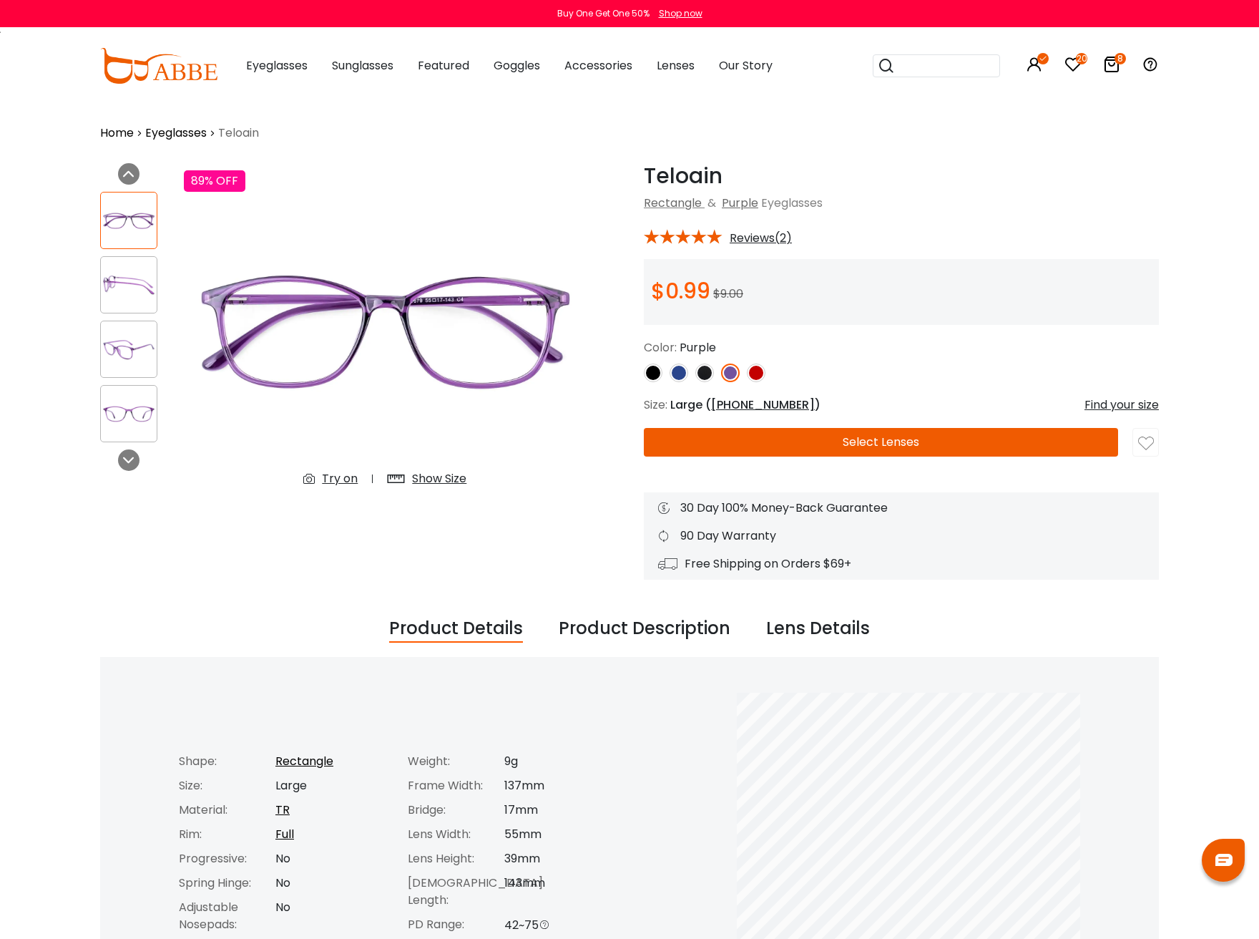
click at [653, 374] on img at bounding box center [653, 372] width 19 height 19
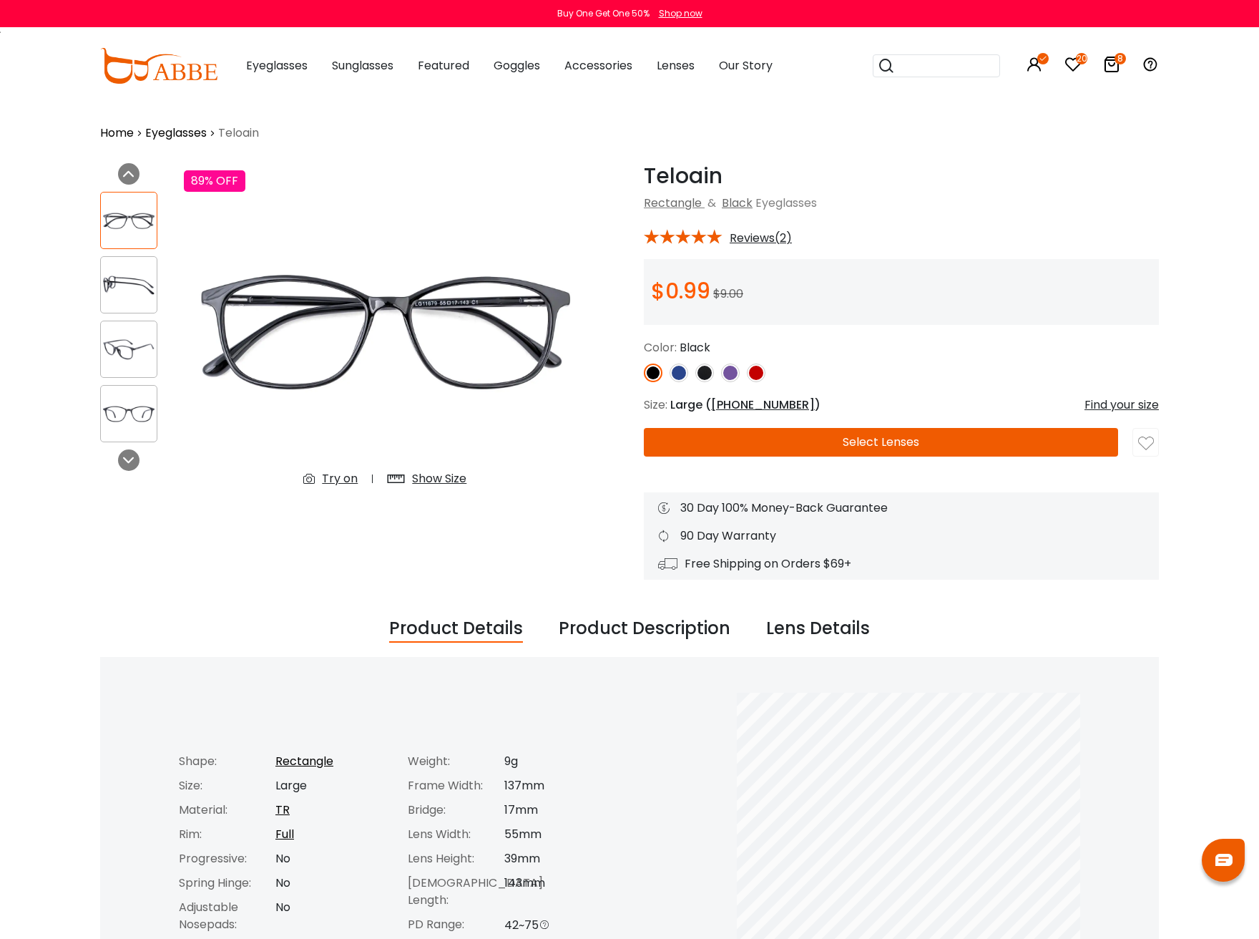
click at [686, 374] on img at bounding box center [679, 372] width 19 height 19
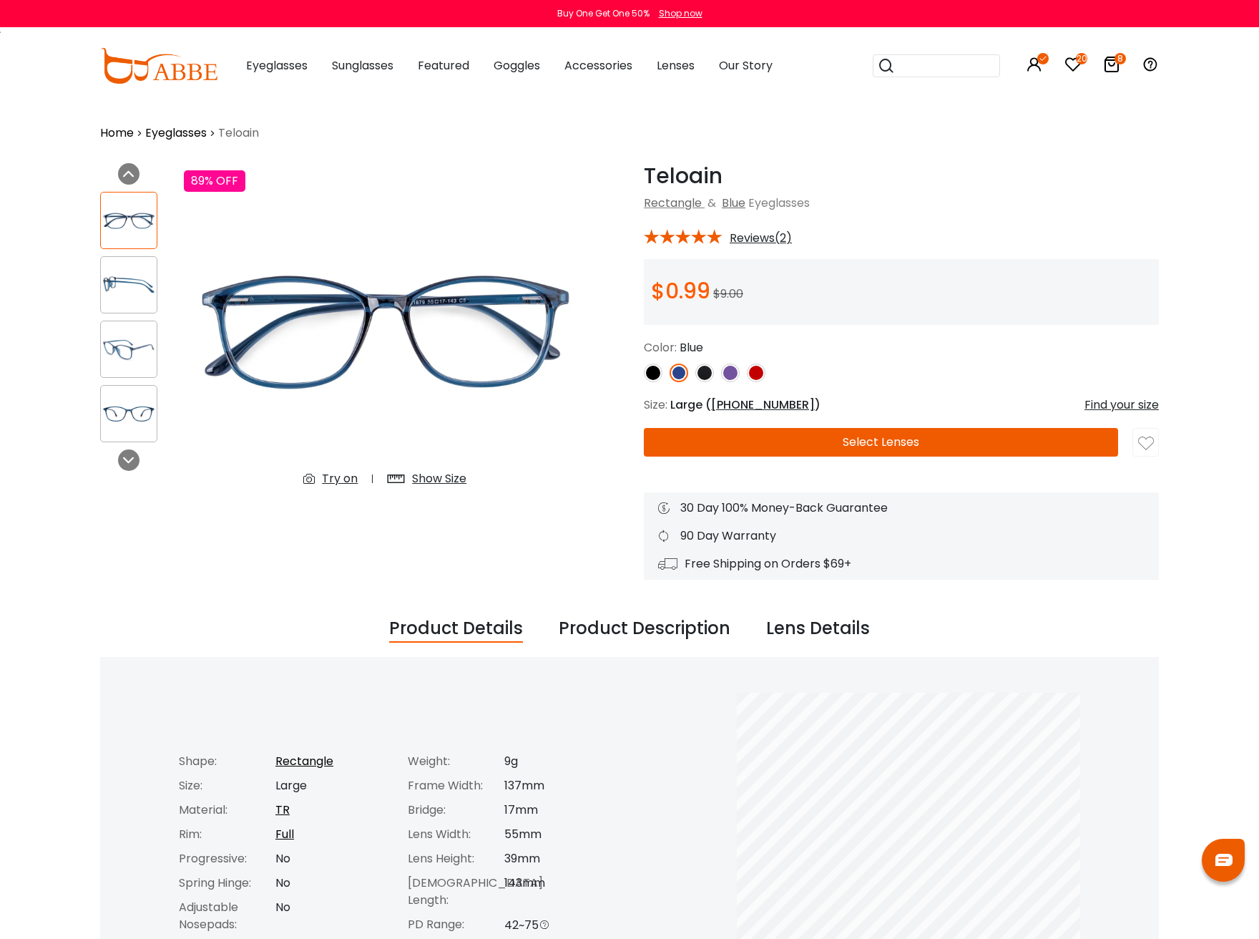
click at [733, 373] on img at bounding box center [730, 372] width 19 height 19
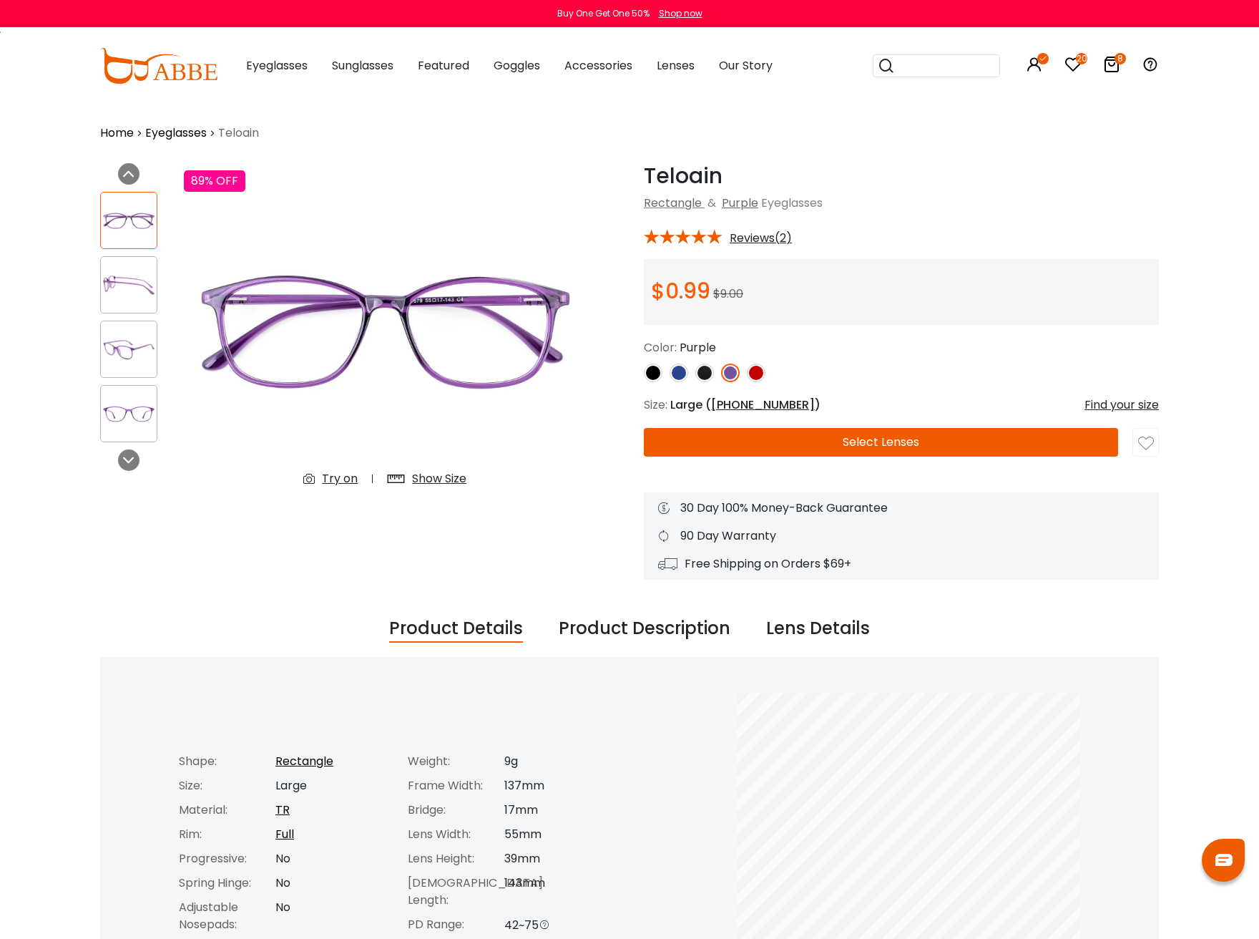
click at [922, 449] on button "Select Lenses" at bounding box center [881, 442] width 474 height 29
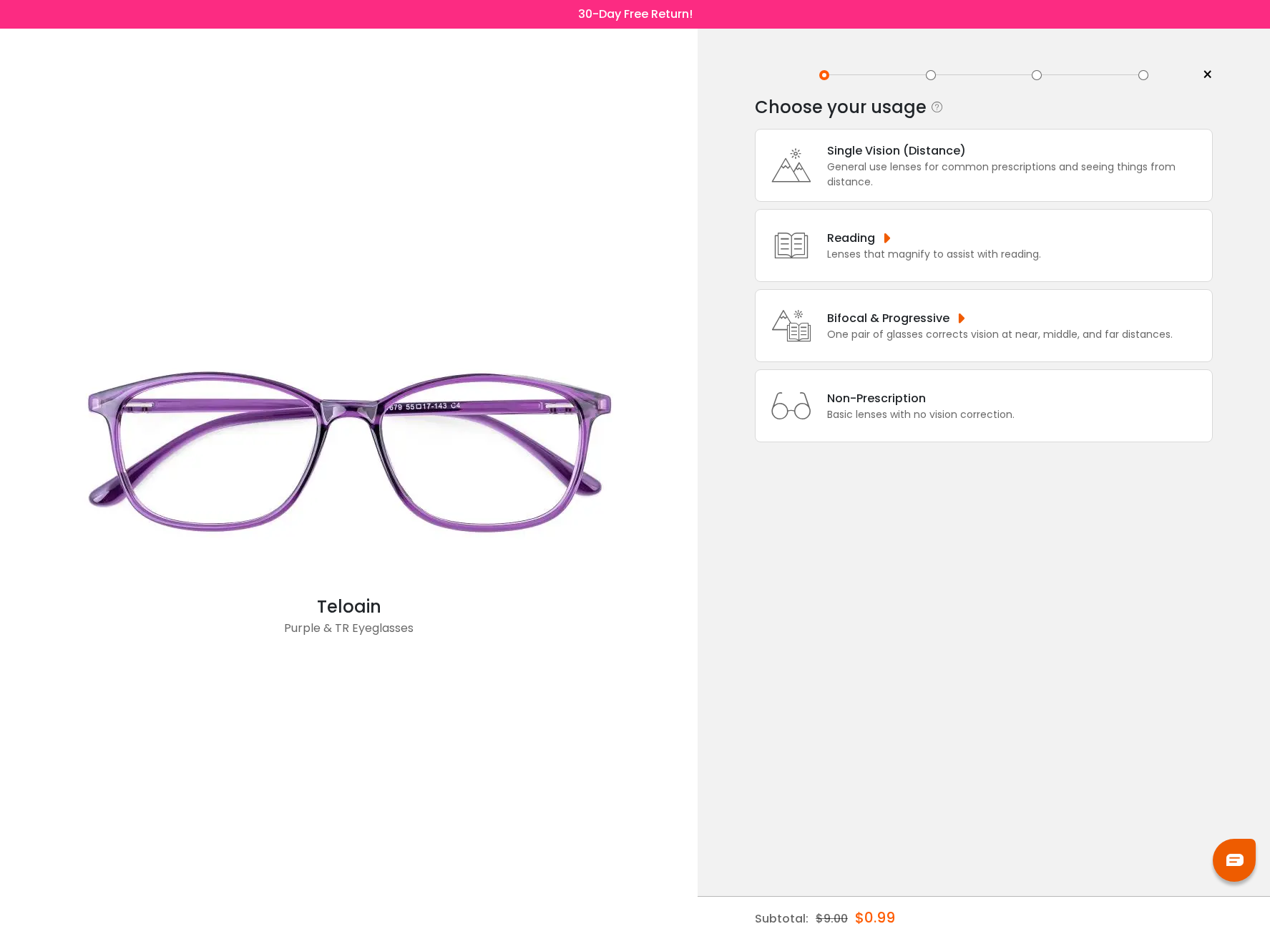
click at [945, 165] on div "General use lenses for common prescriptions and seeing things from distance." at bounding box center [1016, 175] width 378 height 30
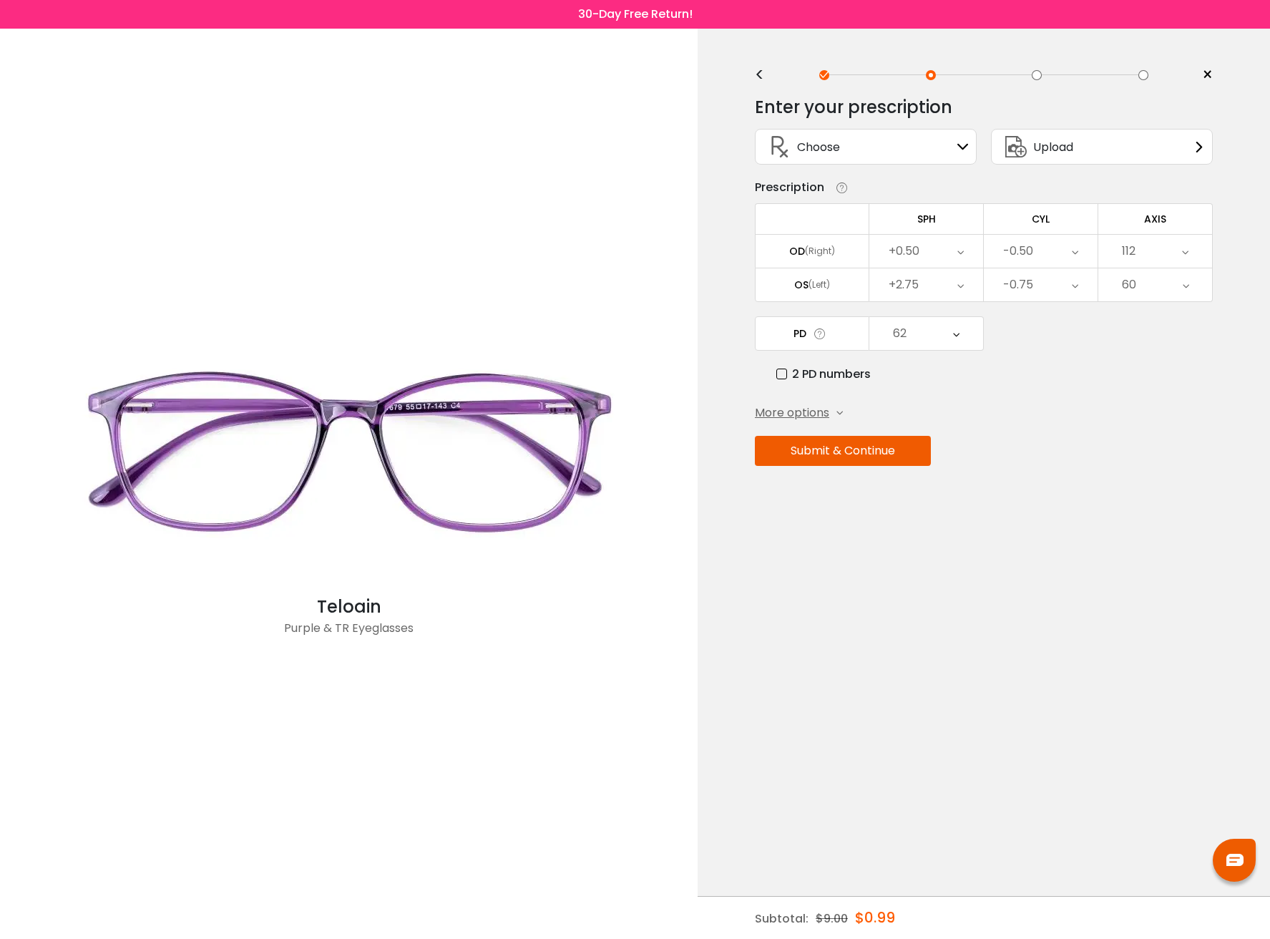
click at [859, 450] on button "Submit & Continue" at bounding box center [843, 451] width 176 height 30
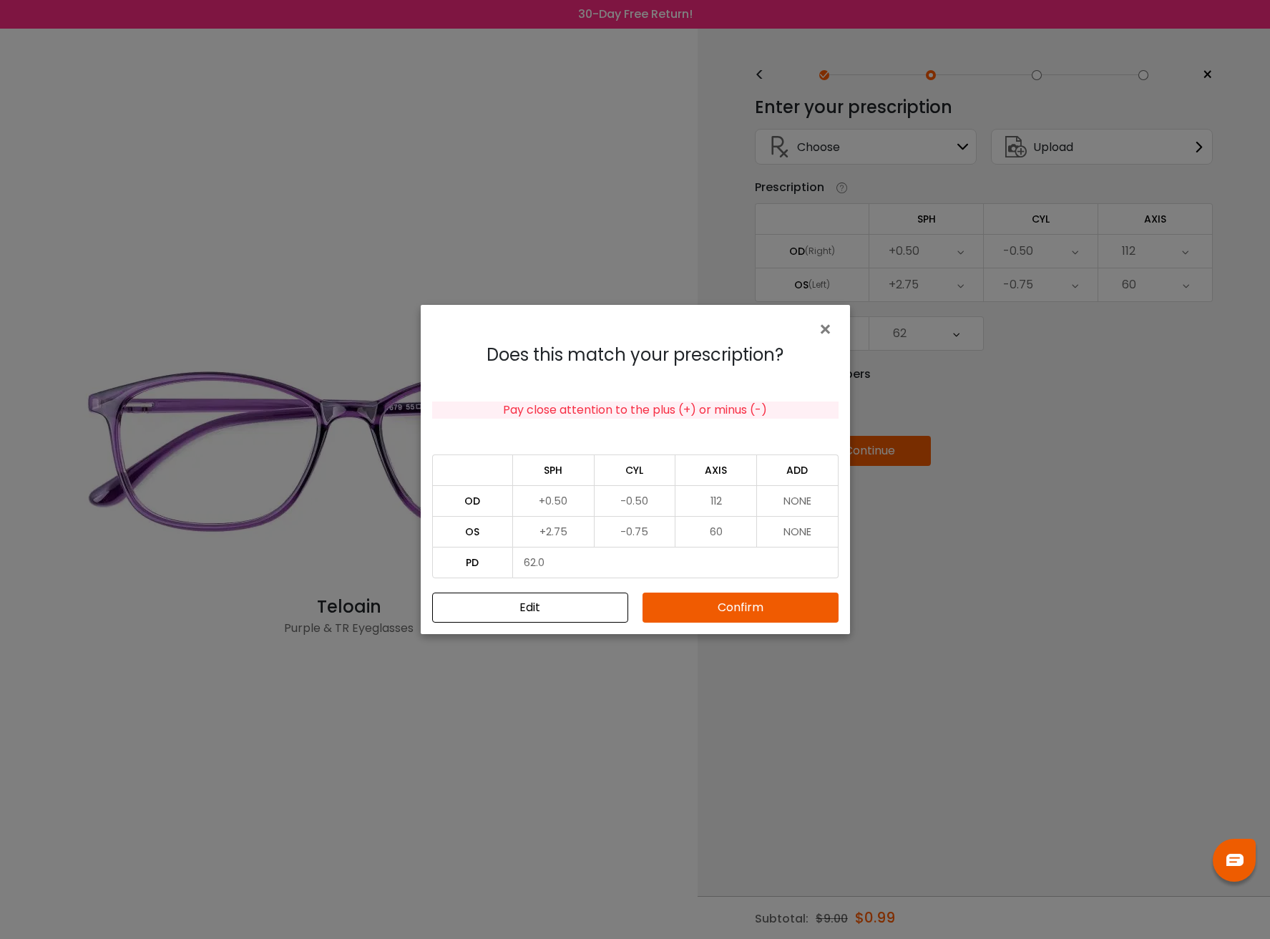
click at [729, 605] on button "Confirm" at bounding box center [740, 607] width 196 height 30
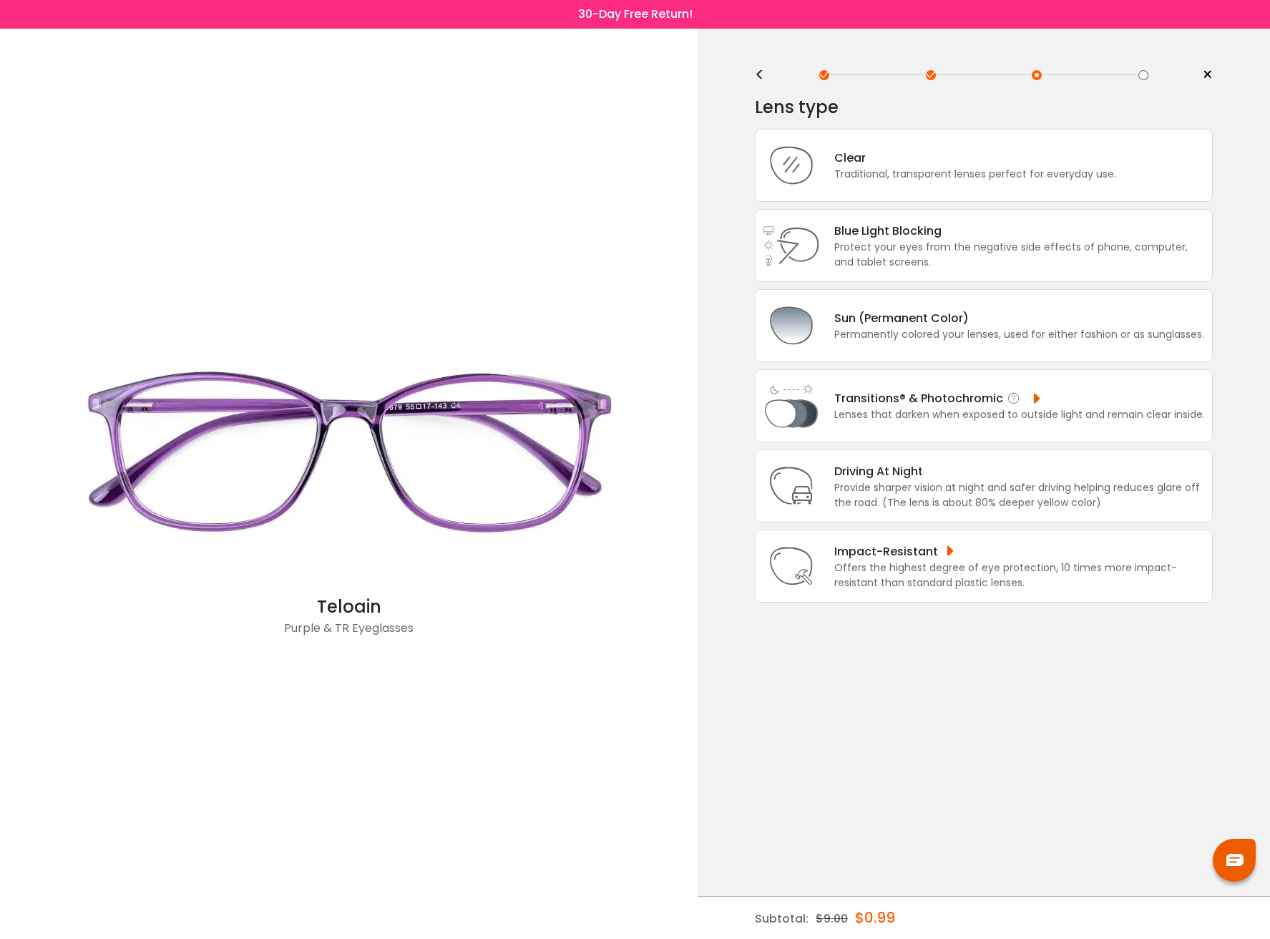
click at [1032, 400] on div "Transitions® & Photochromic" at bounding box center [1019, 398] width 371 height 18
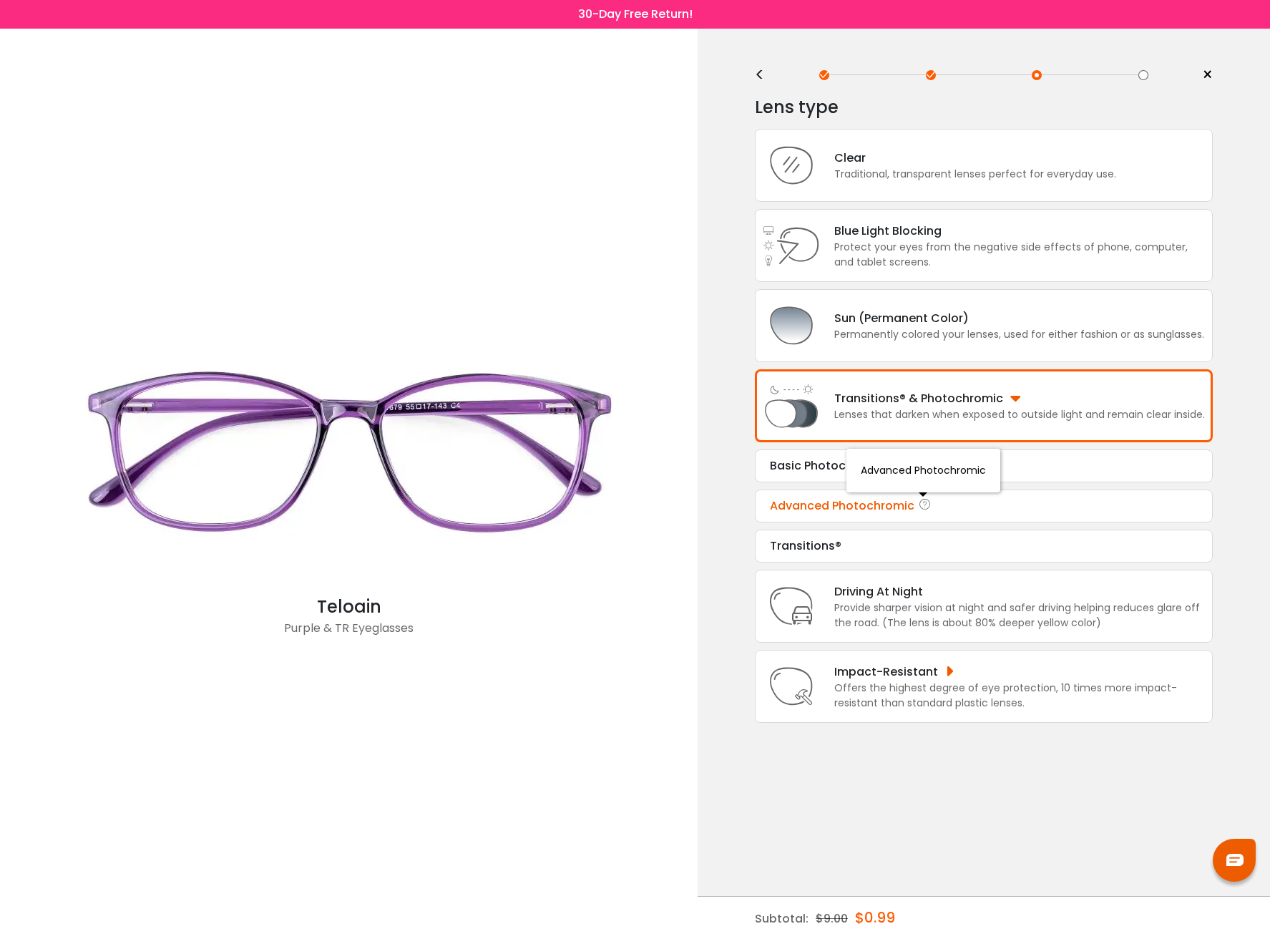
click at [924, 506] on icon at bounding box center [925, 505] width 14 height 17
click at [868, 507] on div "Advanced Photochromic" at bounding box center [984, 505] width 428 height 17
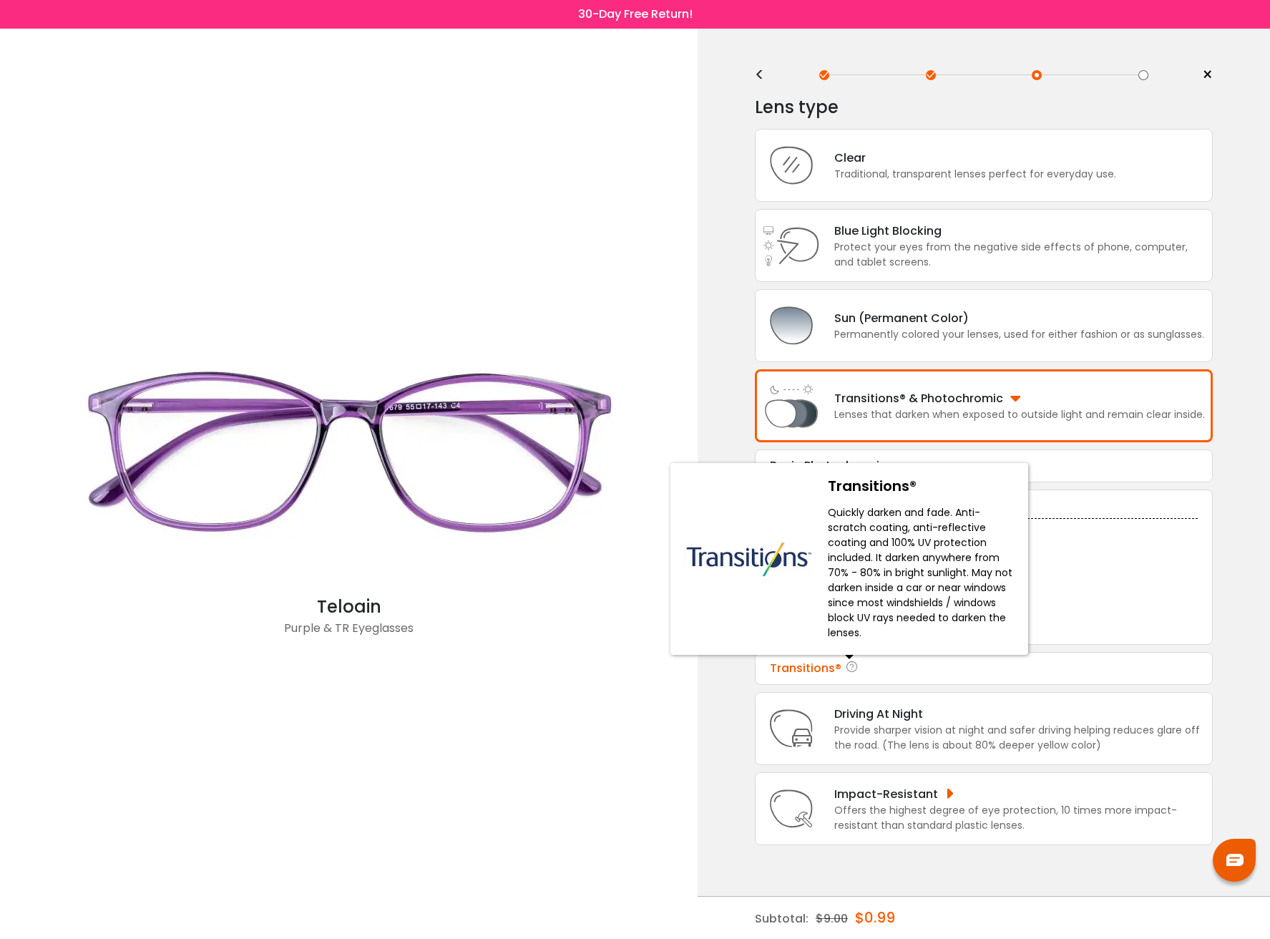
click at [854, 668] on icon at bounding box center [852, 668] width 14 height 17
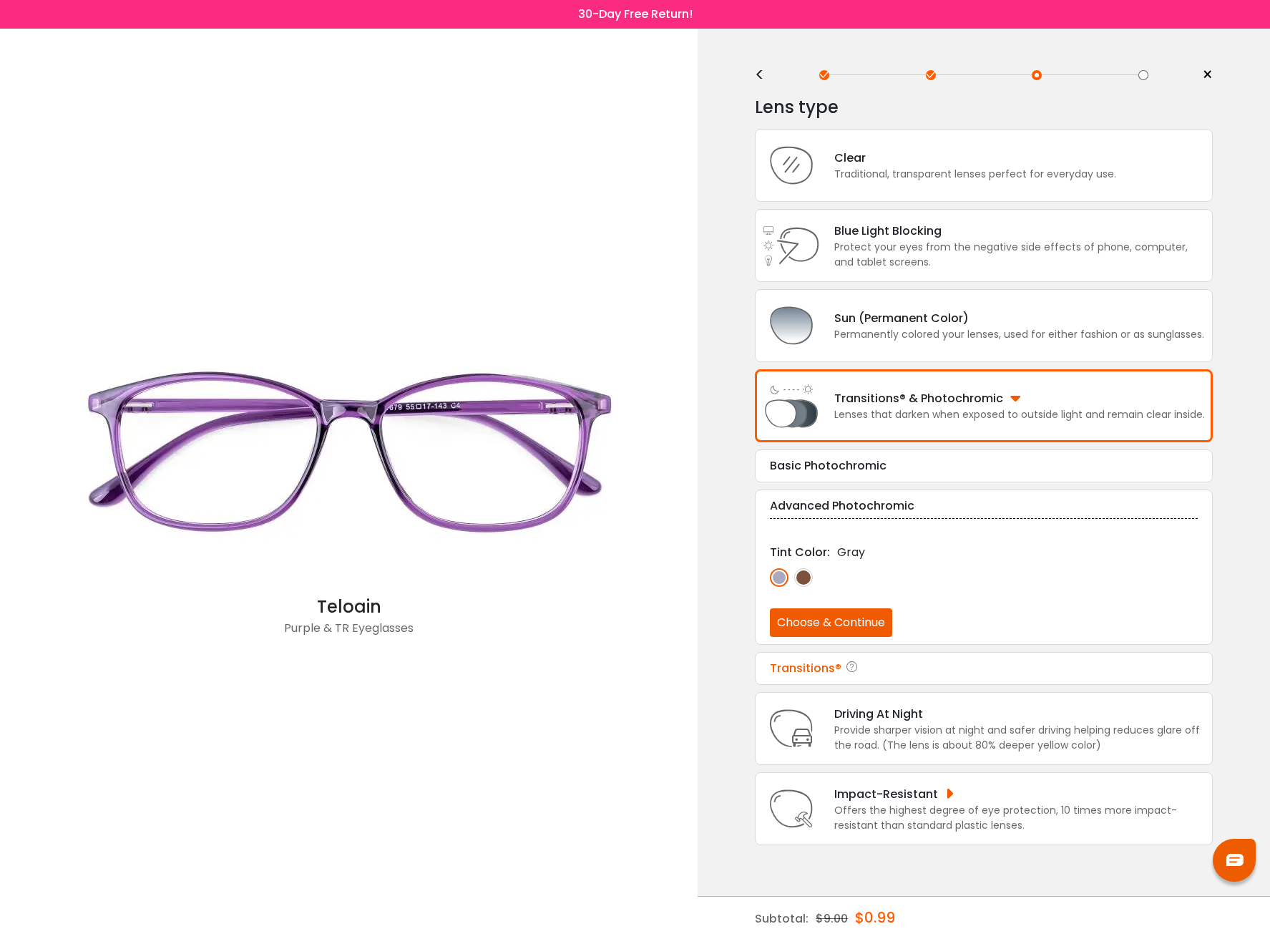
click at [818, 667] on div "Transitions®" at bounding box center [984, 668] width 428 height 17
click at [983, 721] on div "Driving At Night" at bounding box center [1019, 714] width 371 height 18
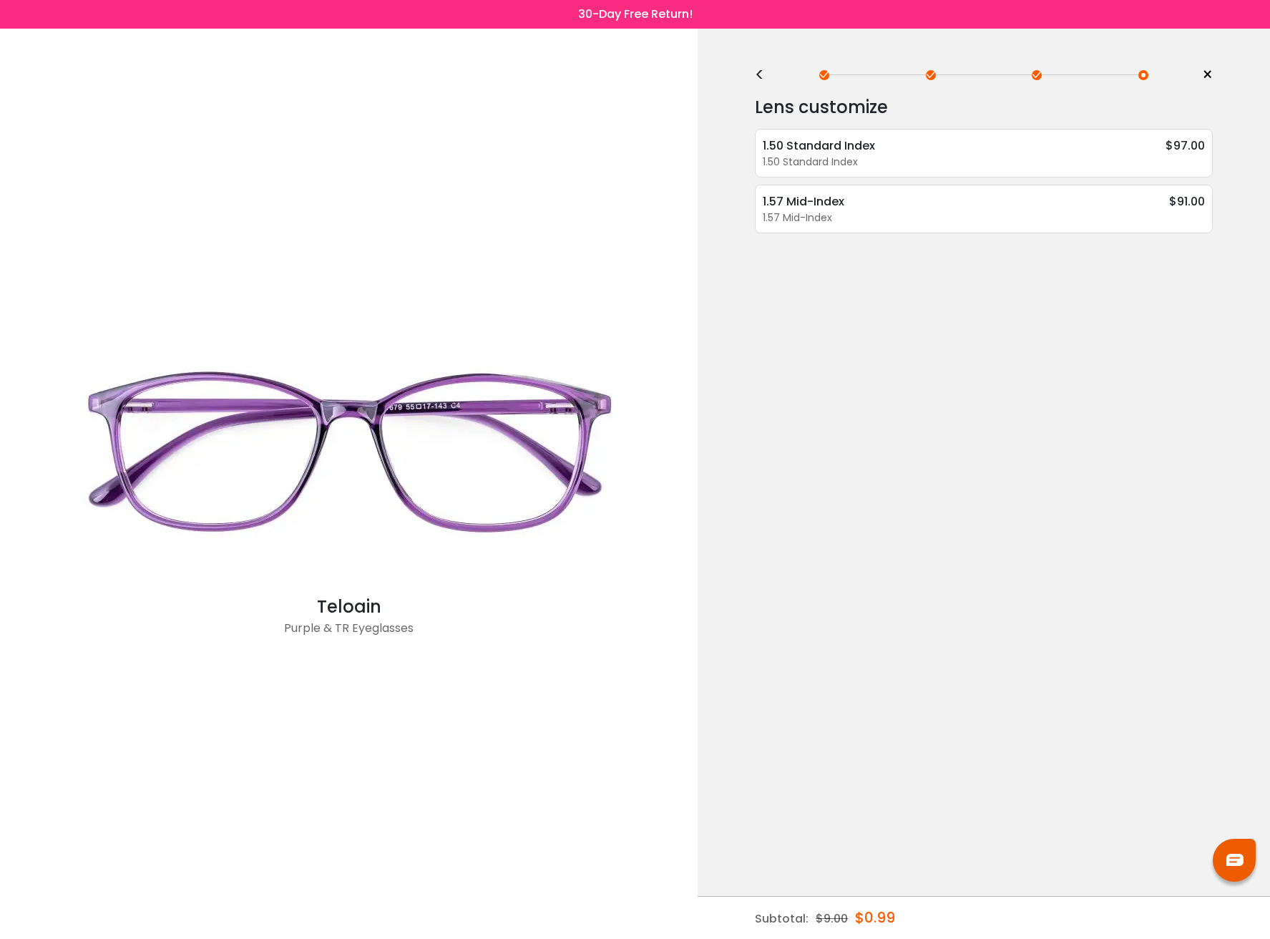
click at [759, 69] on div "<" at bounding box center [765, 74] width 21 height 11
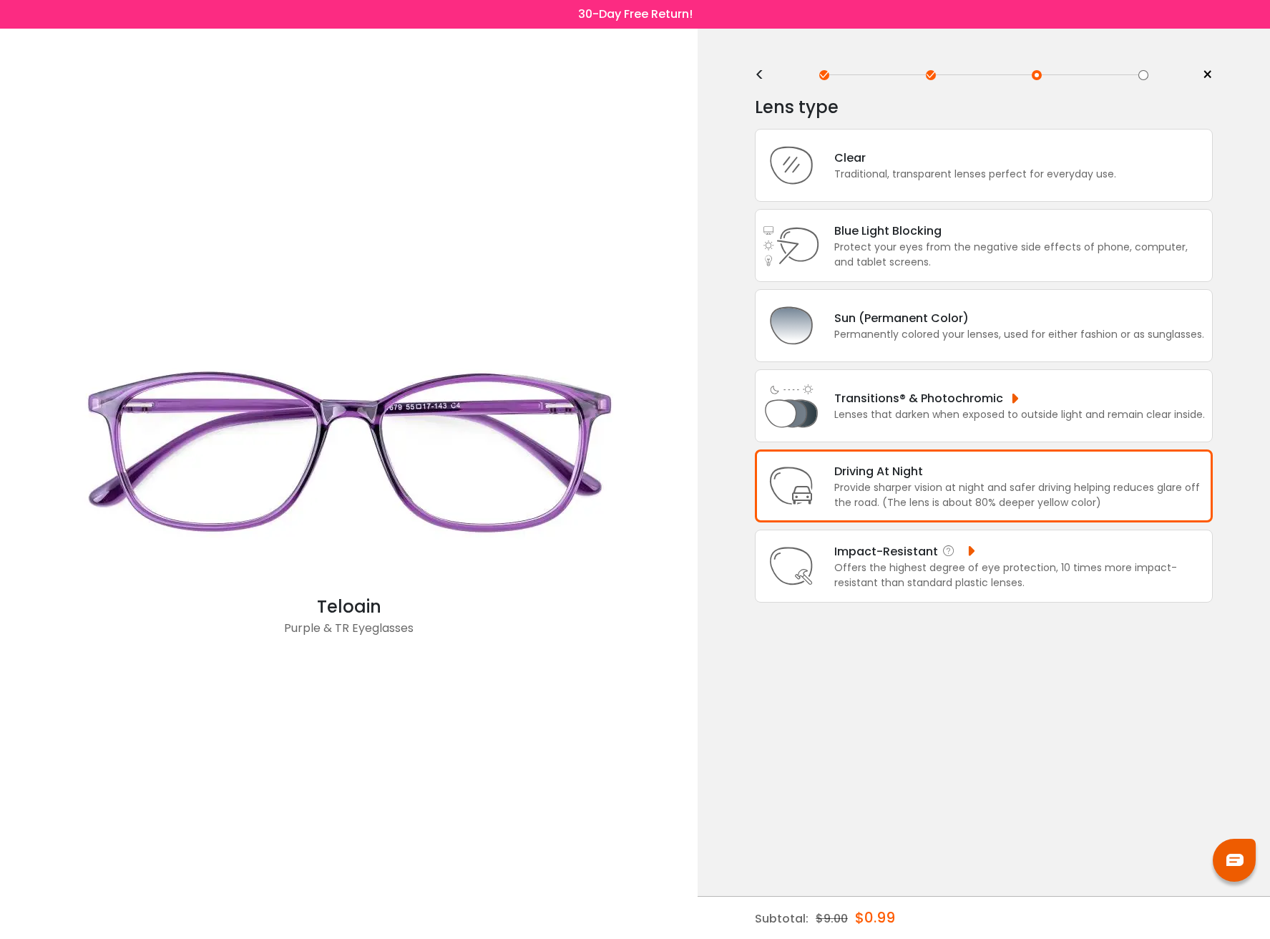
click at [1003, 561] on div "Offers the highest degree of eye protection, 10 times more impact-resistant tha…" at bounding box center [1019, 575] width 371 height 30
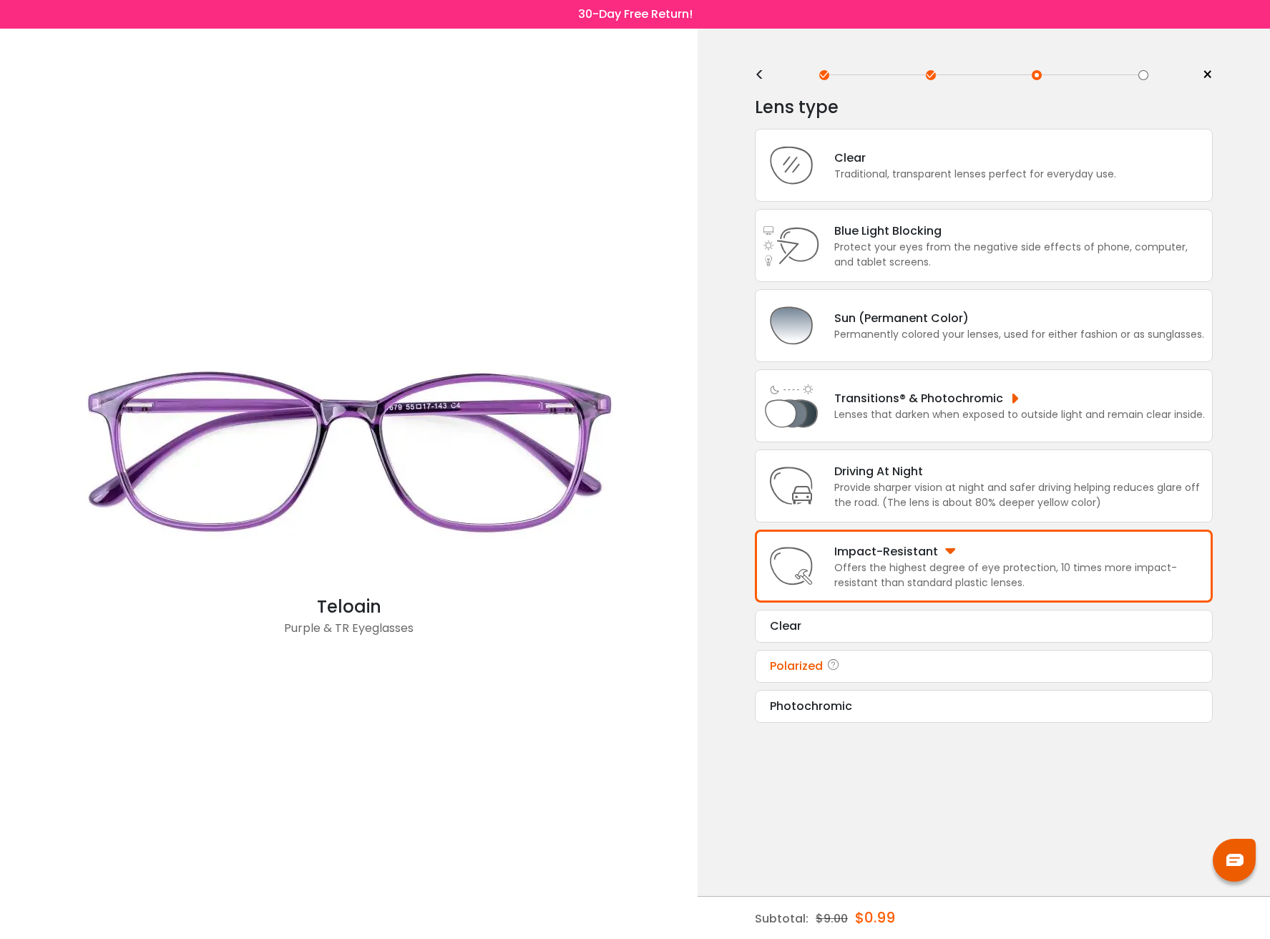
click at [914, 672] on div "Polarized" at bounding box center [984, 666] width 428 height 17
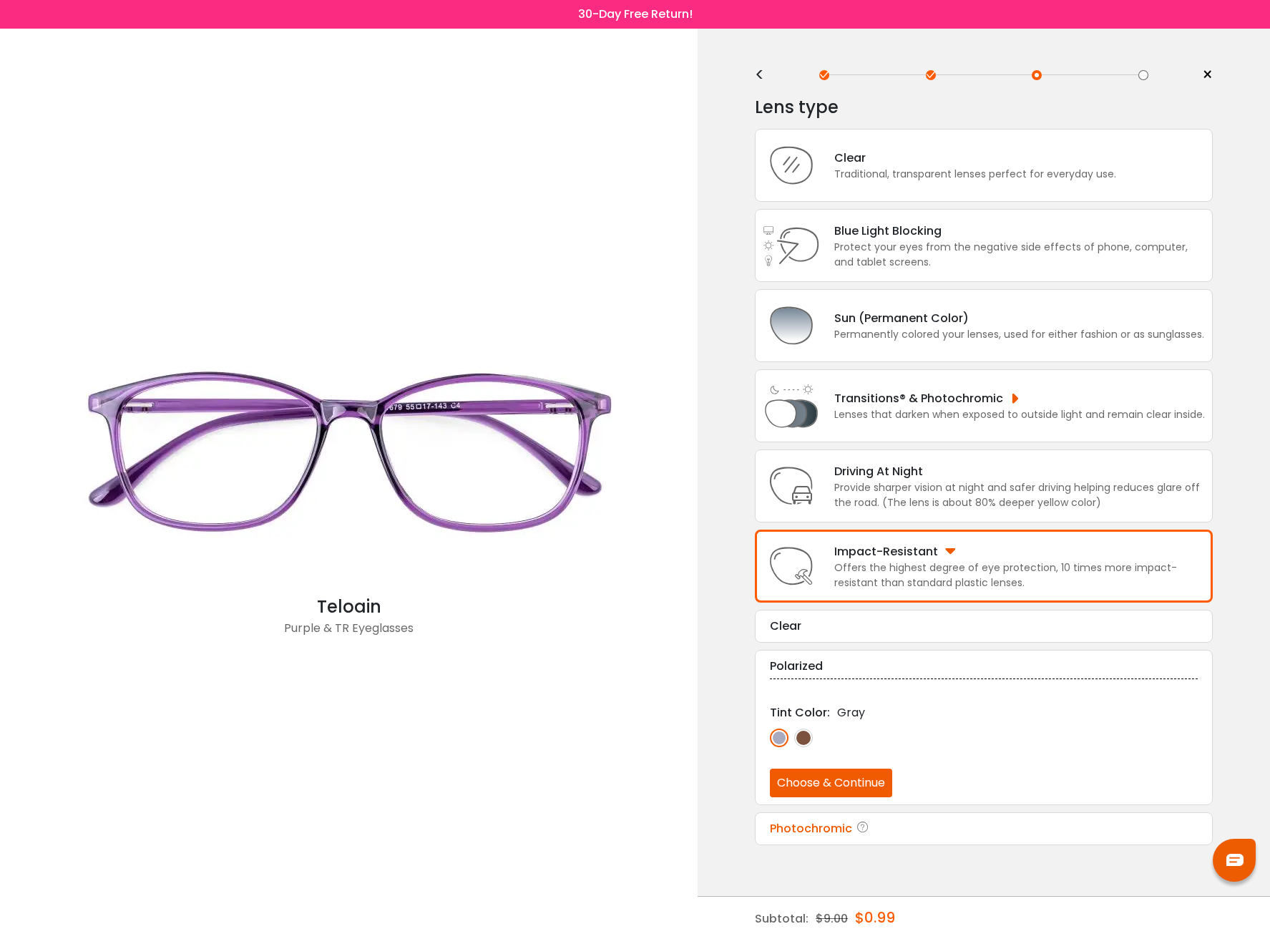
click at [900, 829] on div "Photochromic" at bounding box center [984, 828] width 428 height 17
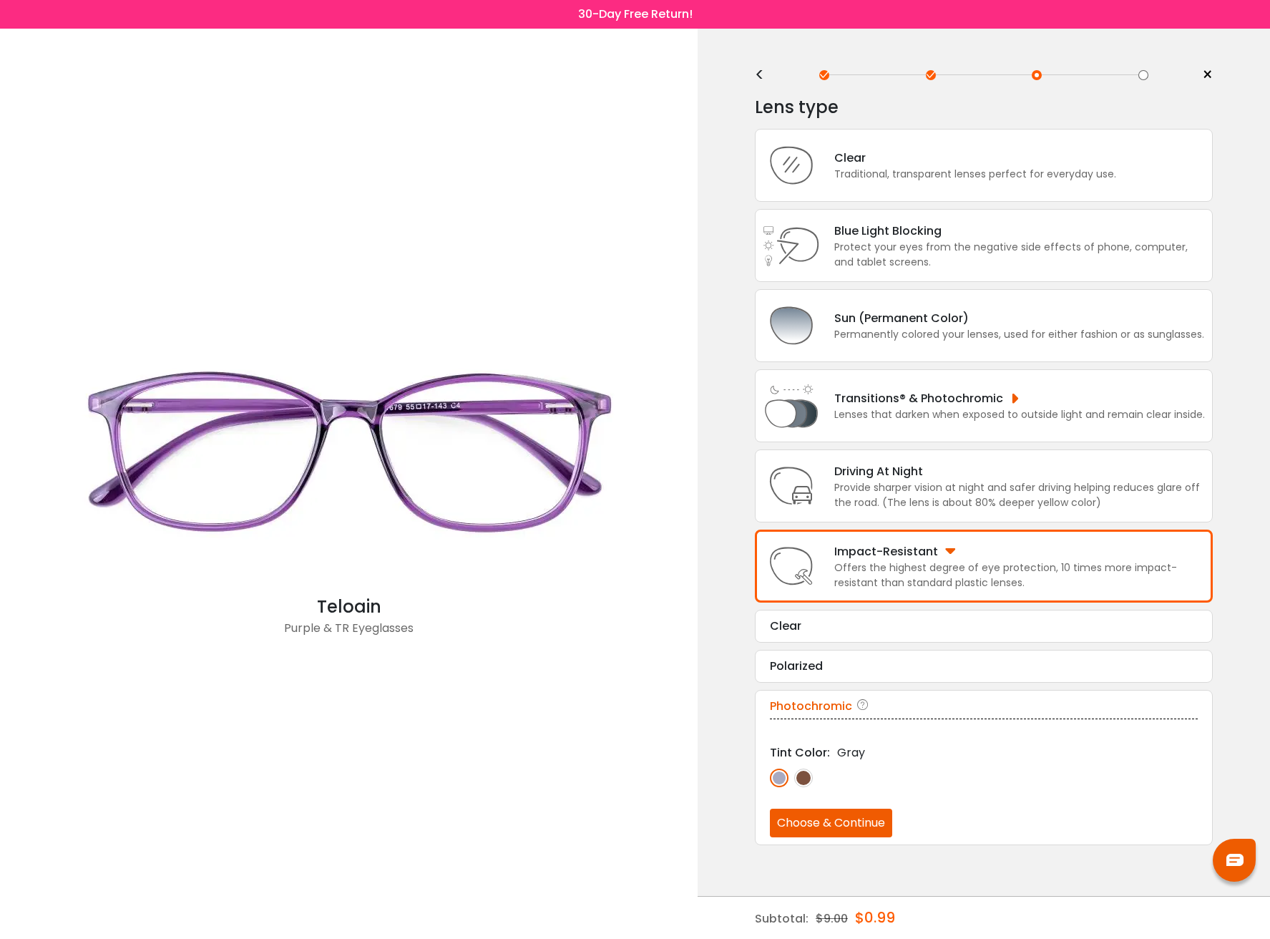
click at [805, 773] on img at bounding box center [803, 777] width 19 height 19
click at [1032, 246] on div "Protect your eyes from the negative side effects of phone, computer, and tablet…" at bounding box center [1019, 255] width 371 height 30
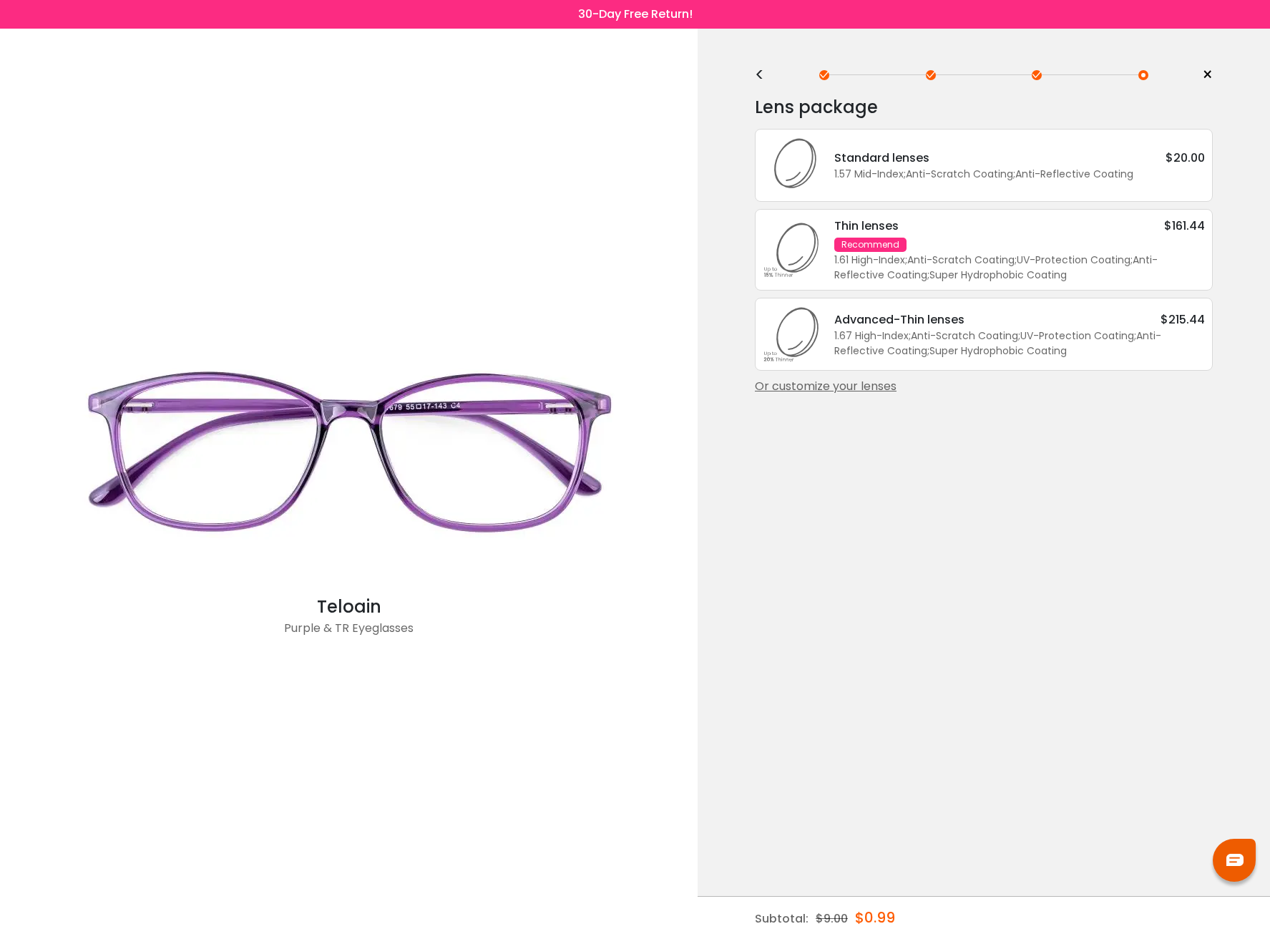
click at [1010, 184] on div "Standard lenses $20.00 1.57 Mid-Index ; Anti-Scratch Coating ; Anti-Reflective …" at bounding box center [984, 165] width 458 height 73
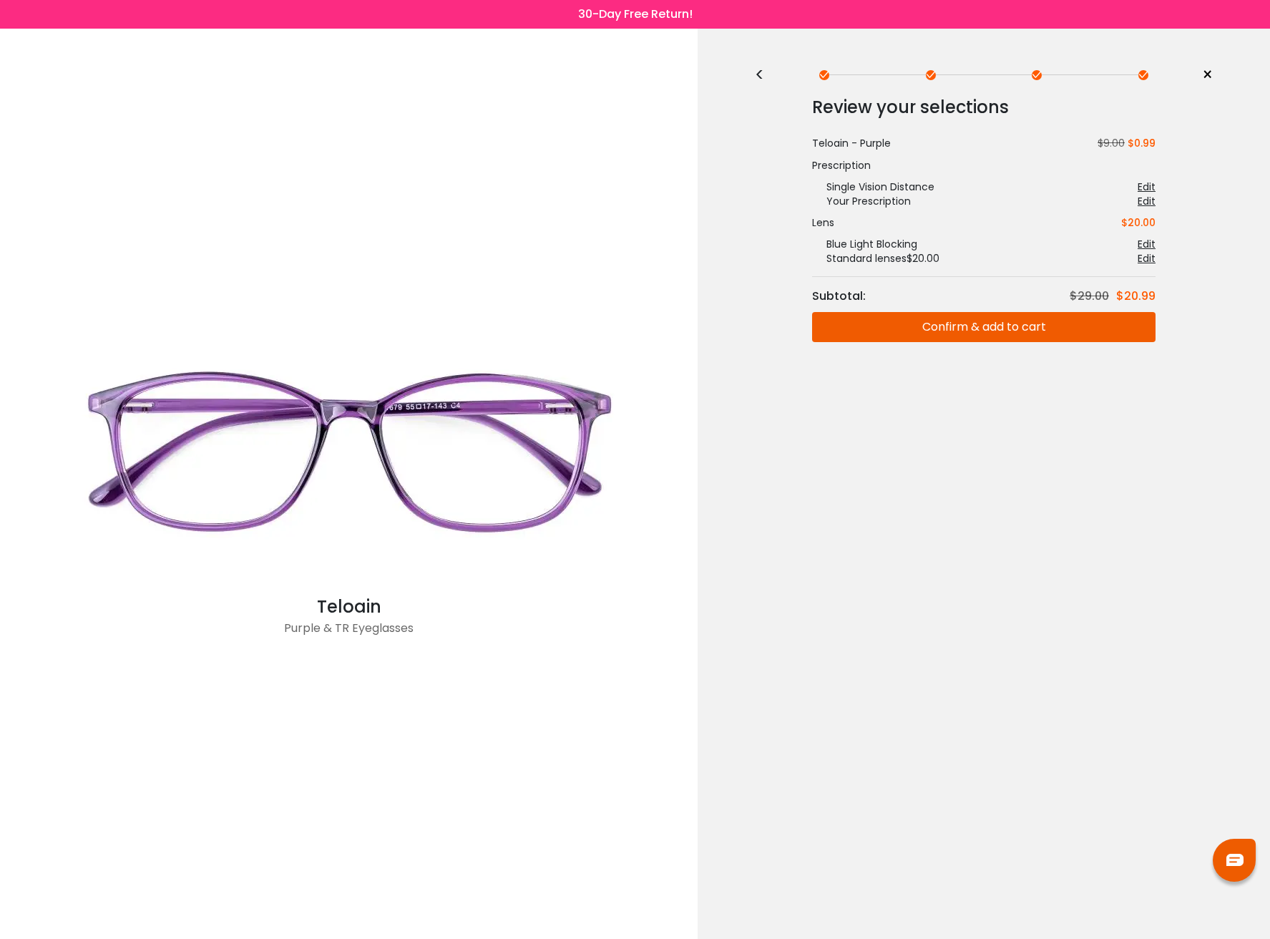
click at [969, 326] on button "Confirm & add to cart" at bounding box center [983, 327] width 343 height 30
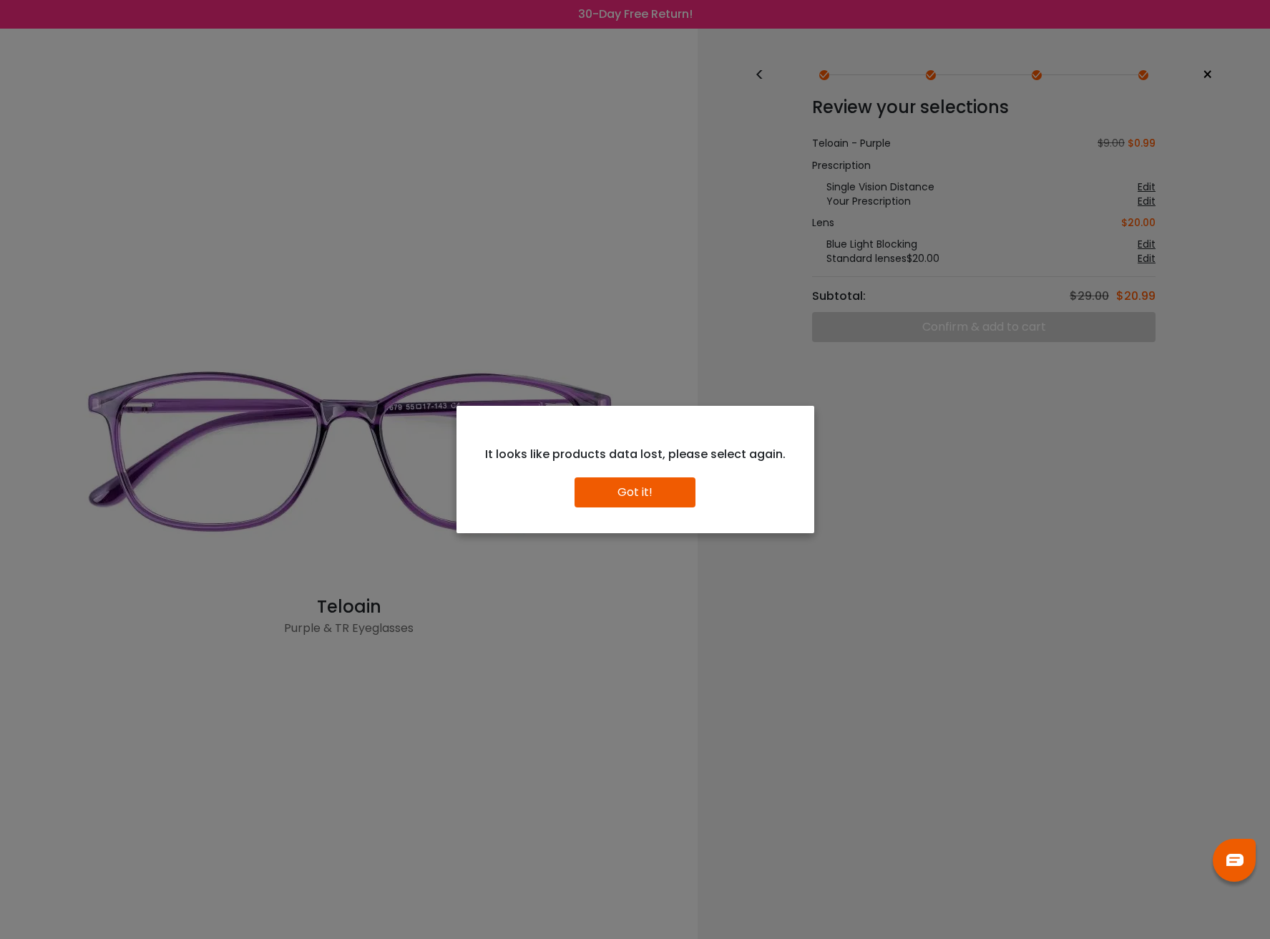
click at [620, 494] on button "Got it!" at bounding box center [635, 492] width 121 height 30
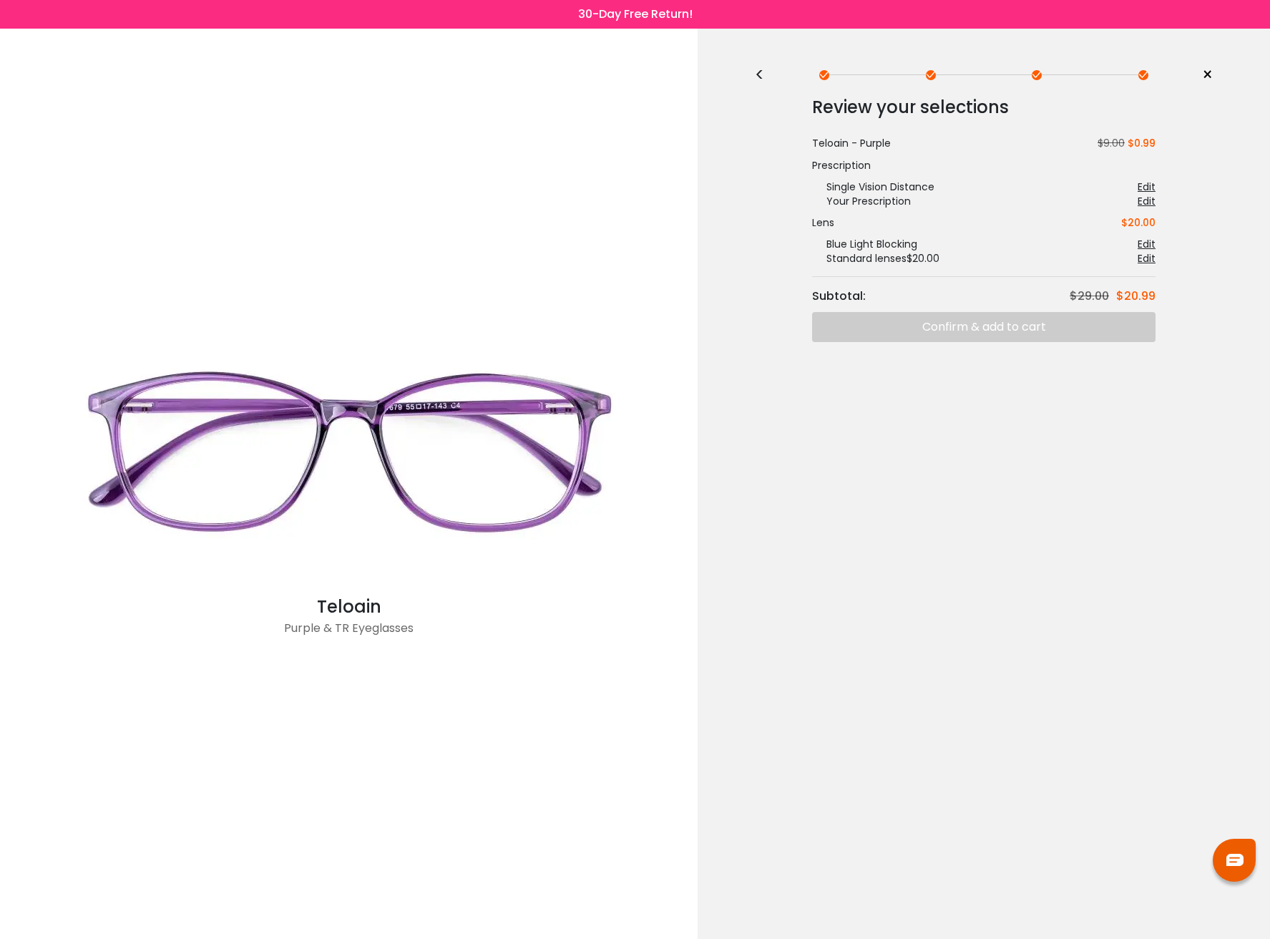
click at [753, 74] on div "< × Choose your usage Single Vision (Distance) This lens helps you see details …" at bounding box center [984, 484] width 572 height 910
click at [757, 73] on div "<" at bounding box center [765, 74] width 21 height 11
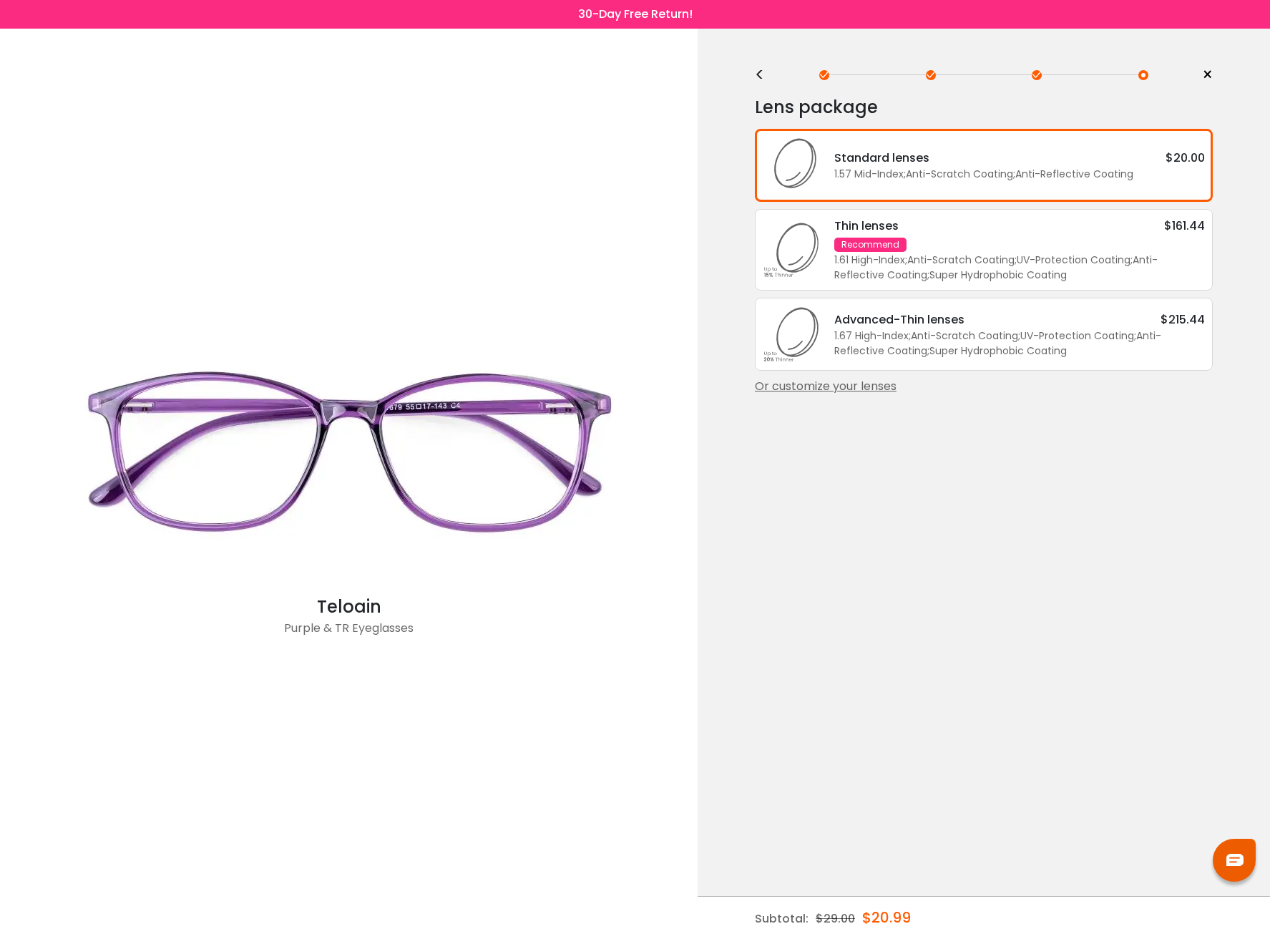
click at [987, 144] on div "Standard lenses $20.00 1.57 Mid-Index ; Anti-Scratch Coating ; Anti-Reflective …" at bounding box center [984, 165] width 458 height 73
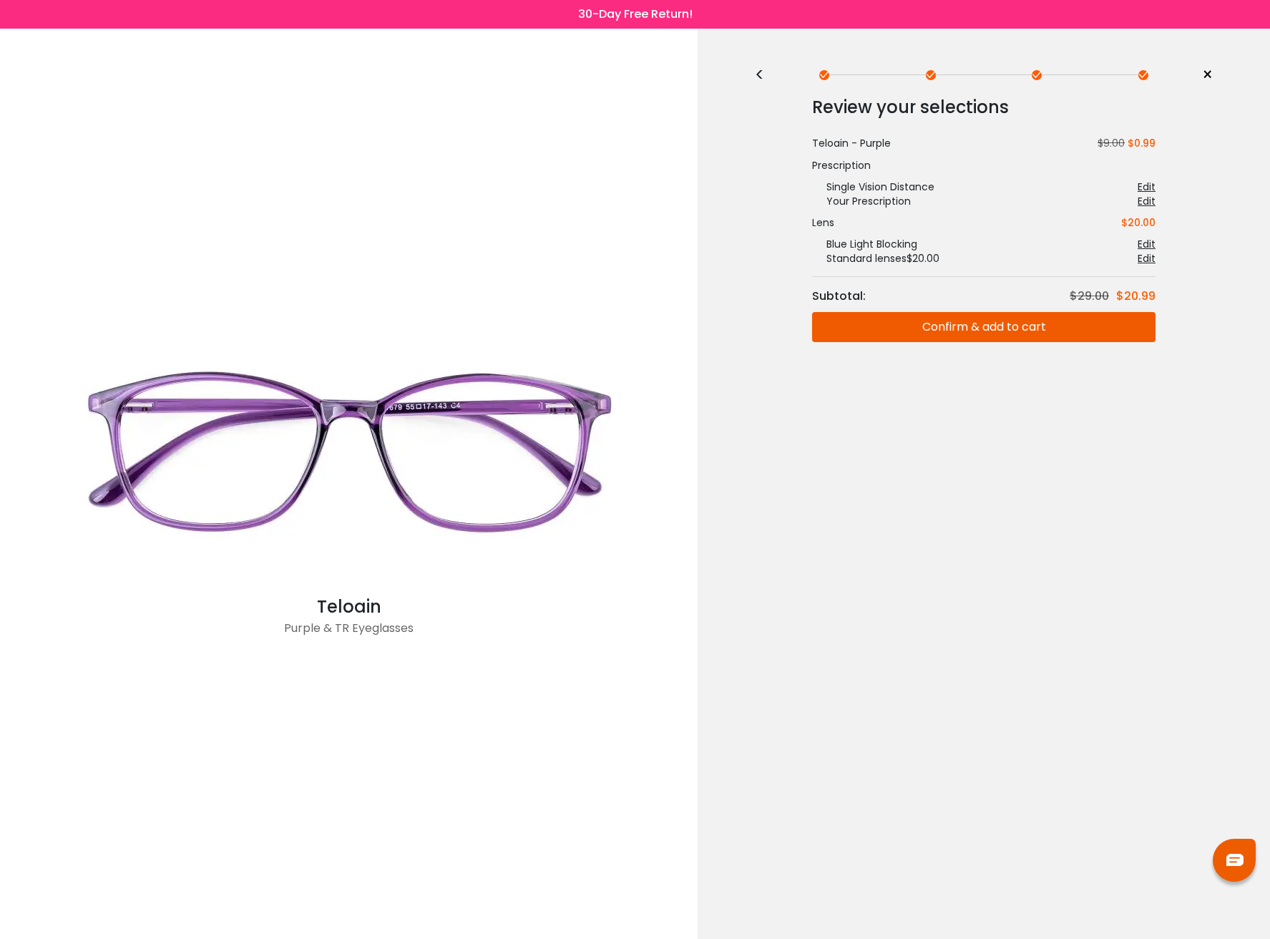
click at [1047, 321] on button "Confirm & add to cart" at bounding box center [983, 327] width 343 height 30
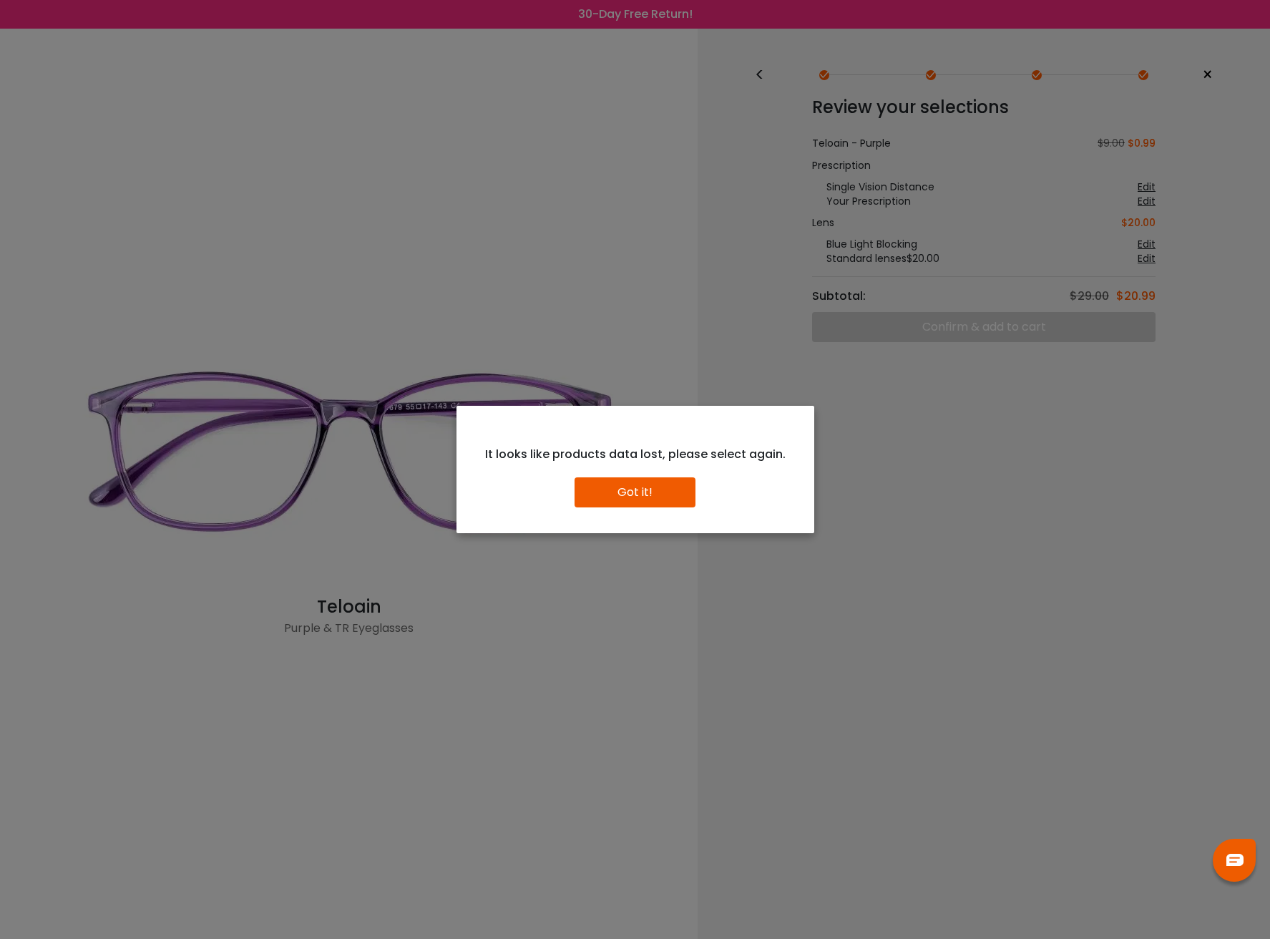
click at [638, 503] on button "Got it!" at bounding box center [635, 492] width 121 height 30
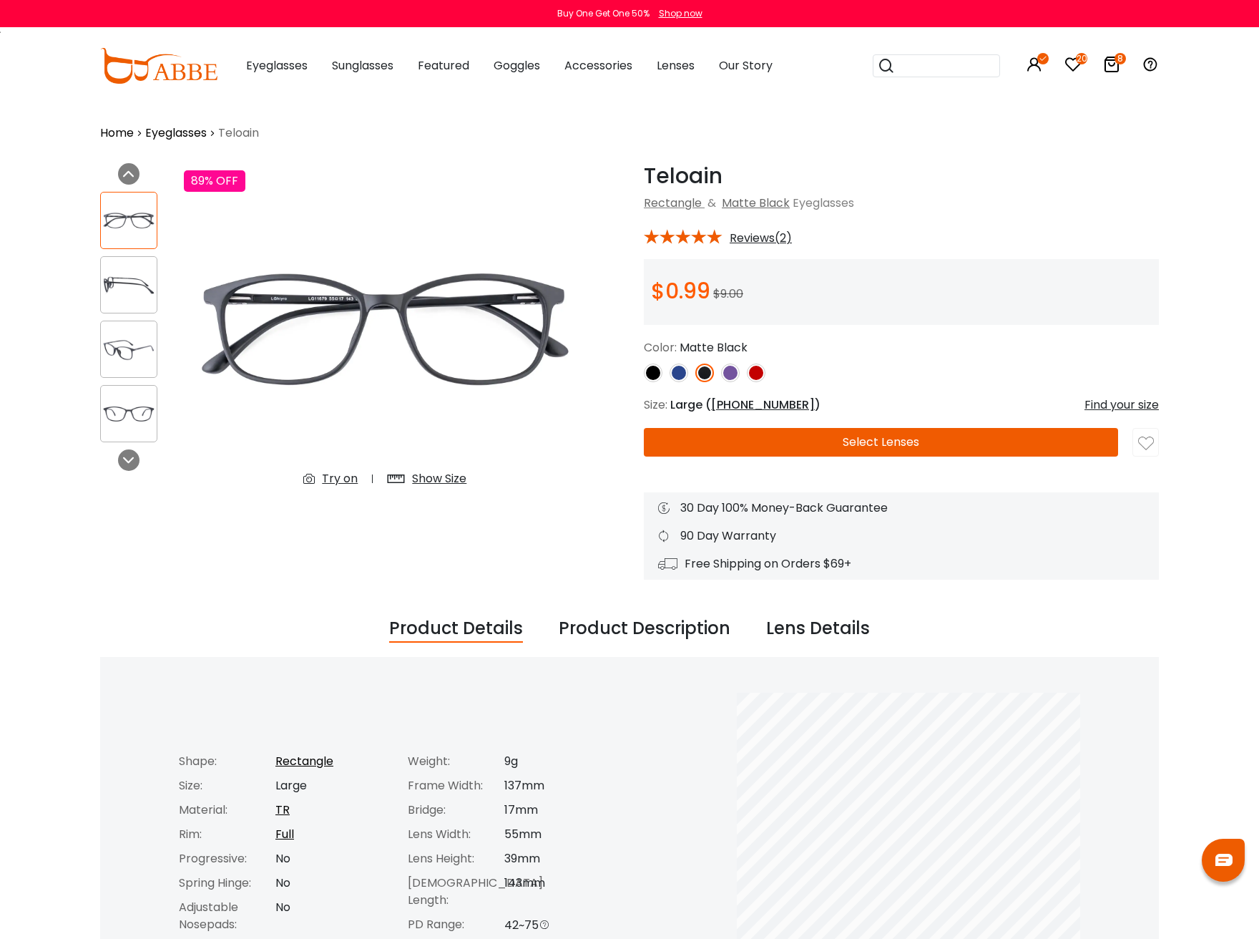
click at [733, 371] on img at bounding box center [730, 372] width 19 height 19
click at [726, 376] on img at bounding box center [730, 372] width 19 height 19
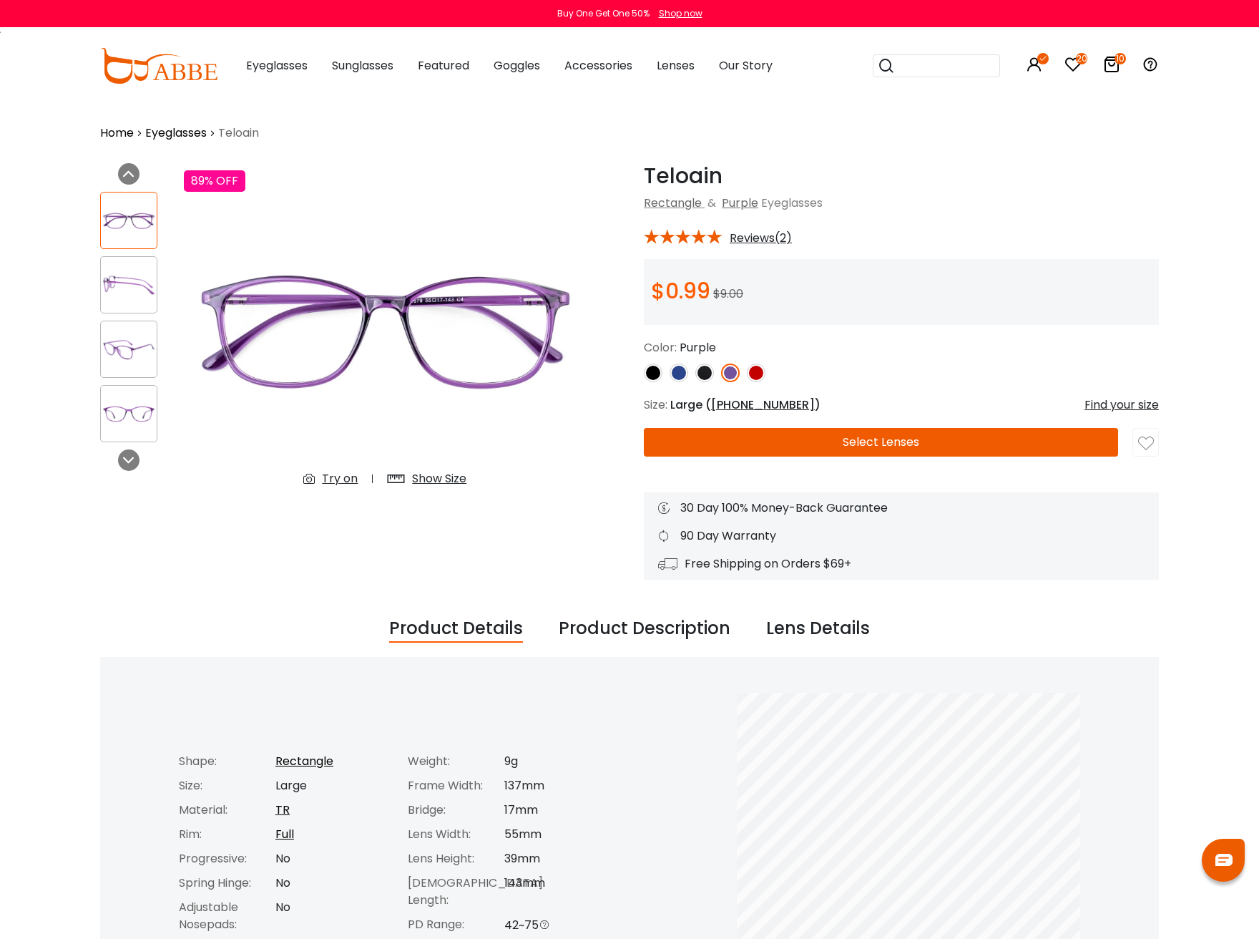
click at [866, 442] on button "Select Lenses" at bounding box center [881, 442] width 474 height 29
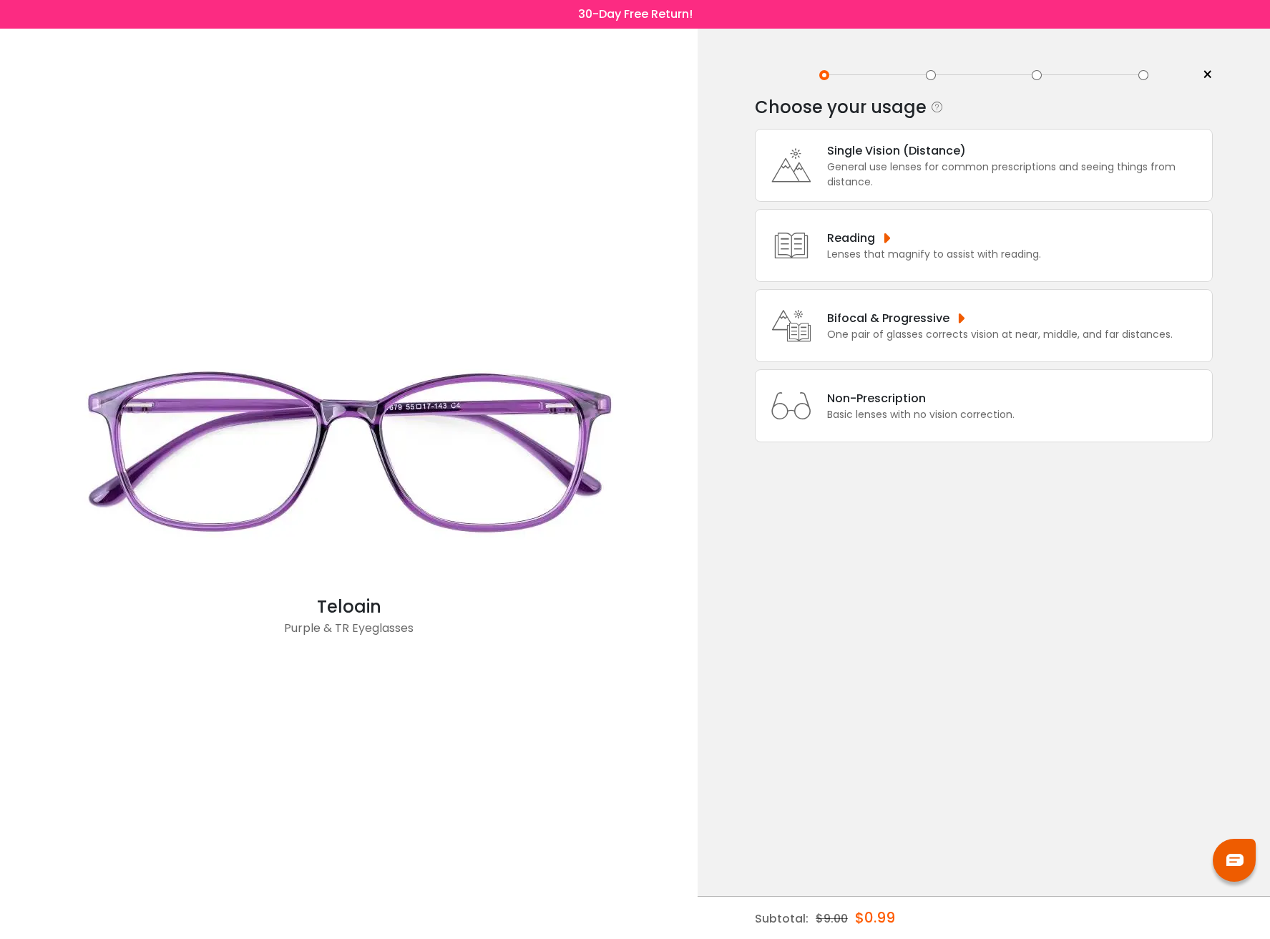
click at [909, 308] on div "Bifocal & Progressive One pair of glasses corrects vision at near, middle, and …" at bounding box center [984, 325] width 458 height 73
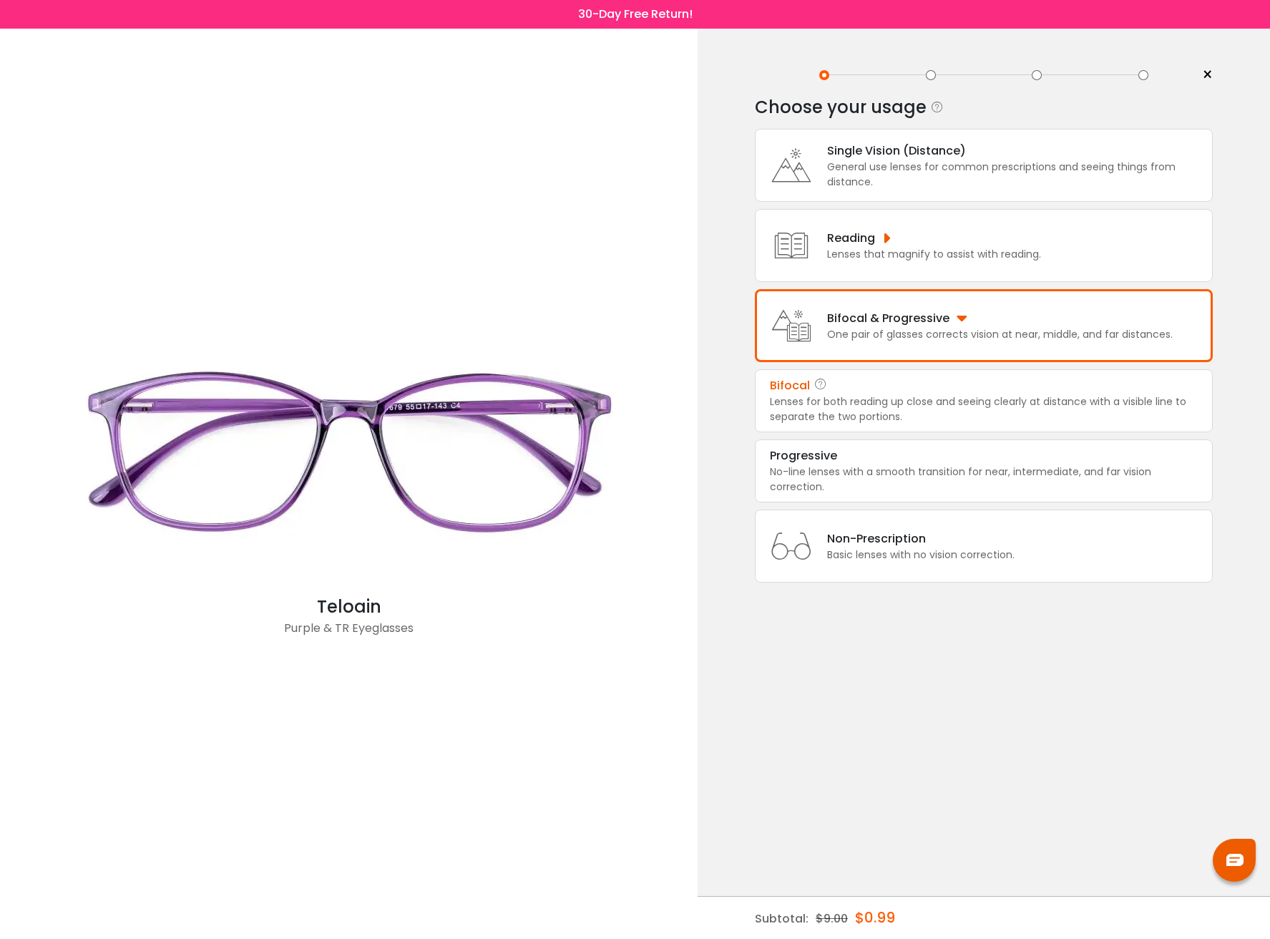
click at [933, 392] on div "Bifocal" at bounding box center [984, 385] width 428 height 17
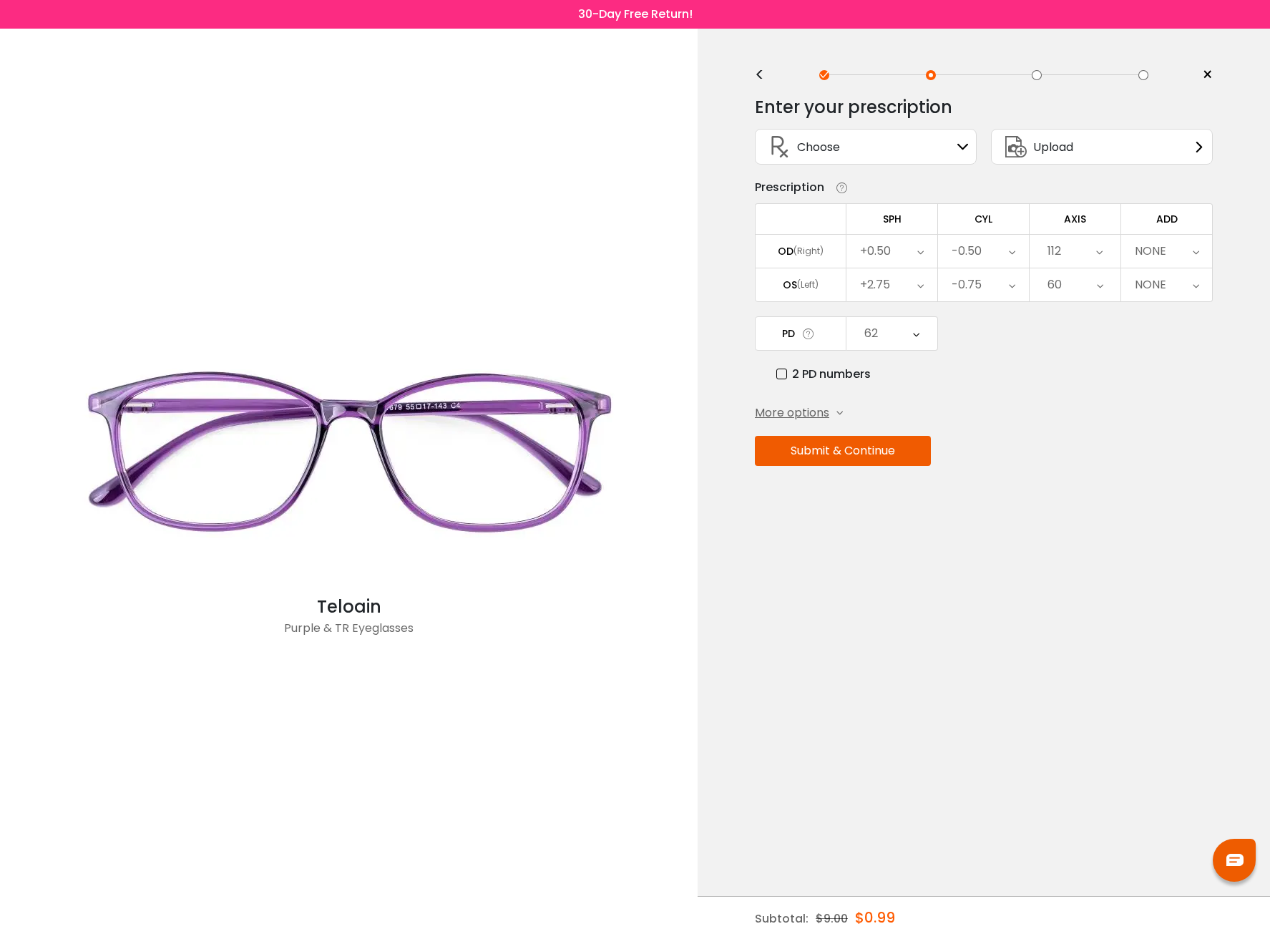
click at [968, 149] on icon at bounding box center [962, 146] width 11 height 11
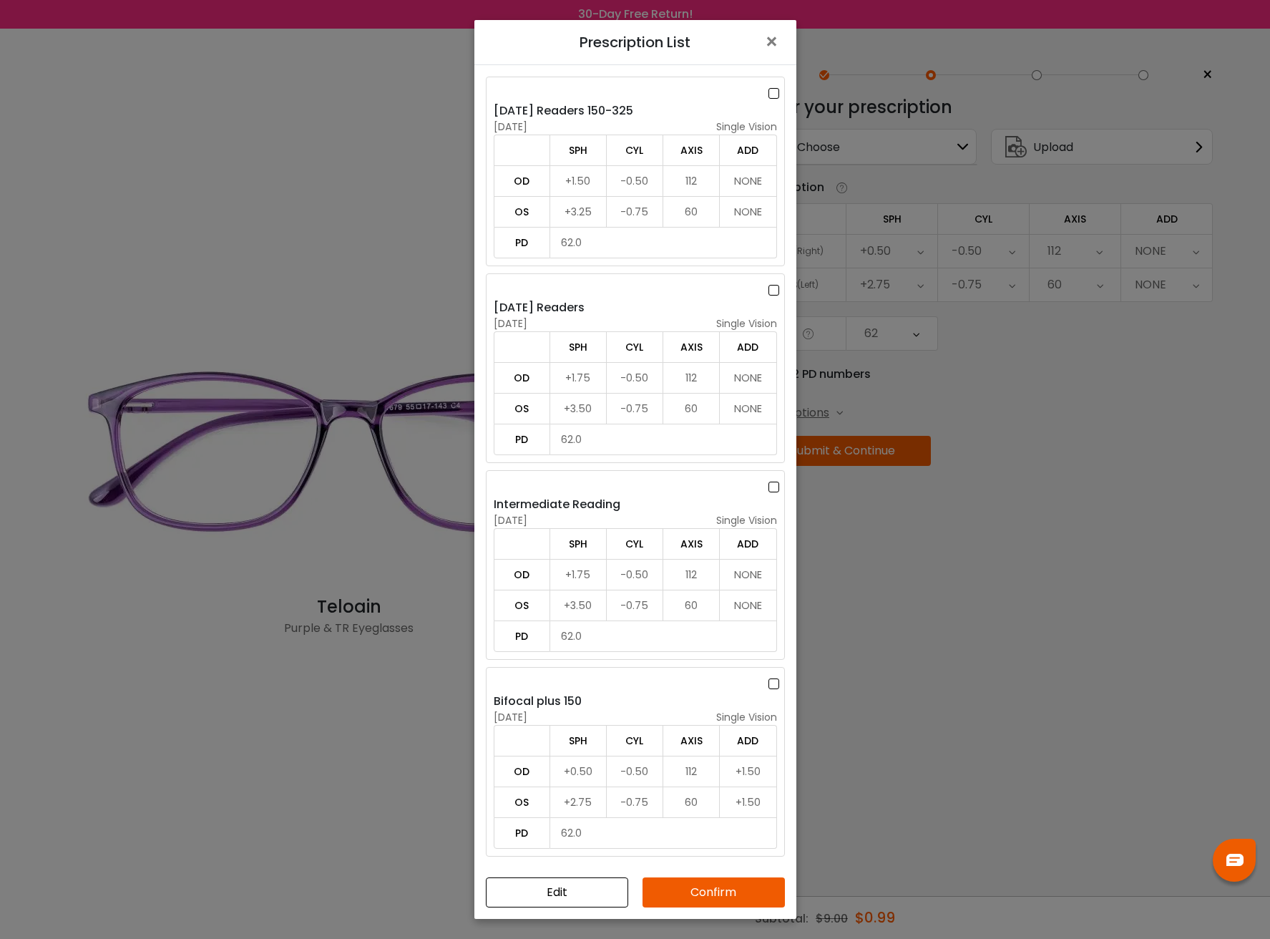
click at [678, 718] on div "June 15, 2023 single vision" at bounding box center [635, 717] width 283 height 15
click at [738, 891] on button "Confirm" at bounding box center [713, 892] width 142 height 30
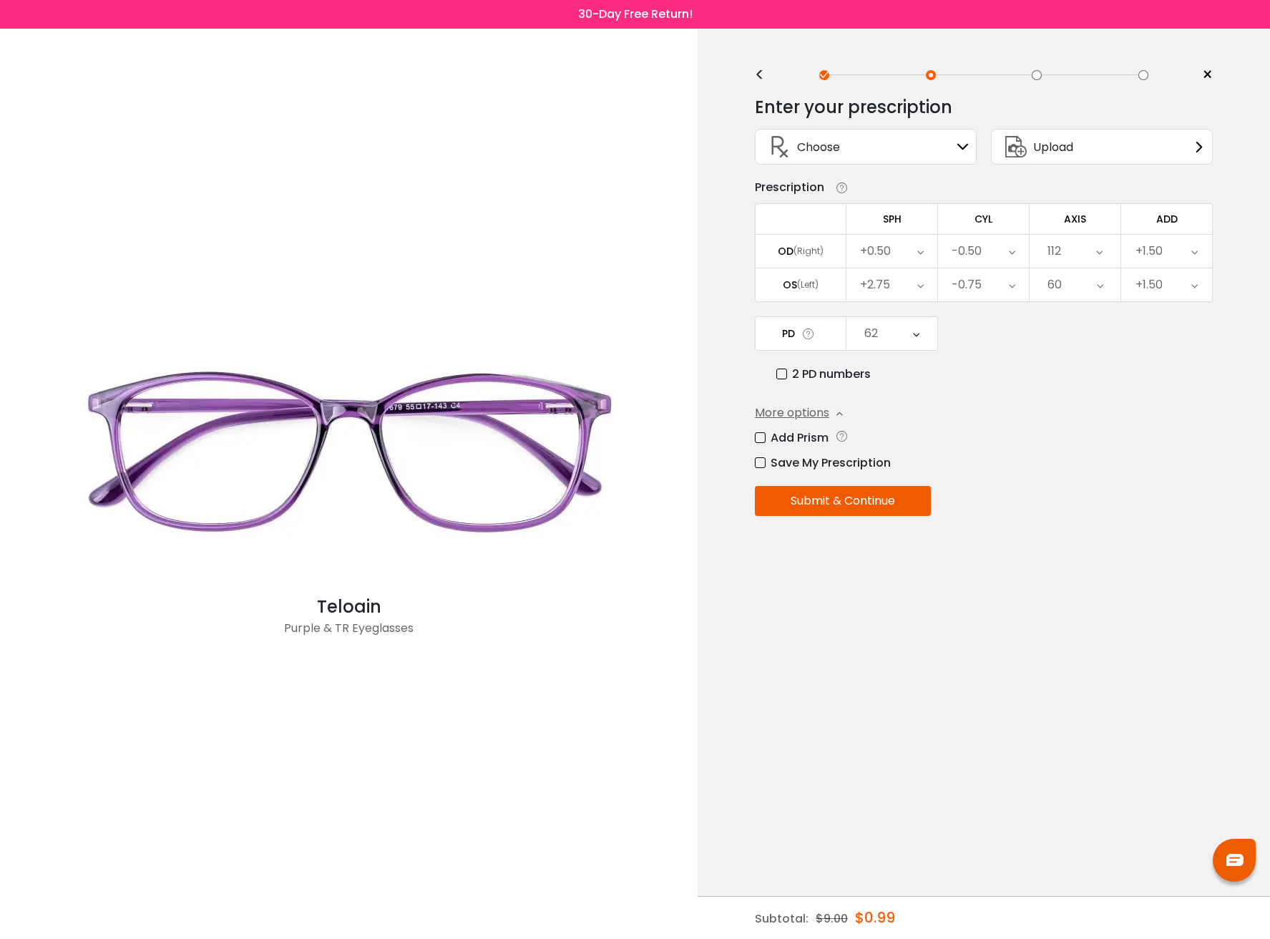
click at [876, 507] on button "Submit & Continue" at bounding box center [843, 501] width 176 height 30
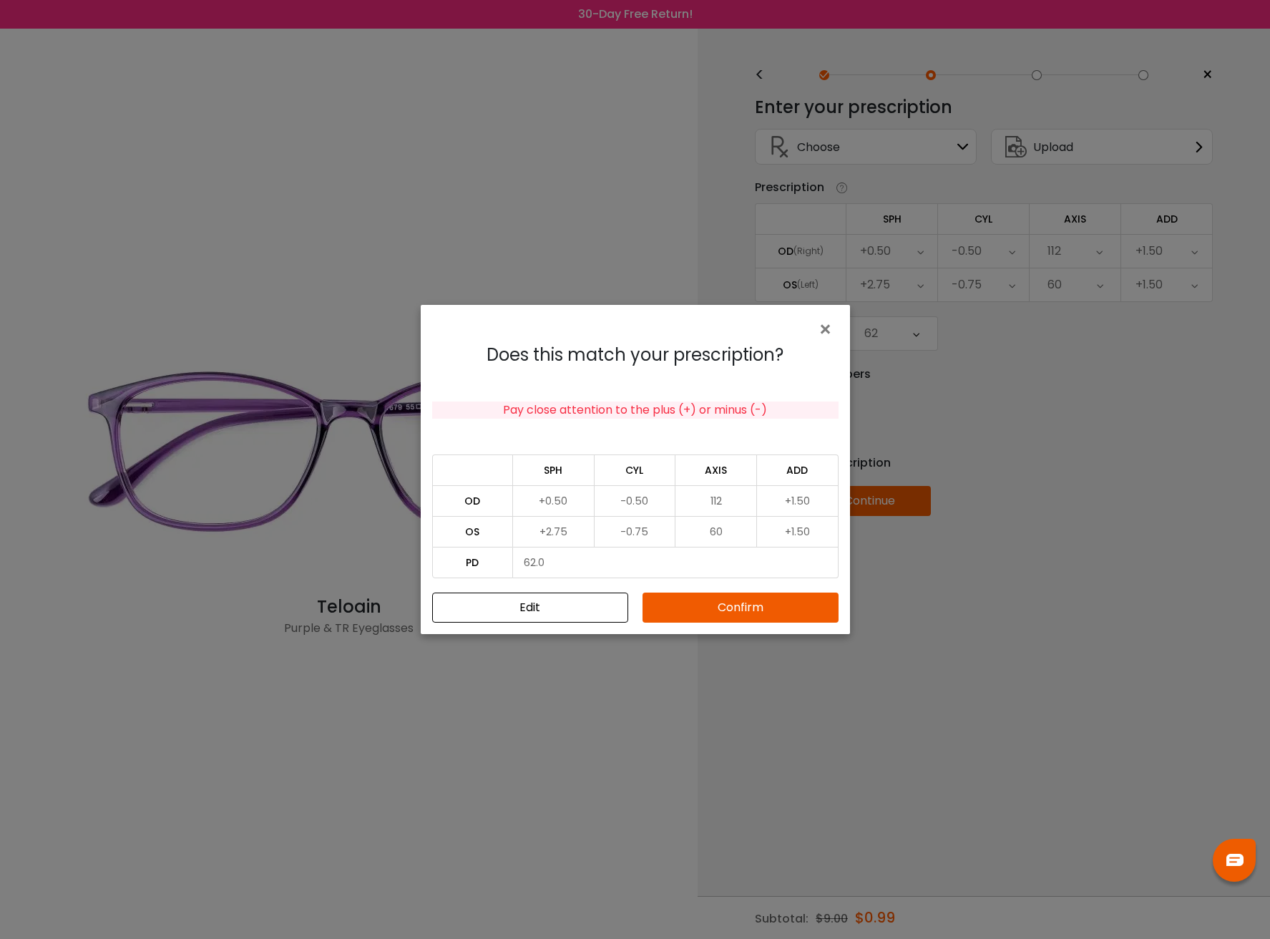
click at [776, 608] on button "Confirm" at bounding box center [740, 607] width 196 height 30
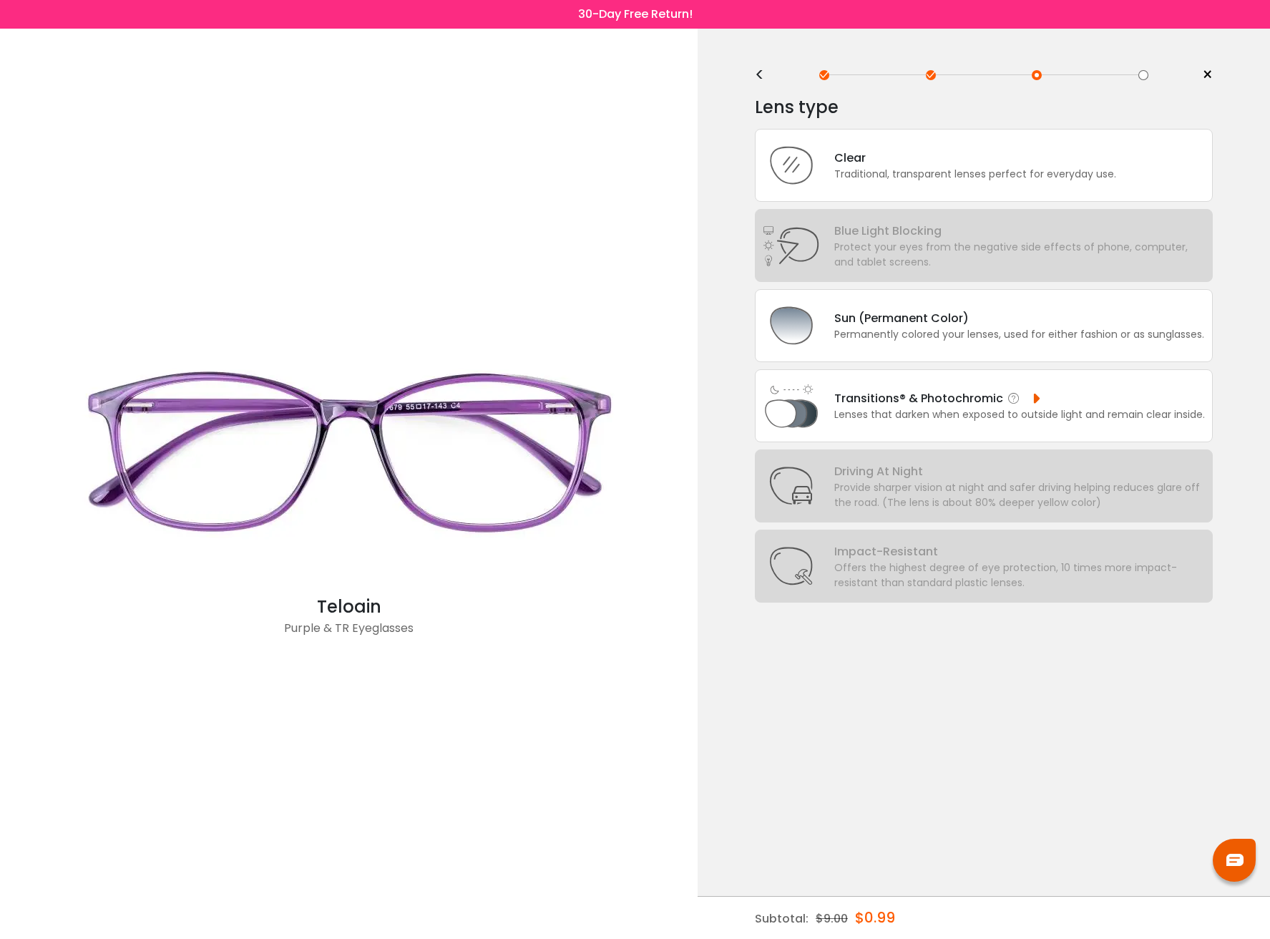
click at [1032, 399] on div "Transitions® & Photochromic" at bounding box center [1019, 398] width 371 height 18
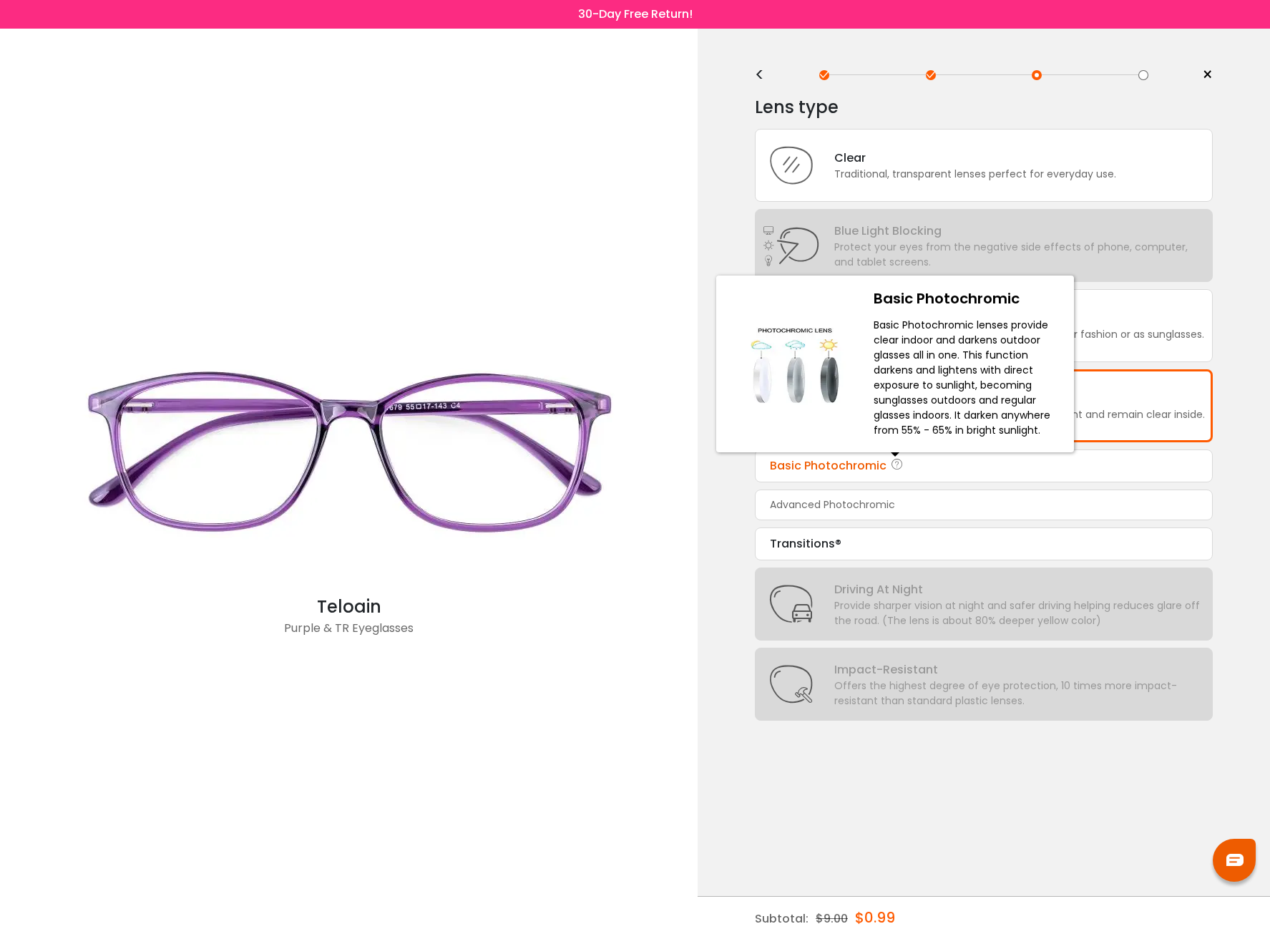
click at [901, 471] on icon at bounding box center [897, 465] width 14 height 17
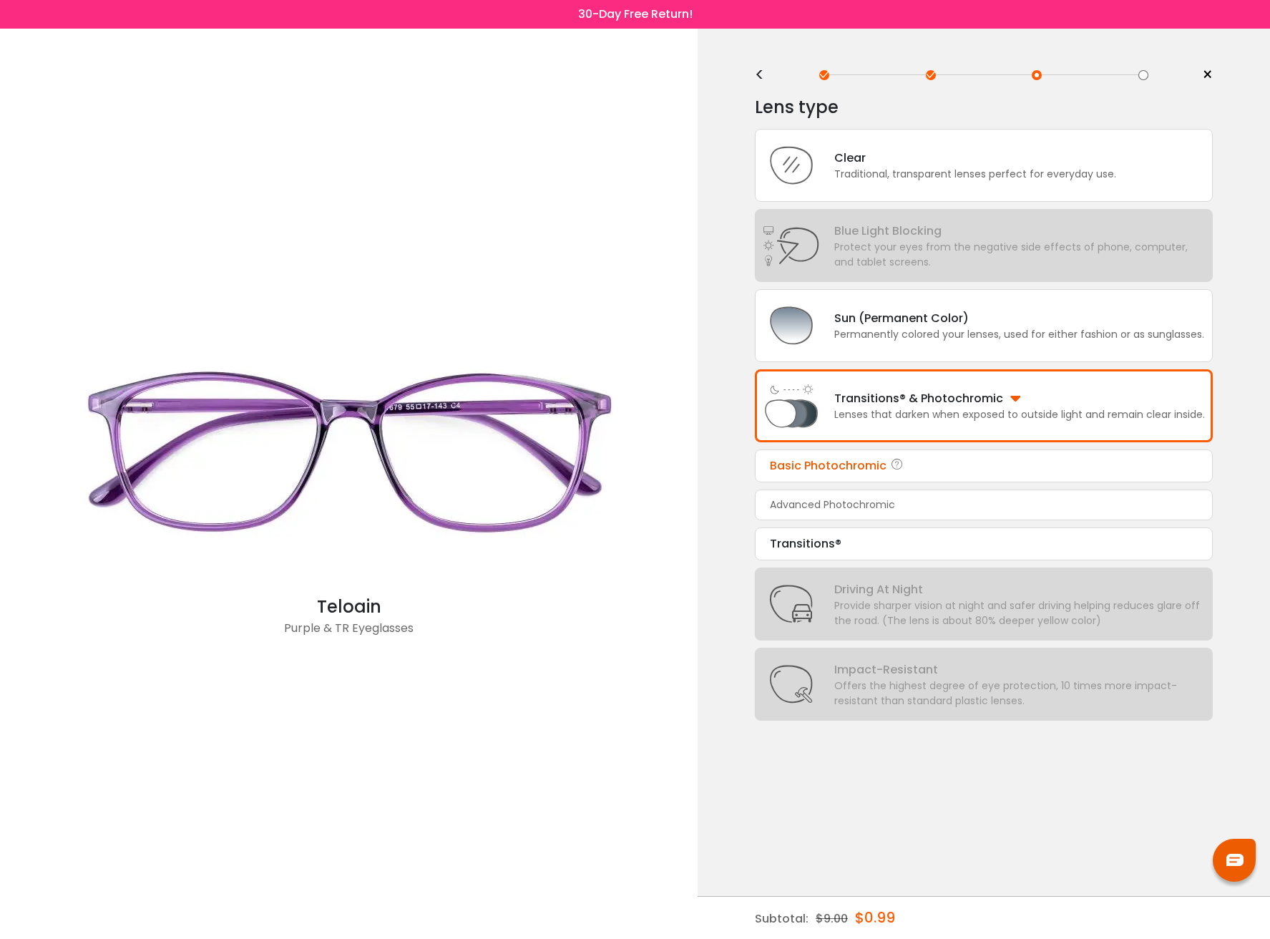
click at [806, 466] on div "Basic Photochromic" at bounding box center [984, 465] width 428 height 17
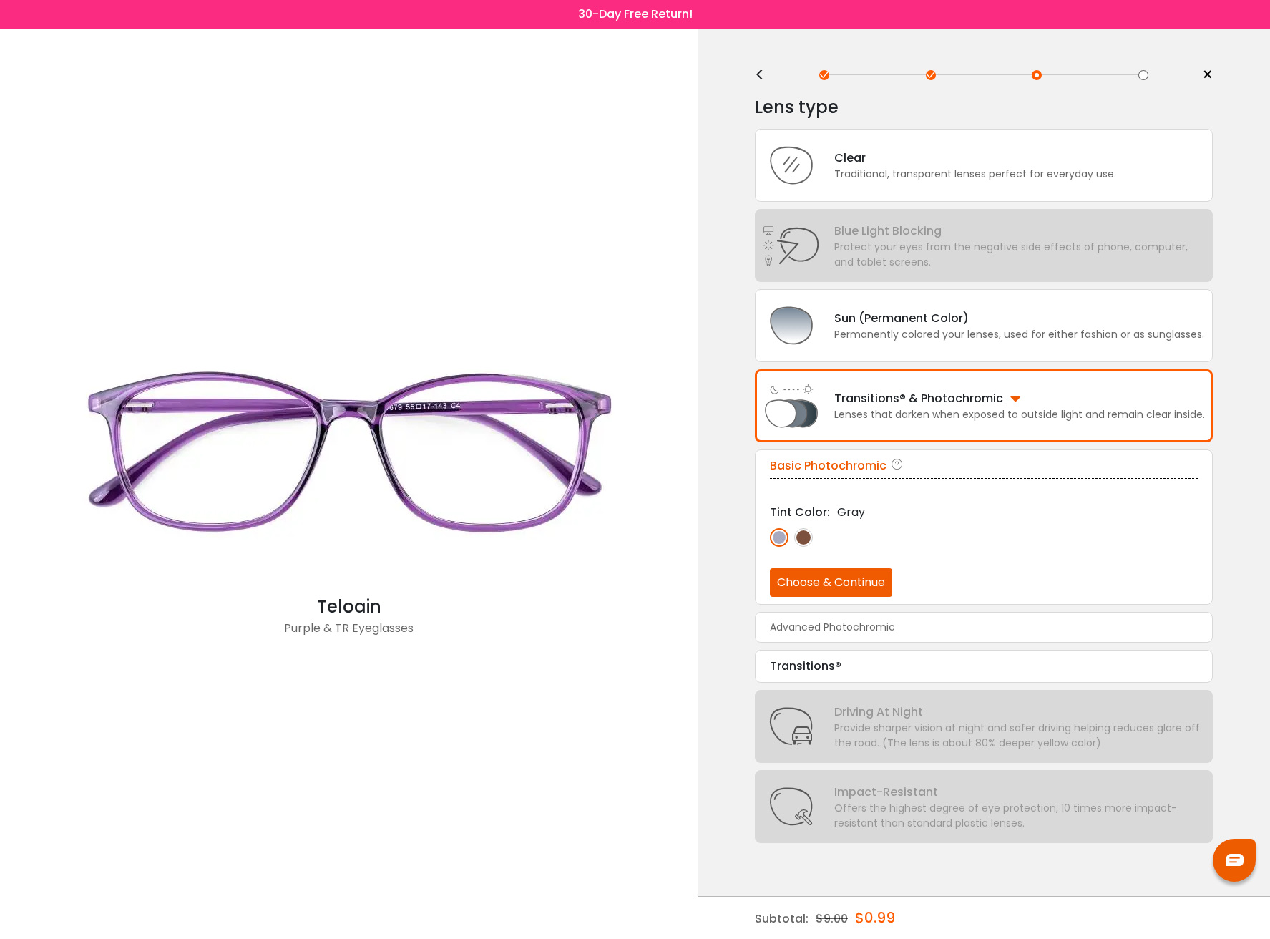
click at [806, 538] on img at bounding box center [803, 537] width 19 height 19
click at [834, 588] on button "Choose & Continue" at bounding box center [831, 582] width 122 height 29
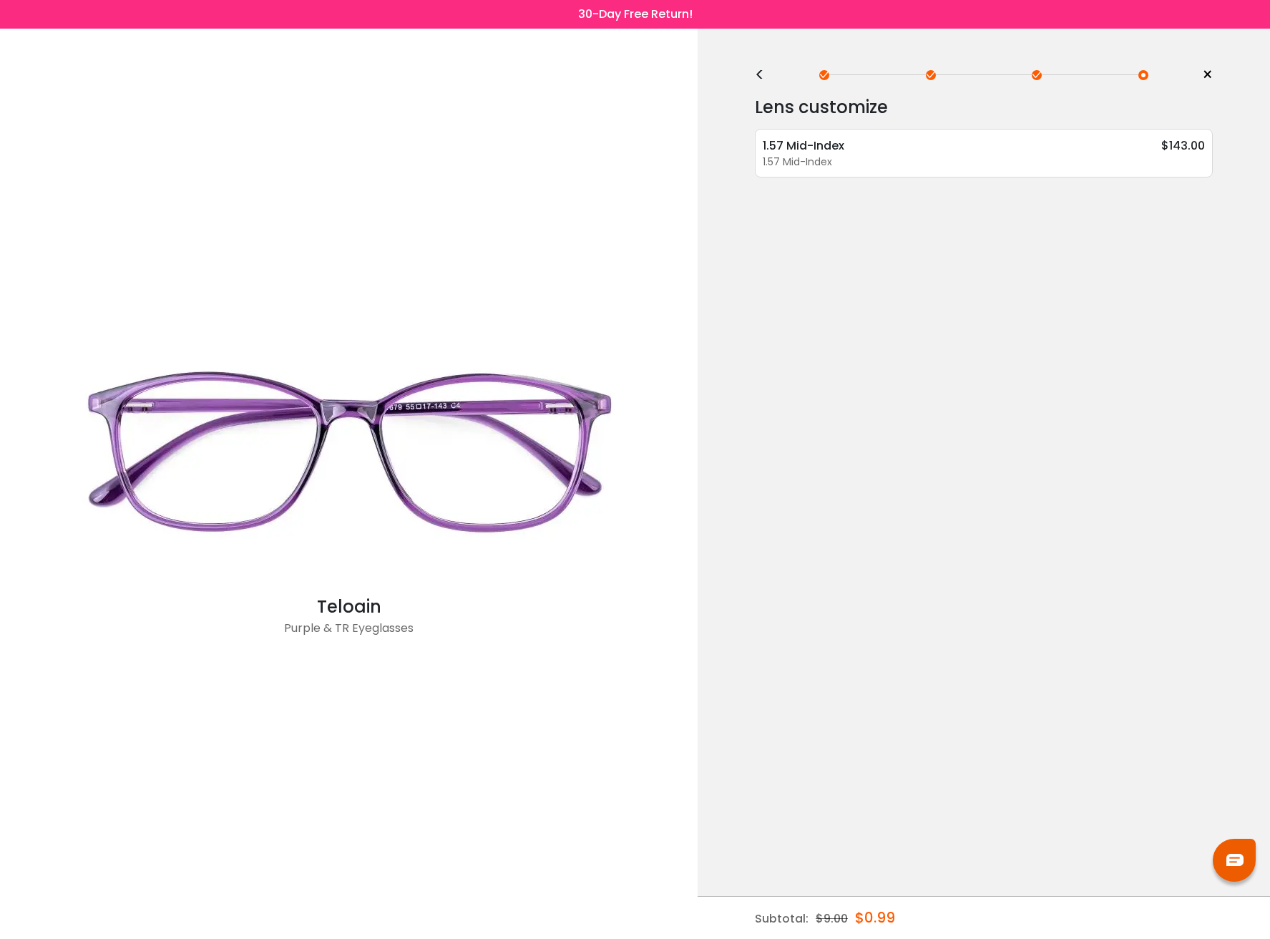
click at [756, 77] on div "<" at bounding box center [765, 74] width 21 height 11
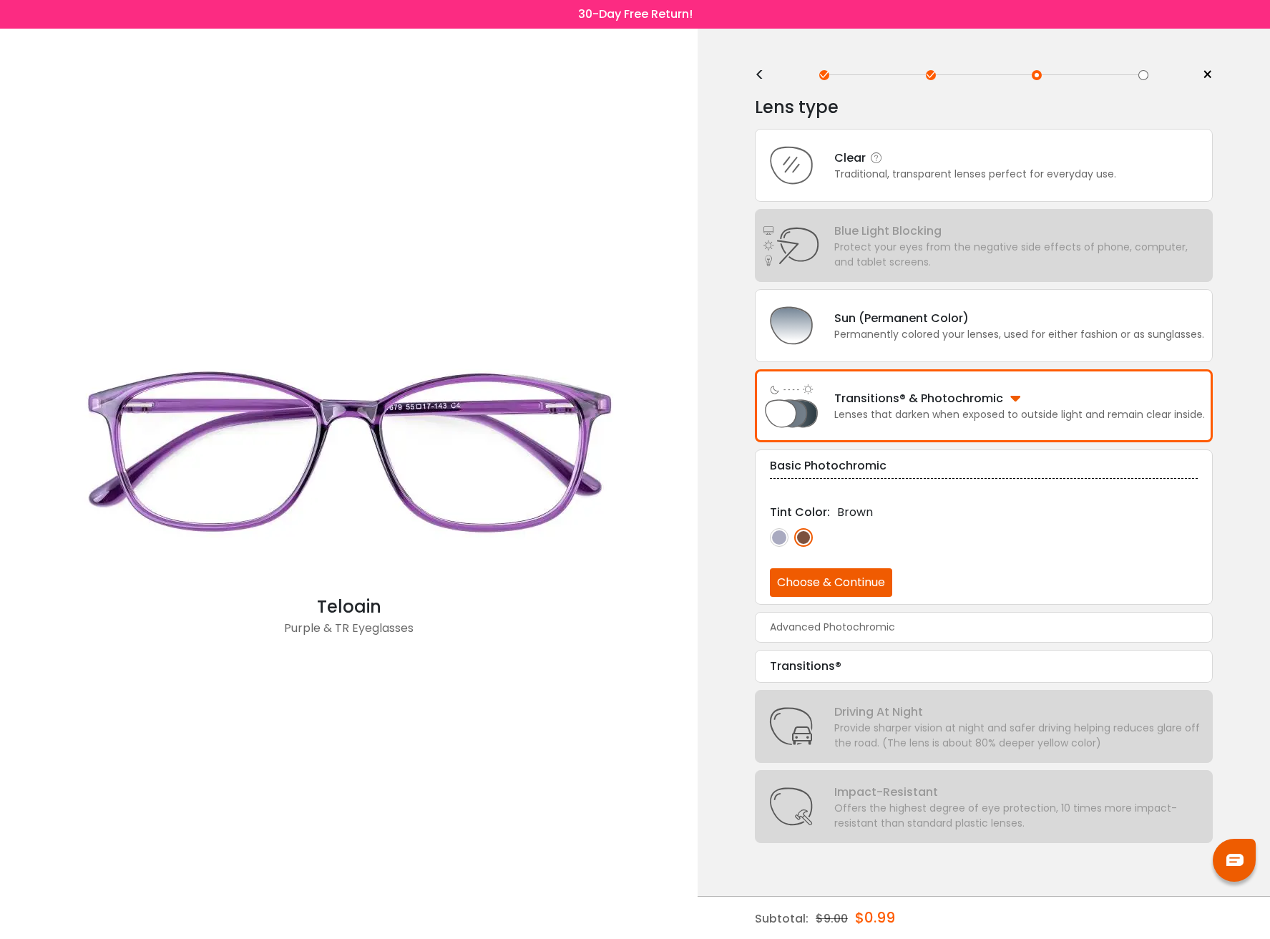
click at [982, 167] on div "Traditional, transparent lenses perfect for everyday use." at bounding box center [975, 174] width 282 height 15
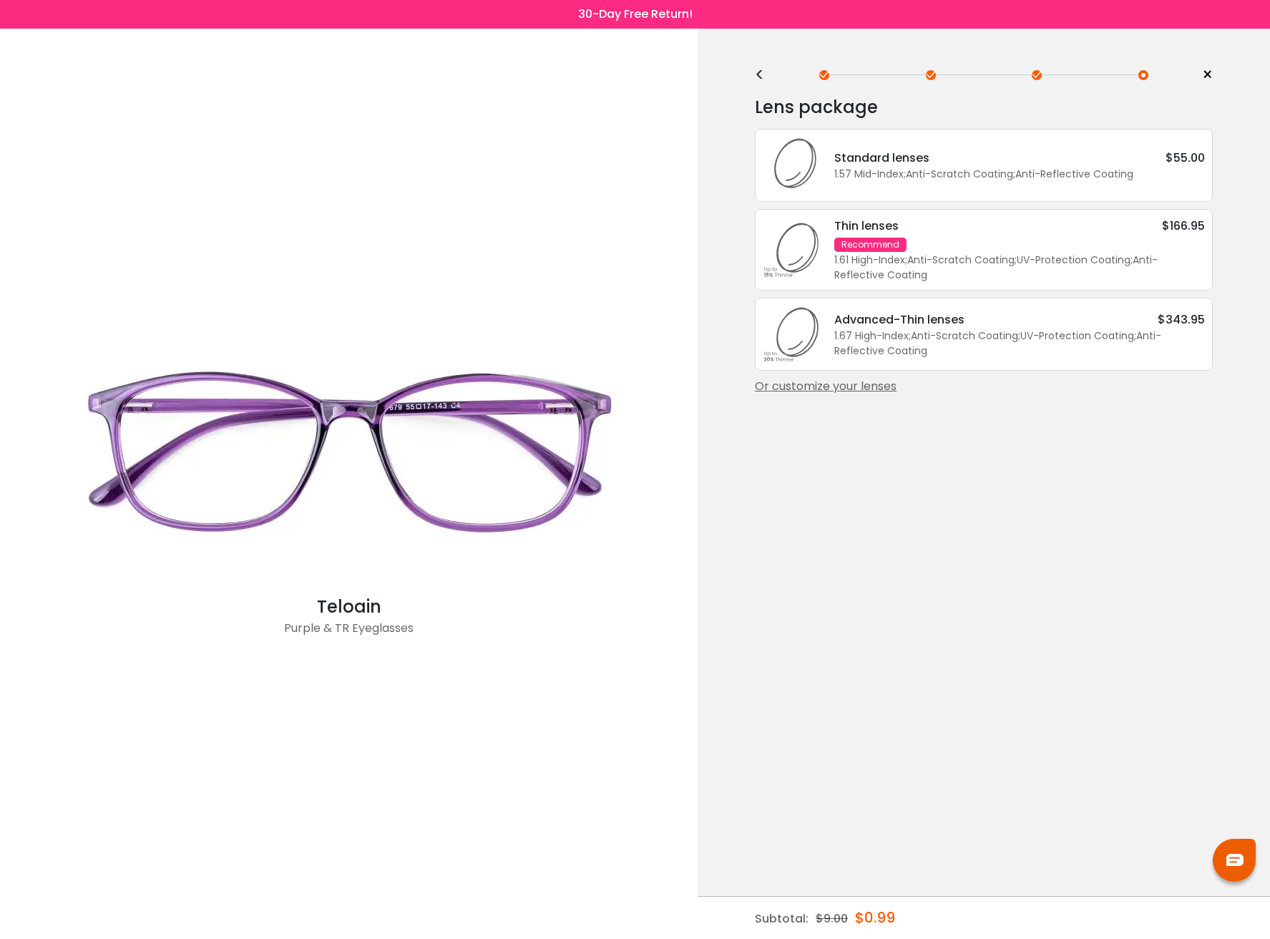
click at [758, 76] on div "<" at bounding box center [765, 74] width 21 height 11
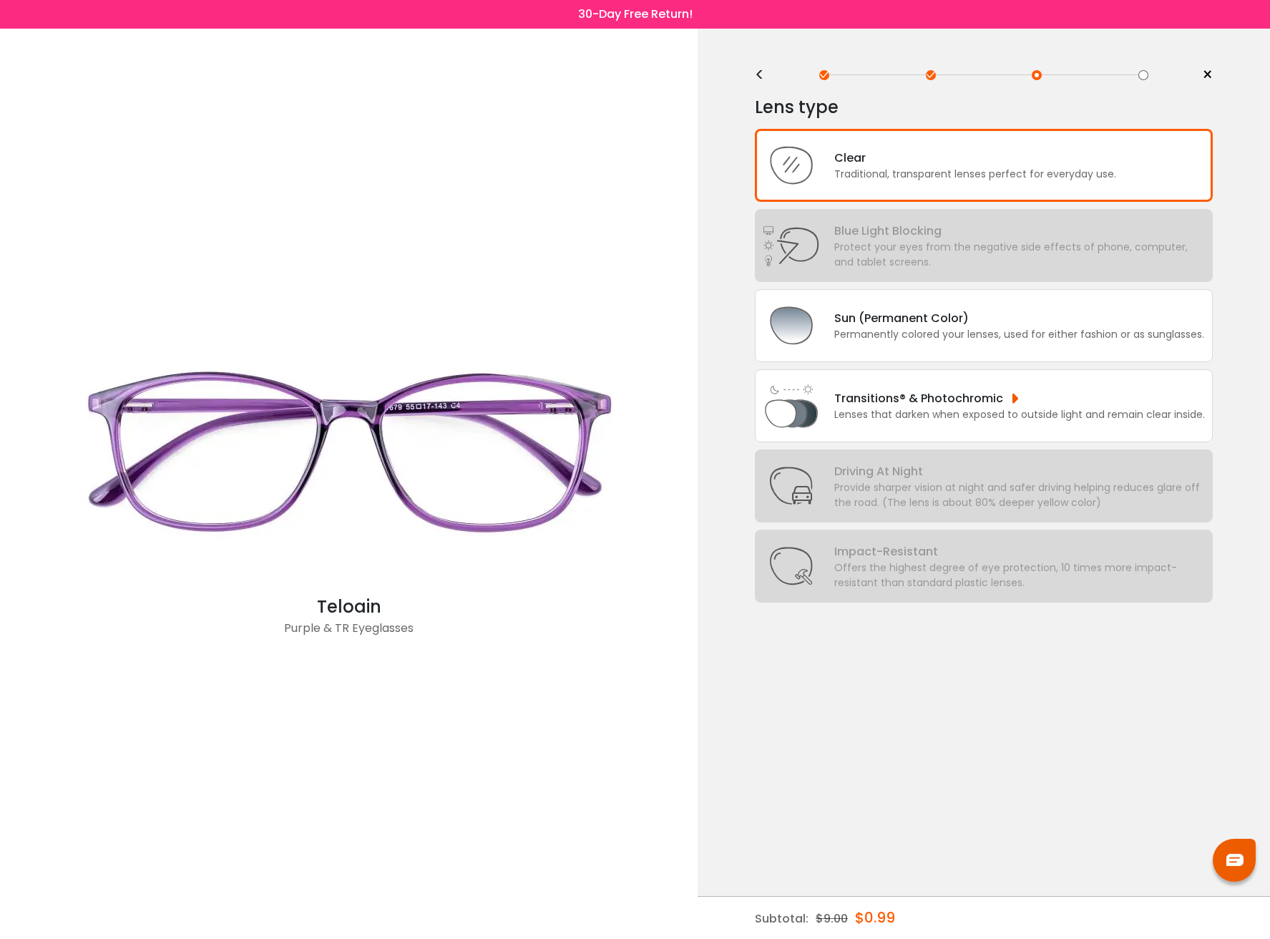
click at [761, 75] on div "<" at bounding box center [765, 74] width 21 height 11
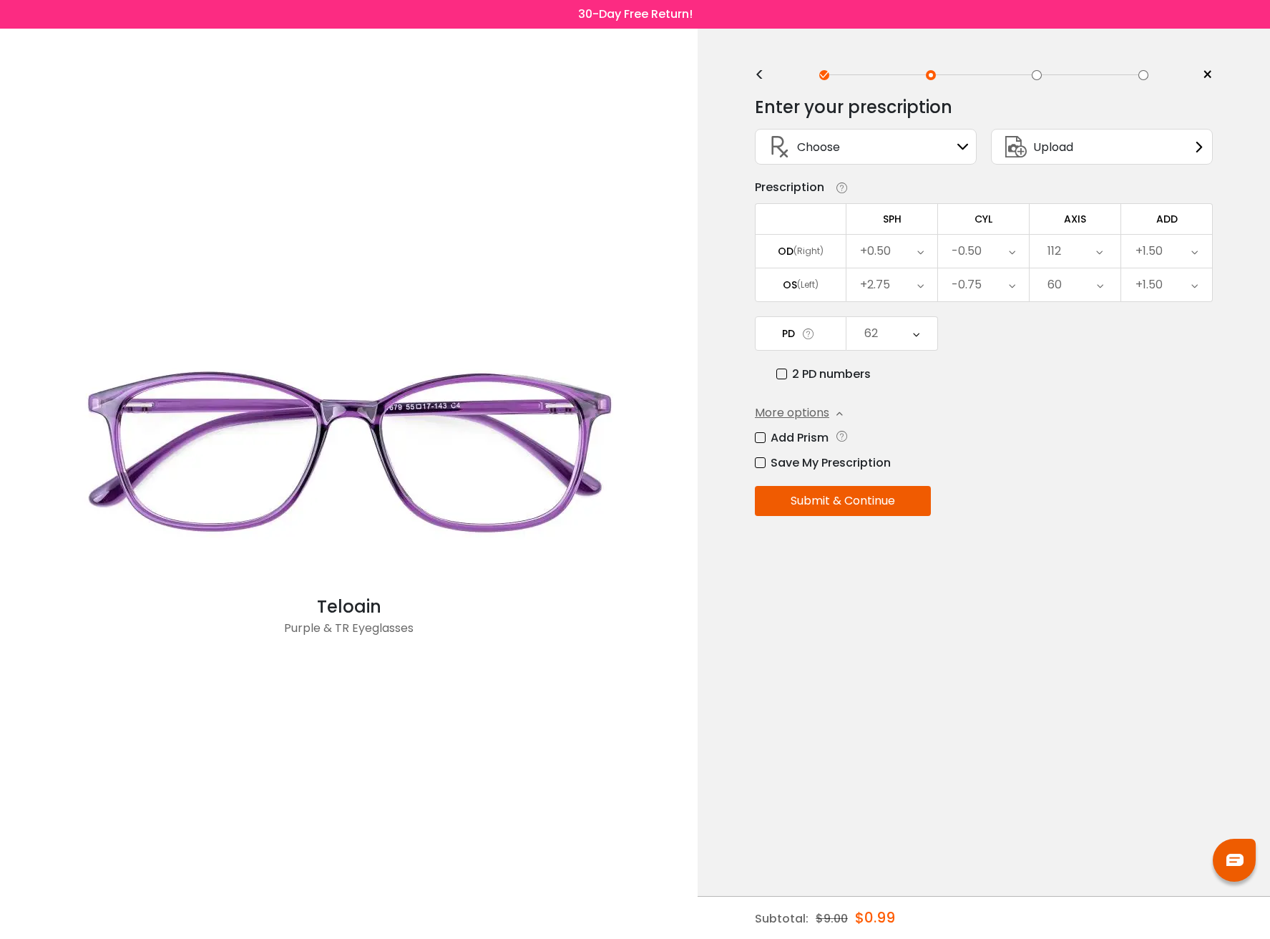
click at [962, 142] on icon at bounding box center [962, 146] width 11 height 11
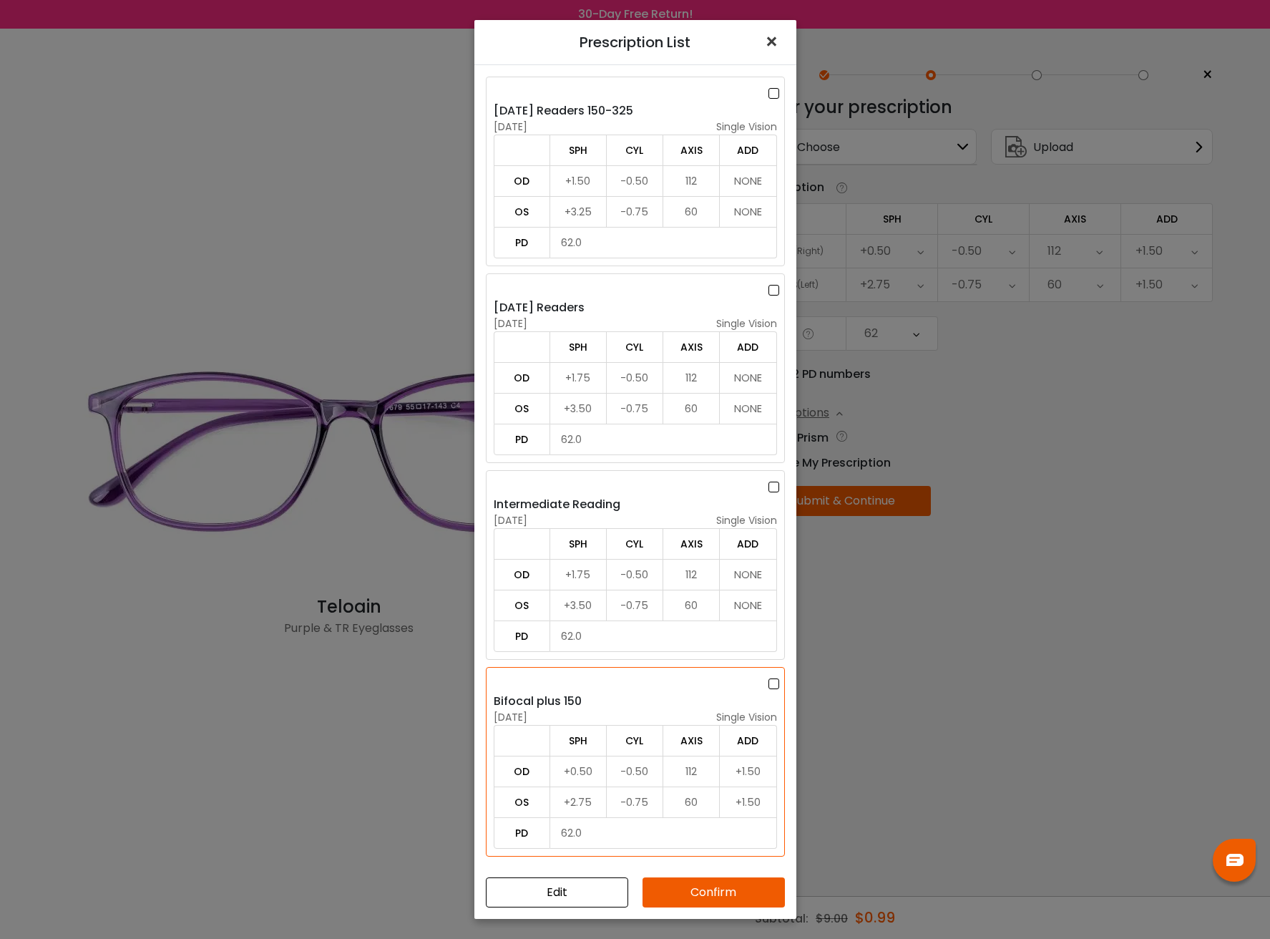
click at [778, 39] on span "×" at bounding box center [774, 41] width 21 height 31
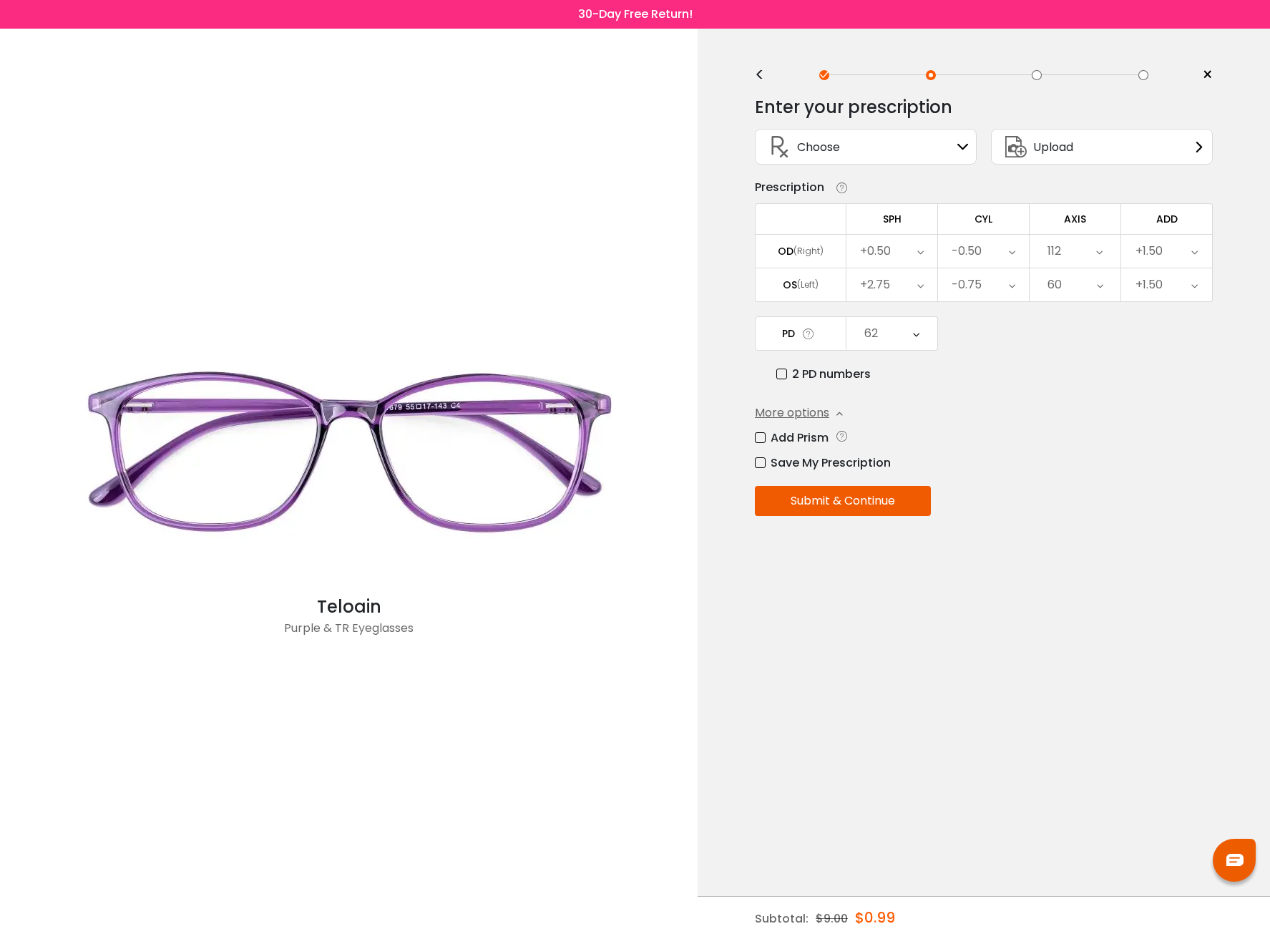
click at [758, 74] on div "<" at bounding box center [765, 74] width 21 height 11
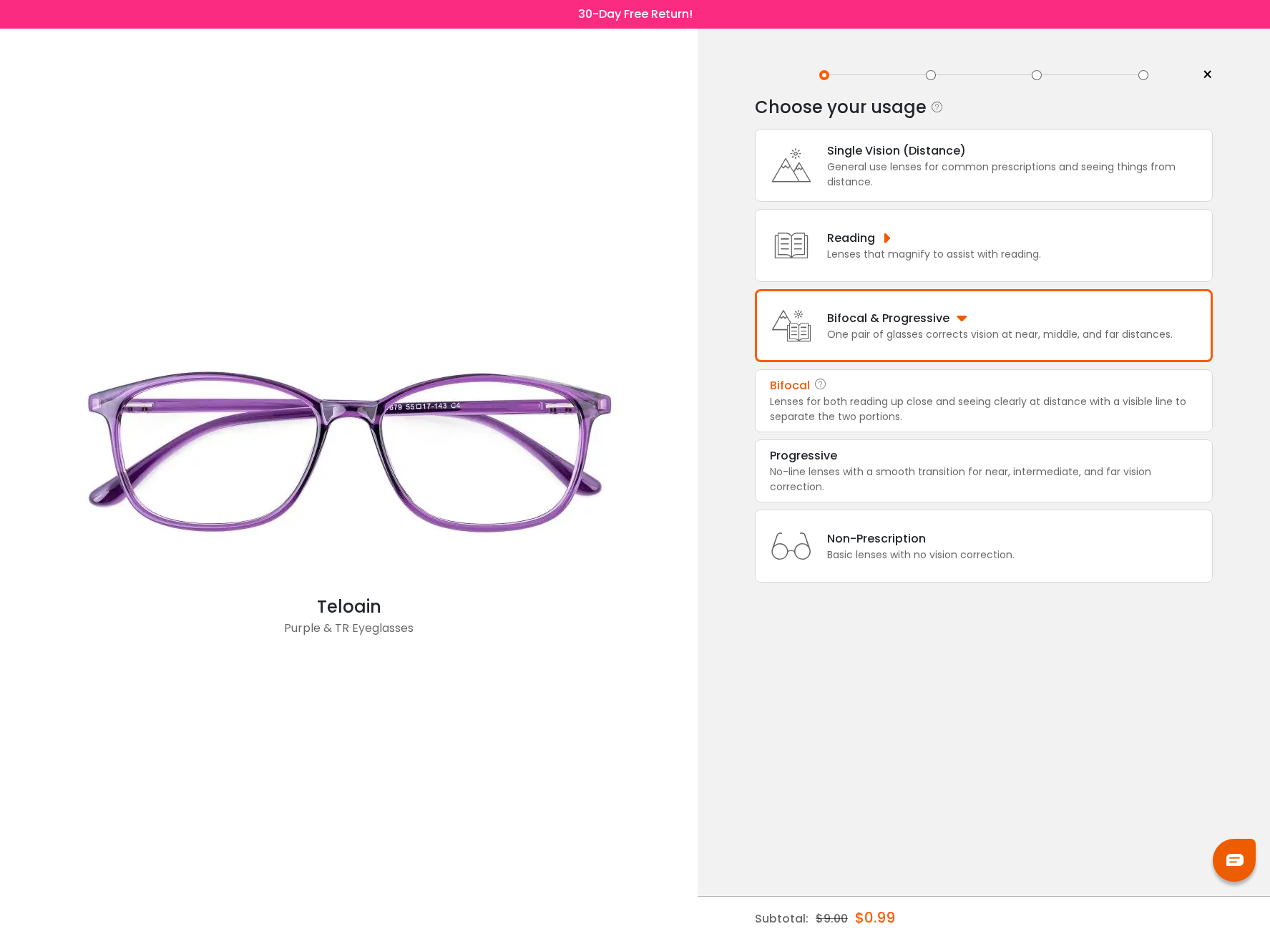
click at [936, 247] on div "Lenses that magnify to assist with reading." at bounding box center [934, 254] width 214 height 15
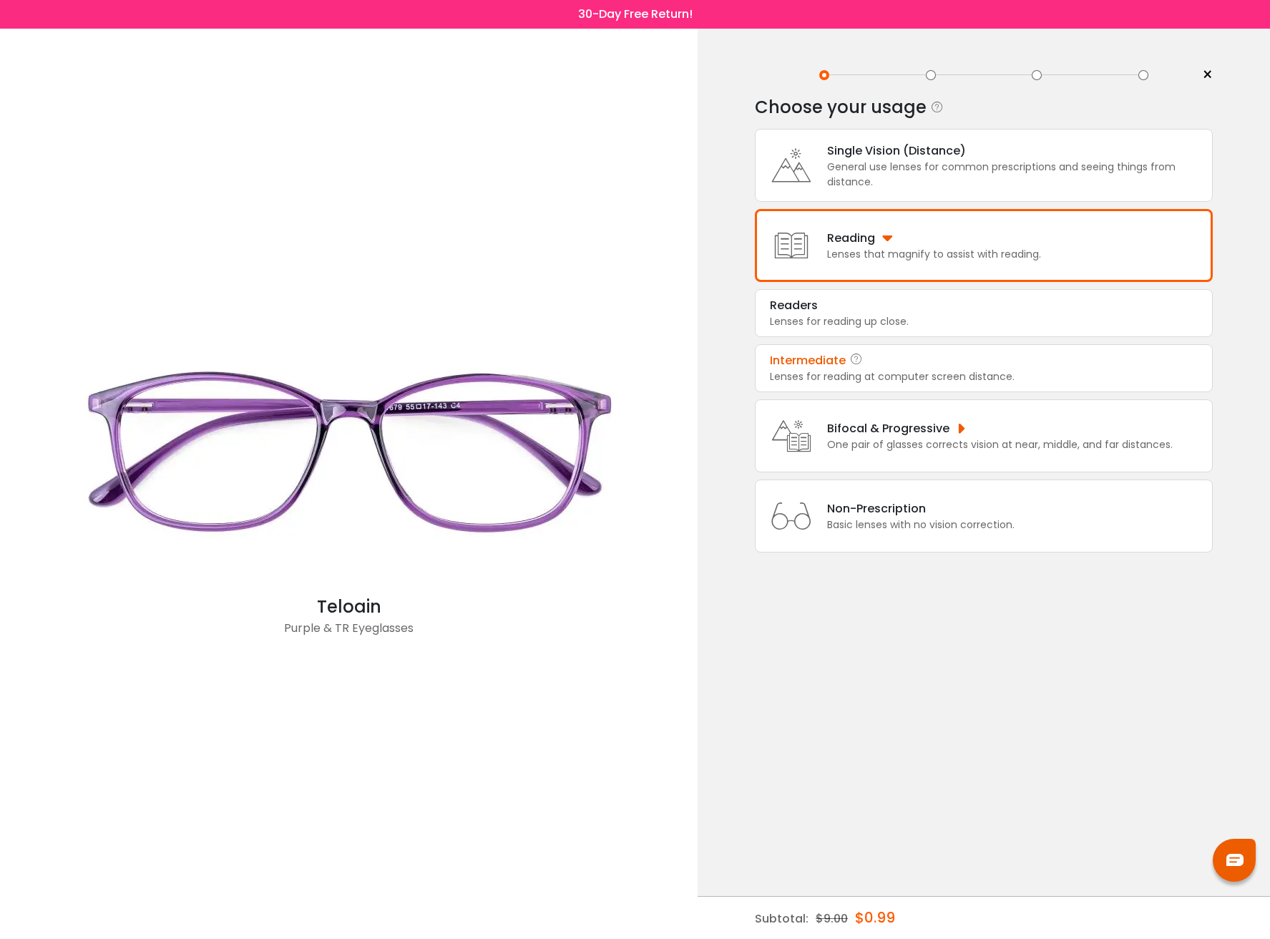
click at [951, 375] on div "Lenses for reading at computer screen distance." at bounding box center [984, 376] width 428 height 15
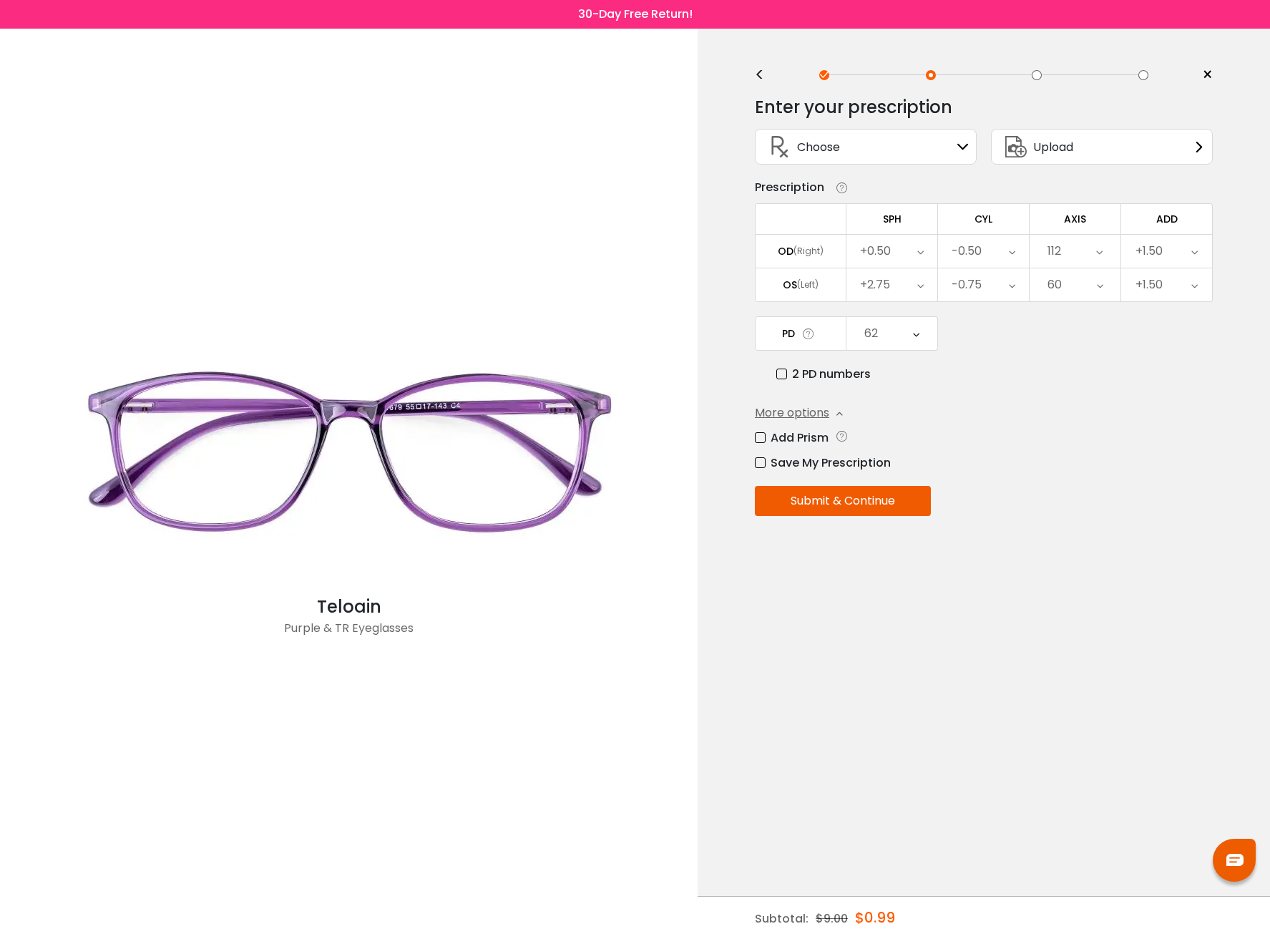
click at [862, 501] on button "Submit & Continue" at bounding box center [843, 501] width 176 height 30
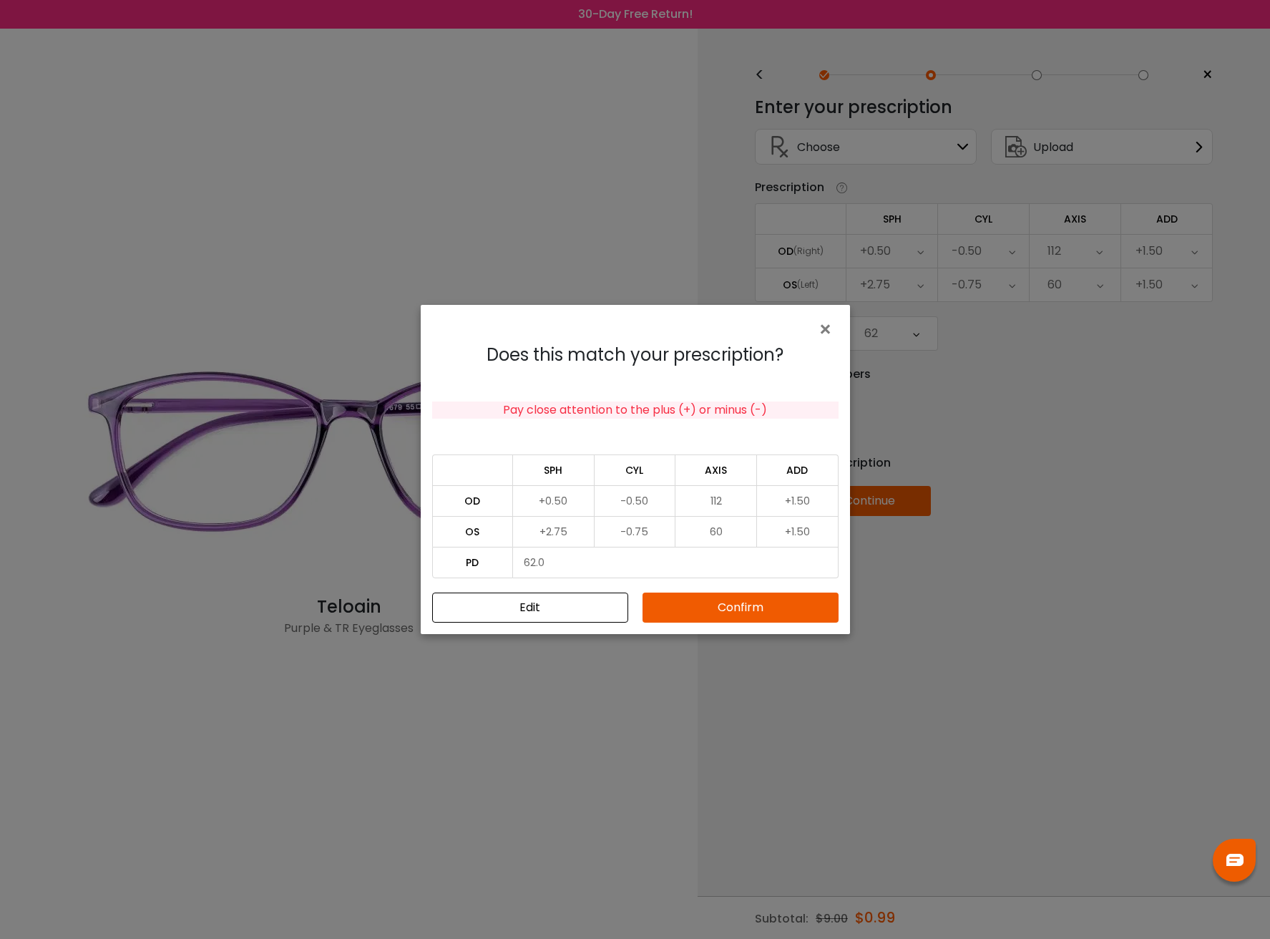
click at [723, 610] on button "Confirm" at bounding box center [740, 607] width 196 height 30
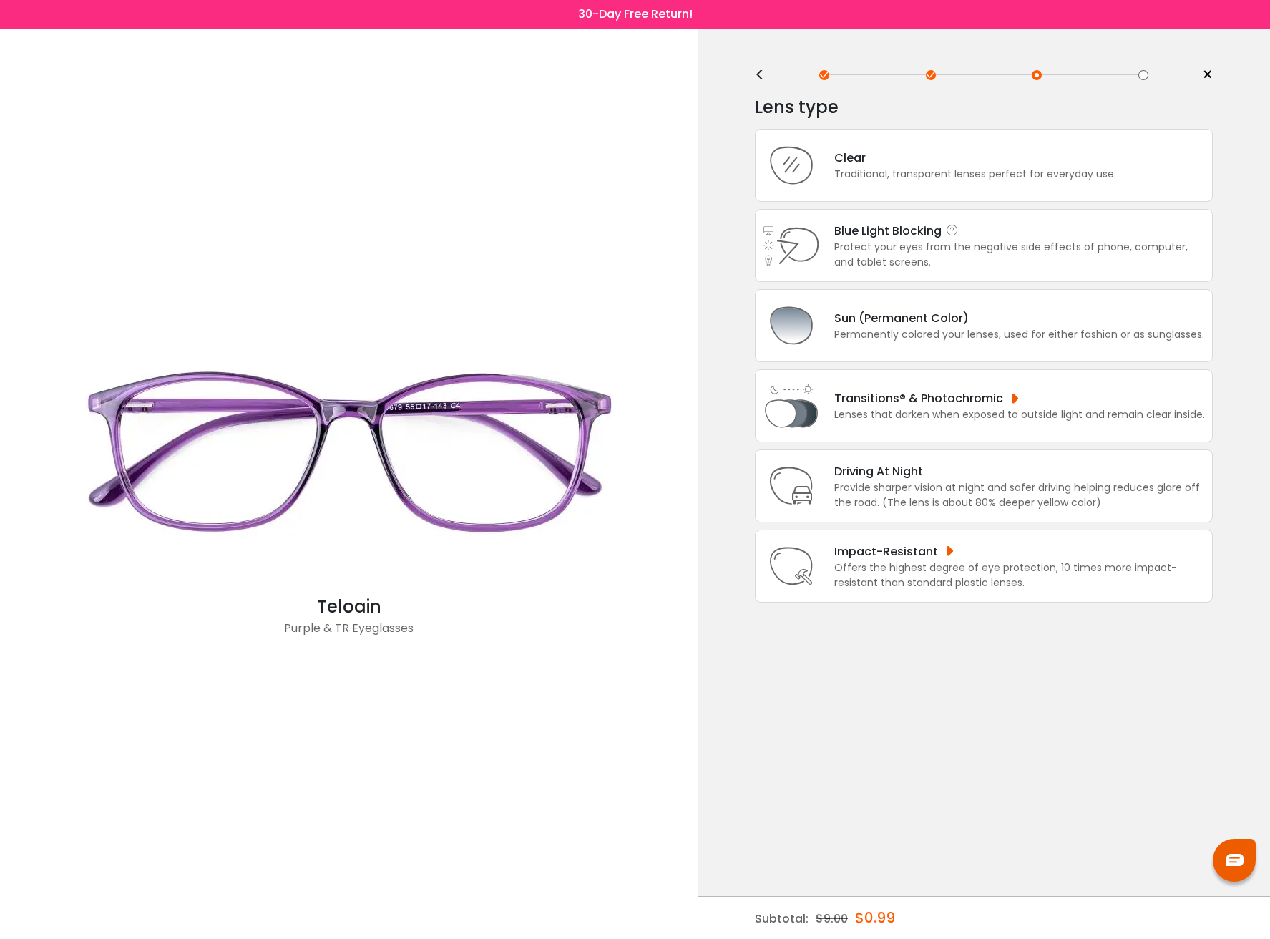
click at [993, 237] on div "Blue Light Blocking Blue Light Blocking Blue Light blocking lenses offer the be…" at bounding box center [1019, 231] width 371 height 18
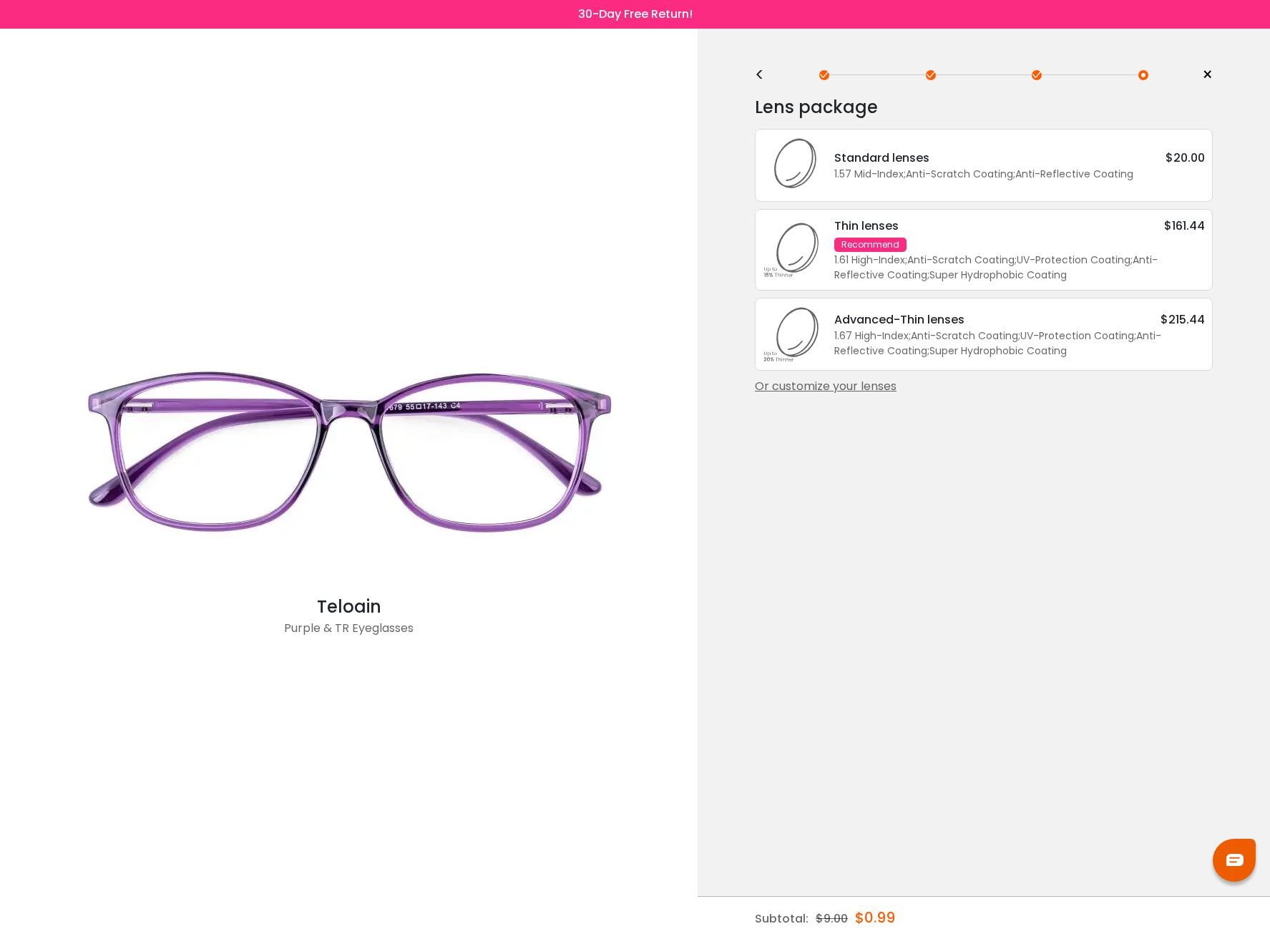
click at [1048, 161] on div "Standard lenses $20.00" at bounding box center [1019, 158] width 371 height 18
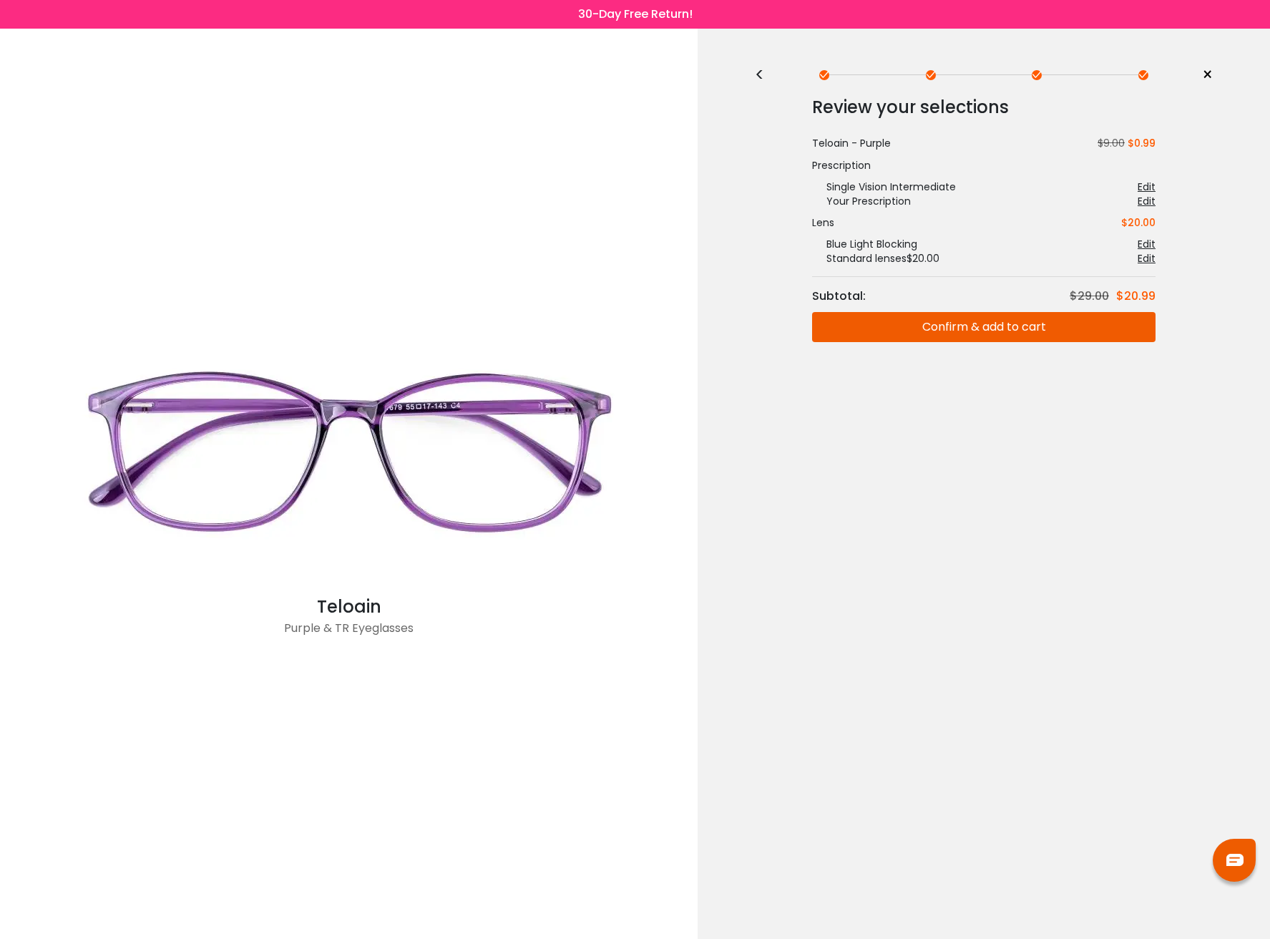
click at [997, 327] on button "Confirm & add to cart" at bounding box center [983, 327] width 343 height 30
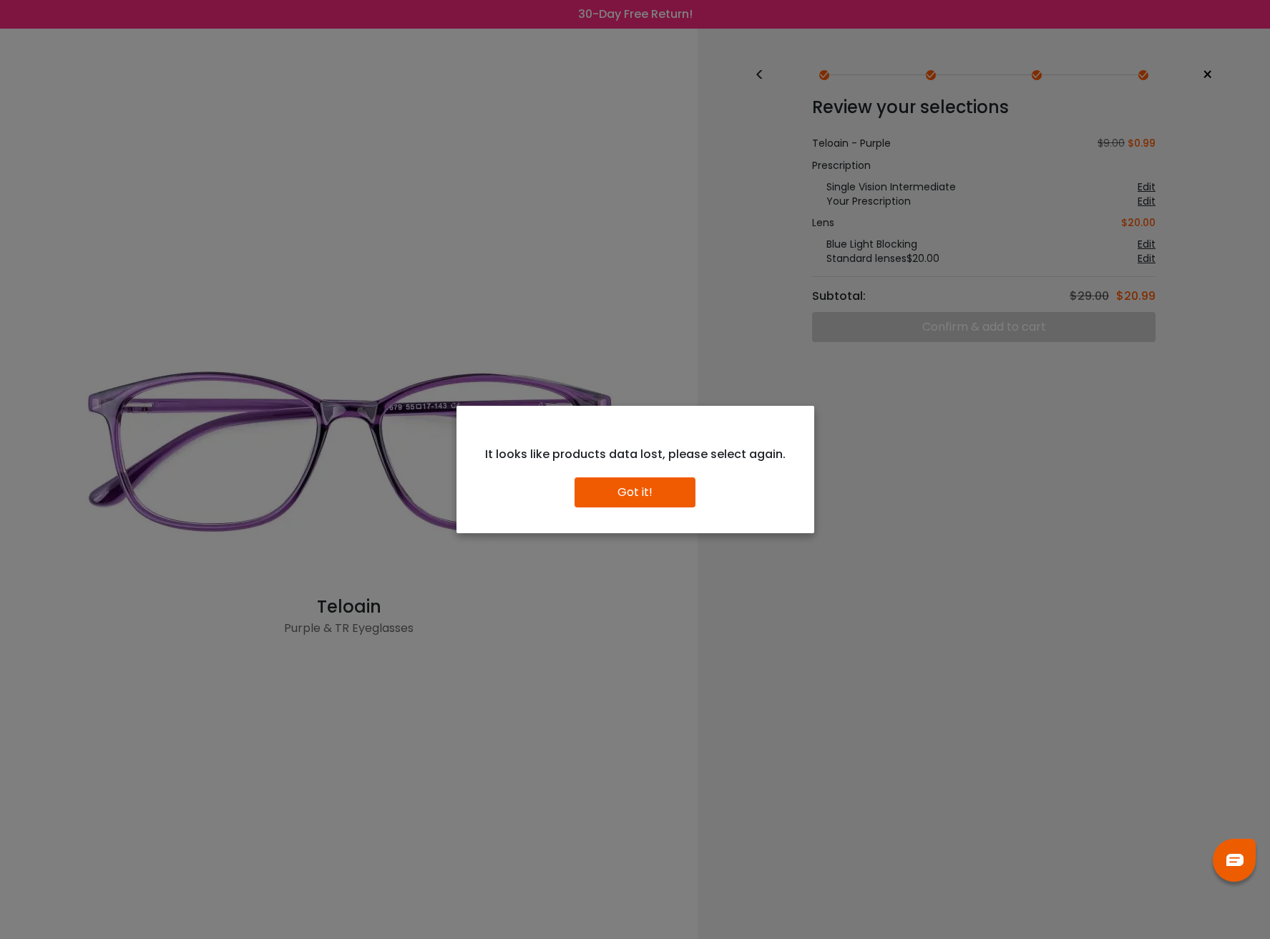
click at [624, 497] on button "Got it!" at bounding box center [635, 492] width 121 height 30
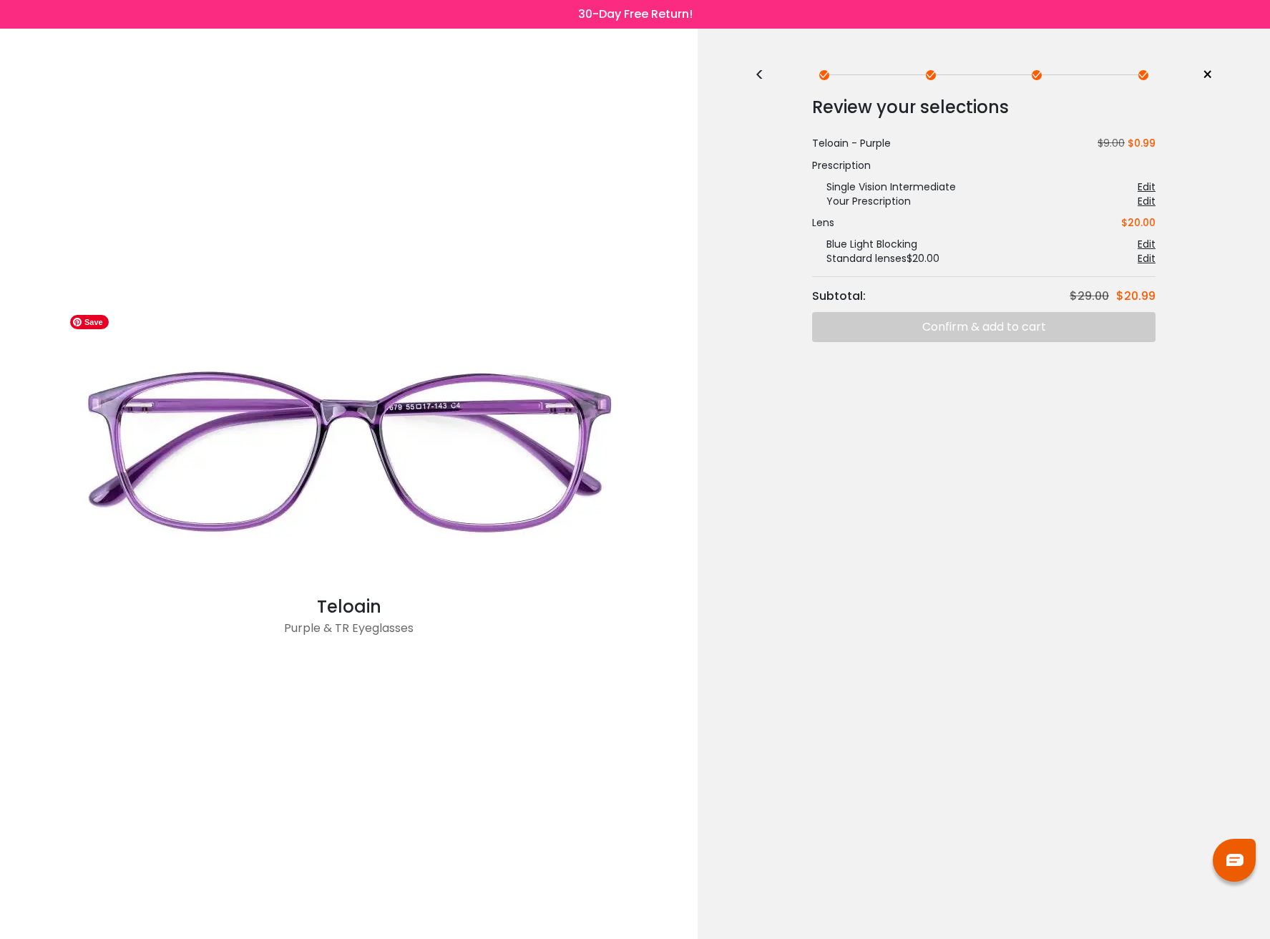
click at [367, 377] on img at bounding box center [349, 451] width 572 height 286
click at [763, 77] on div "<" at bounding box center [765, 74] width 21 height 11
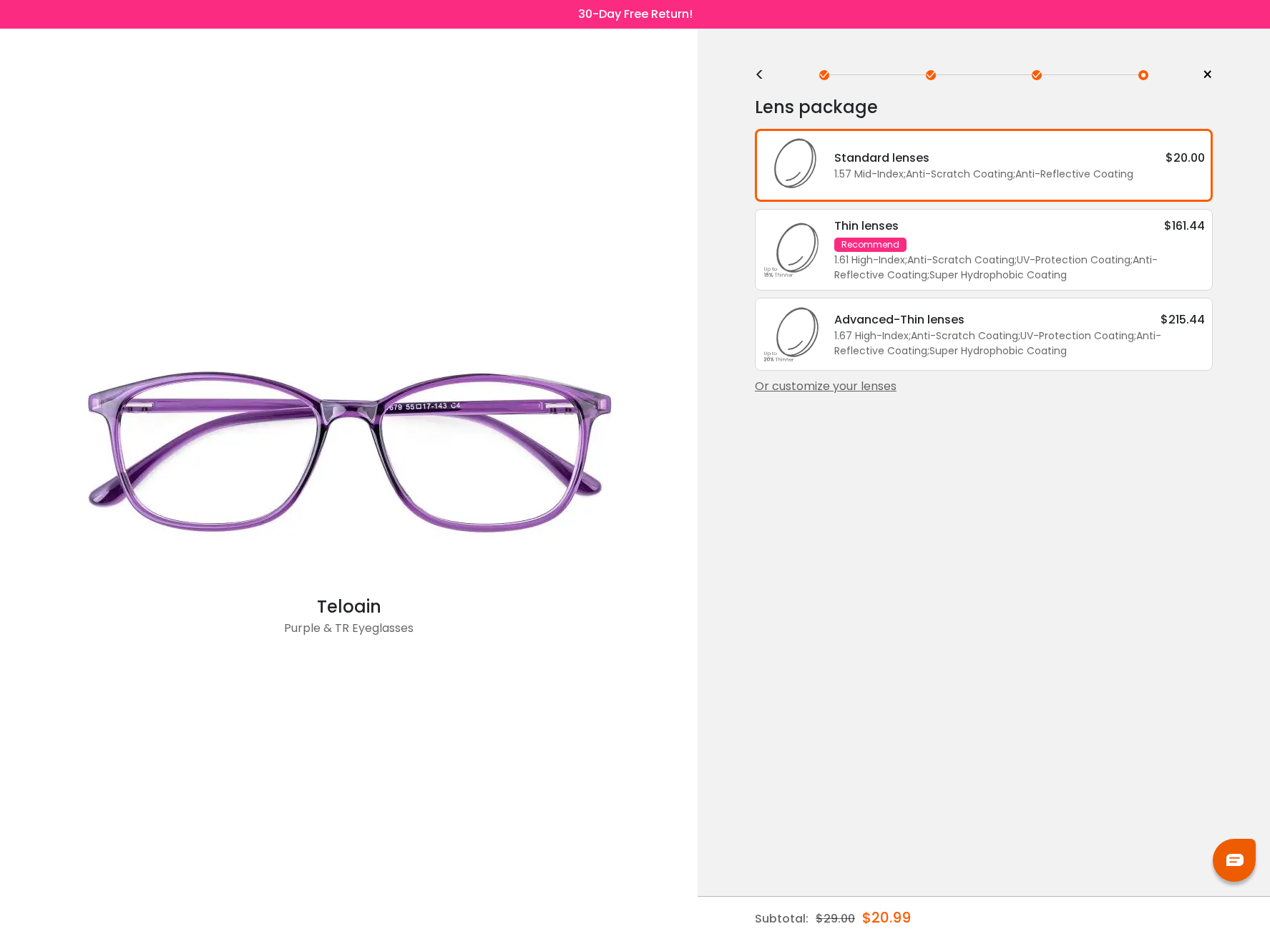
click at [755, 77] on div "<" at bounding box center [765, 74] width 21 height 11
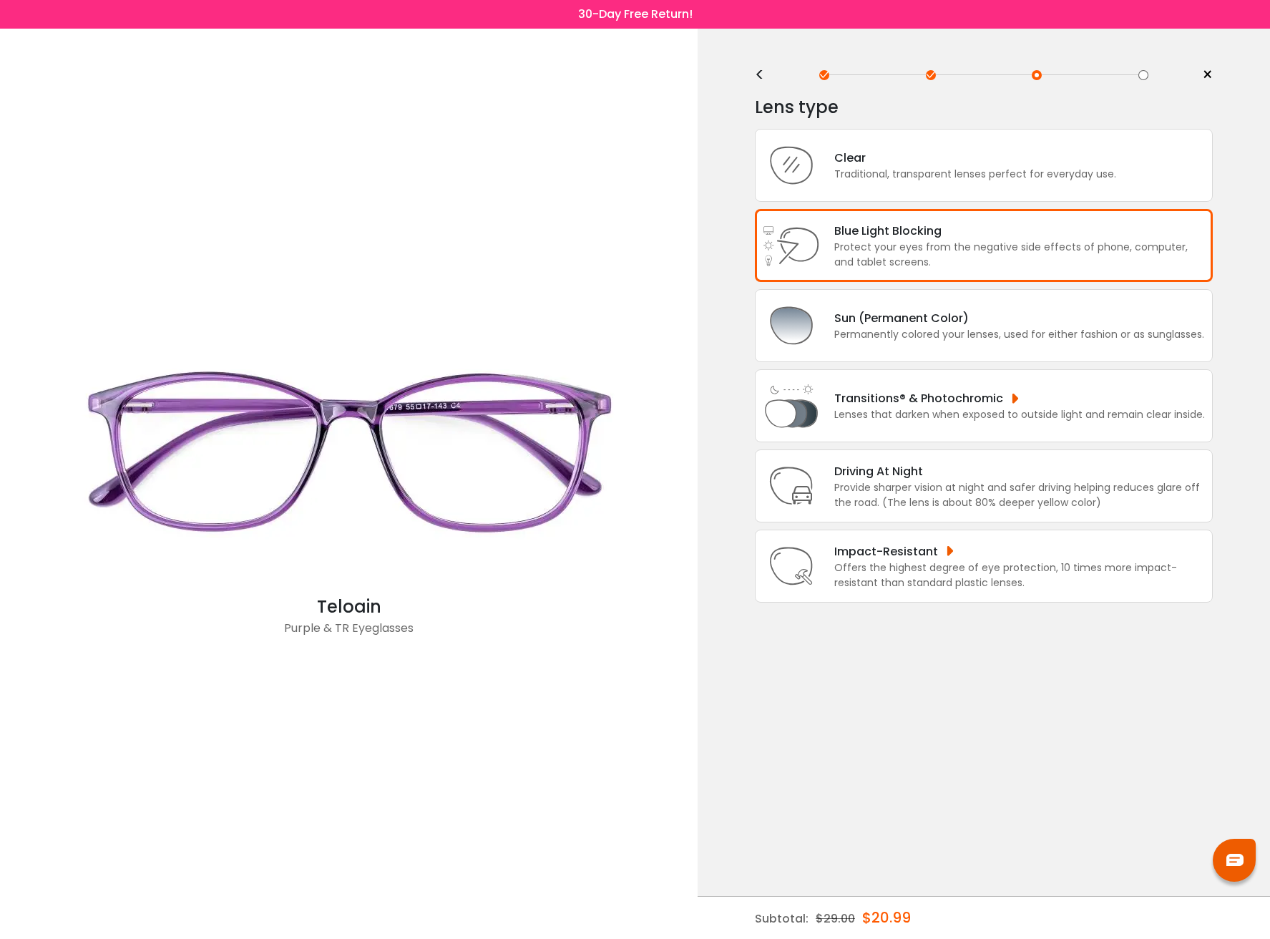
click at [755, 77] on div "<" at bounding box center [765, 74] width 21 height 11
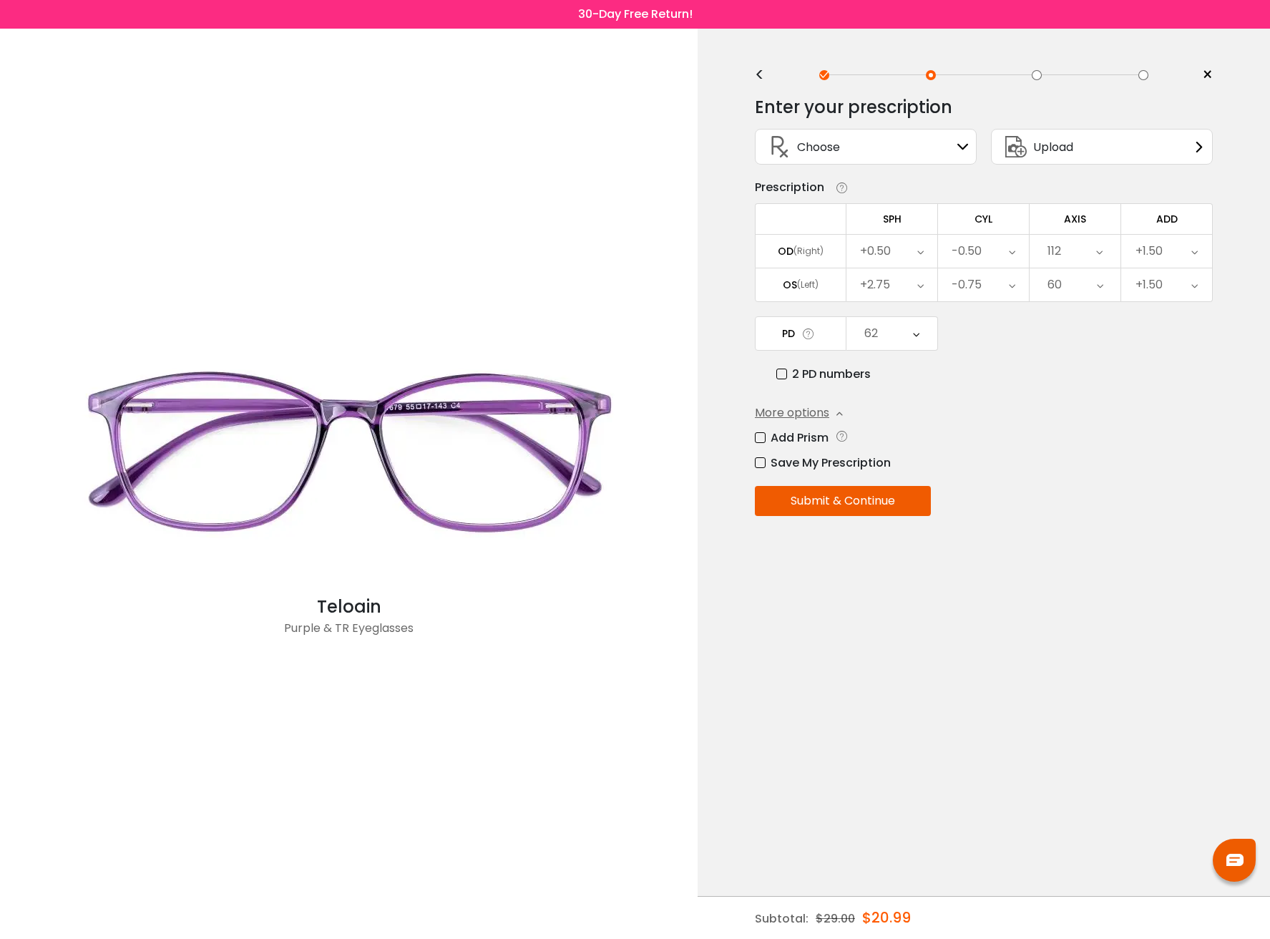
click at [755, 77] on div "<" at bounding box center [765, 74] width 21 height 11
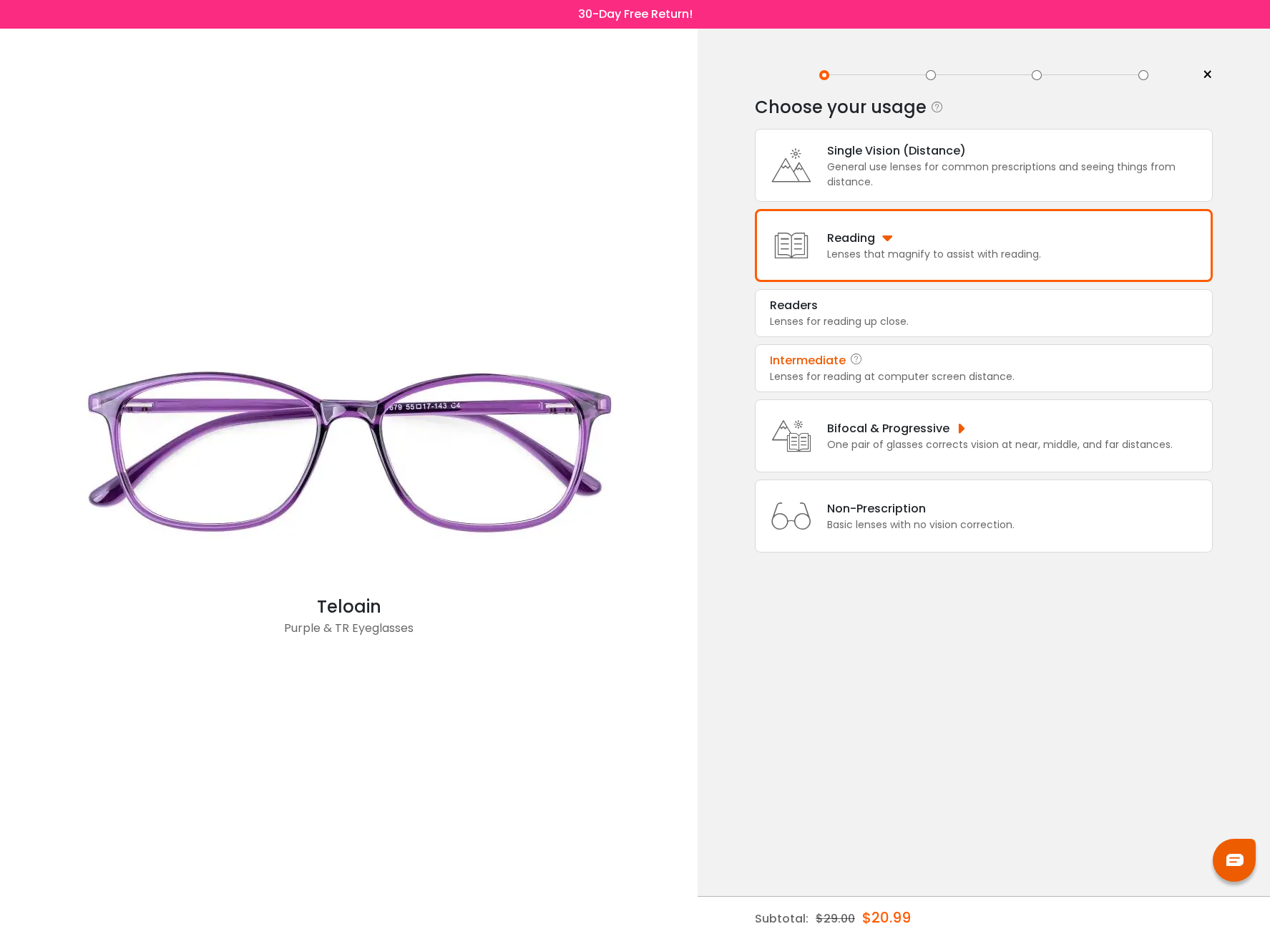
click at [755, 77] on div "< ×" at bounding box center [984, 74] width 458 height 21
drag, startPoint x: 519, startPoint y: 583, endPoint x: 515, endPoint y: 558, distance: 25.4
click at [519, 581] on img at bounding box center [349, 451] width 572 height 286
click at [488, 468] on img at bounding box center [349, 451] width 572 height 286
click at [486, 467] on img at bounding box center [349, 451] width 572 height 286
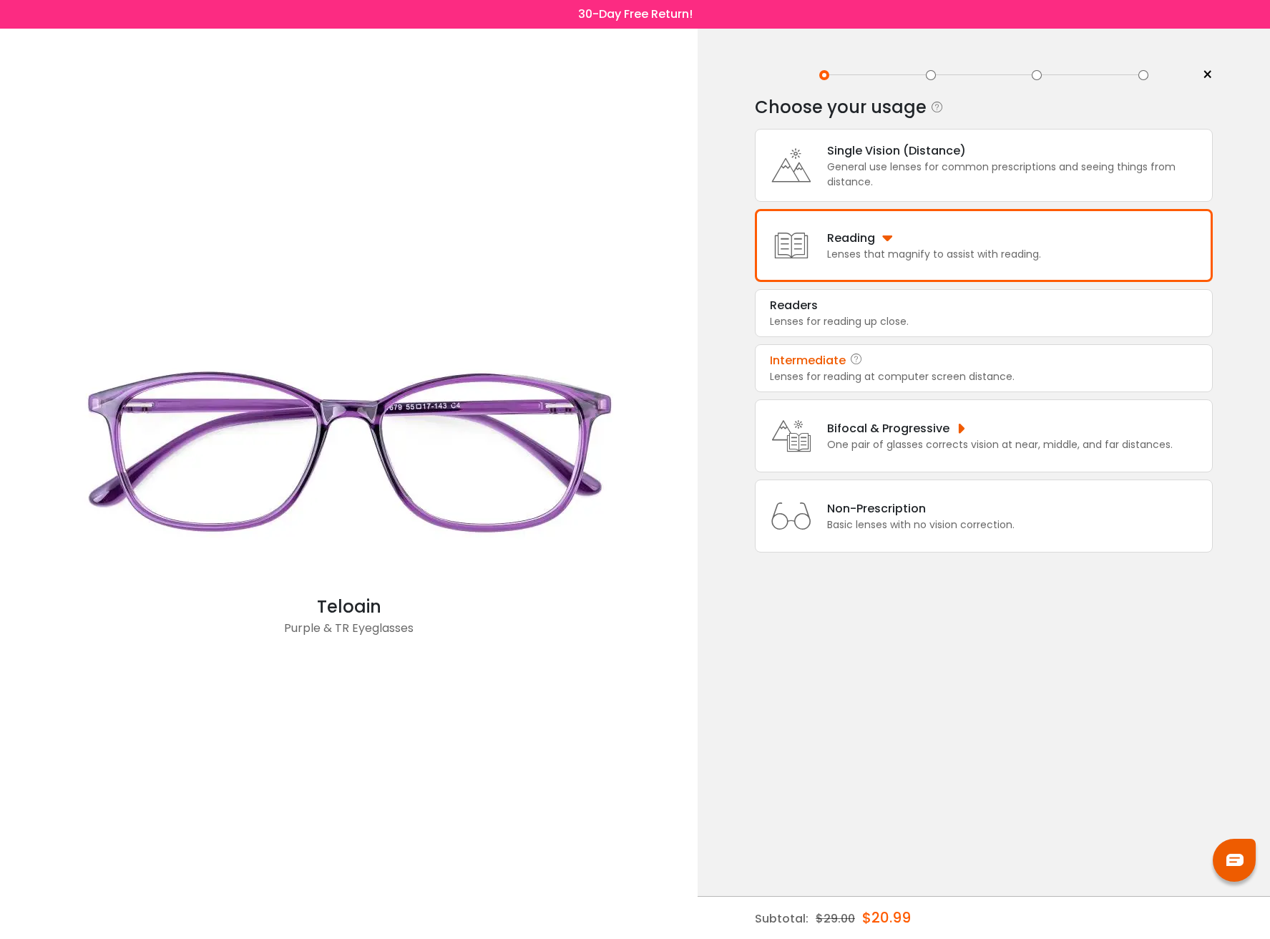
drag, startPoint x: 386, startPoint y: 608, endPoint x: 318, endPoint y: 607, distance: 68.7
click at [318, 607] on div "Teloain" at bounding box center [349, 607] width 572 height 26
copy div "Teloain"
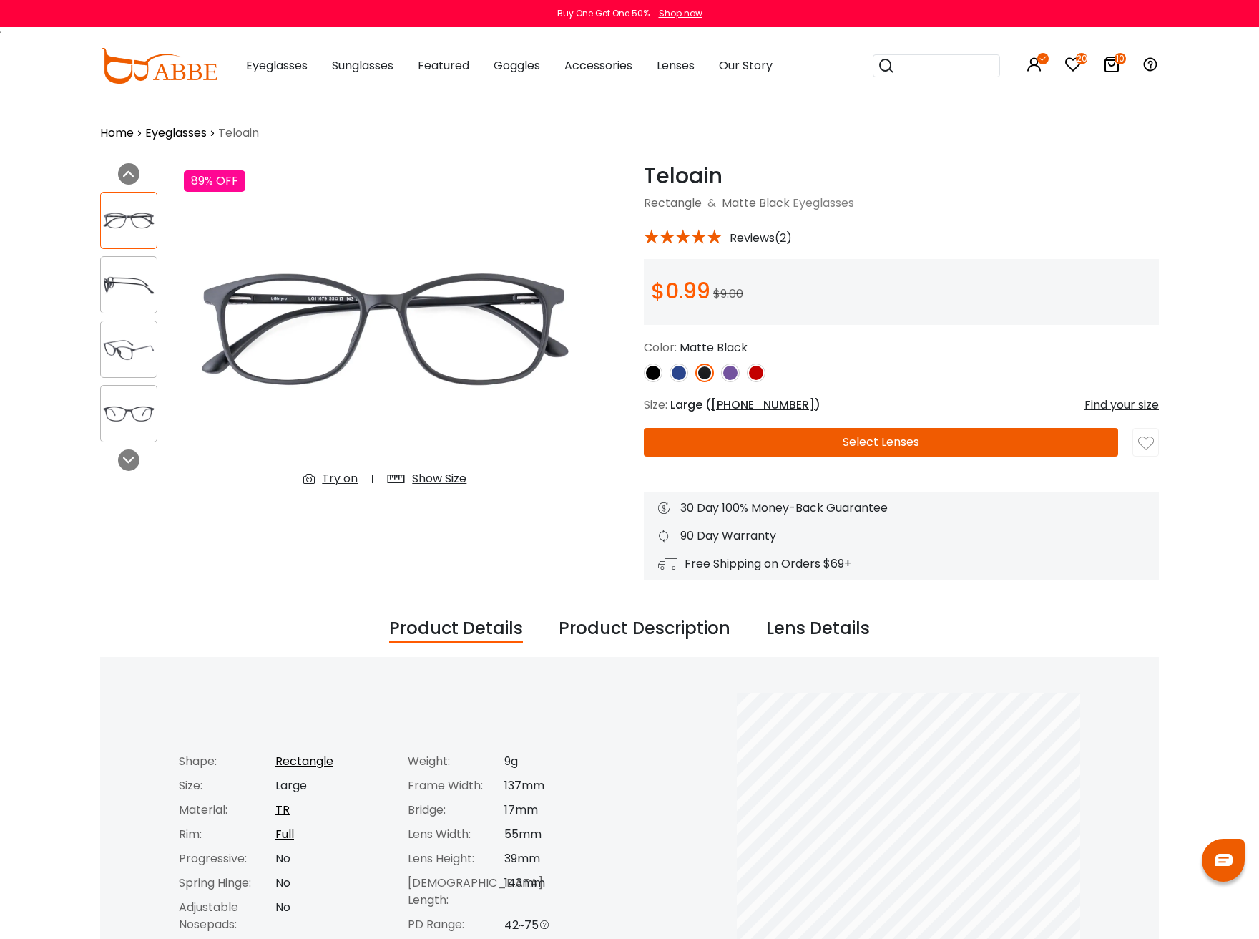
click at [730, 369] on img at bounding box center [730, 372] width 19 height 19
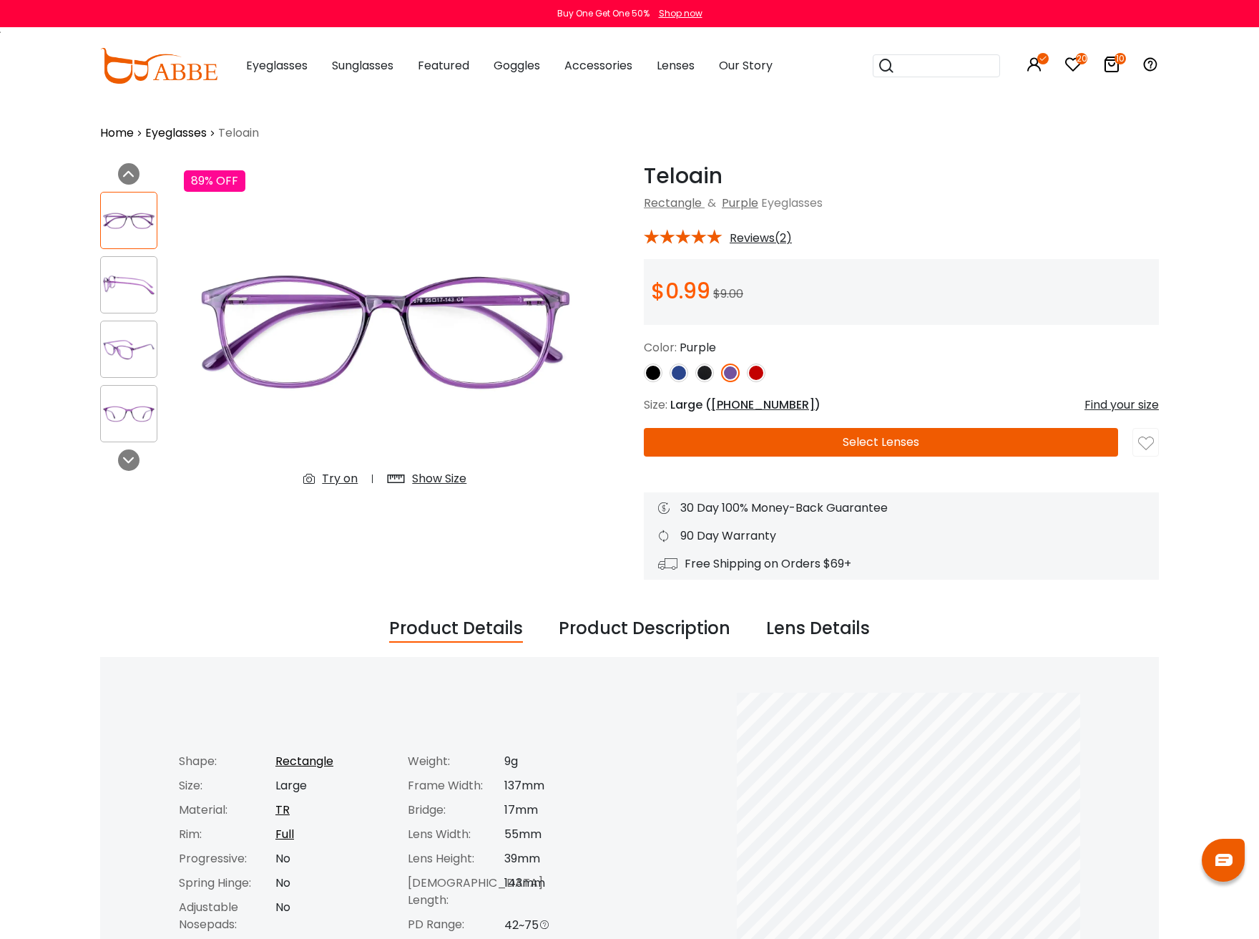
click at [754, 372] on img at bounding box center [756, 372] width 19 height 19
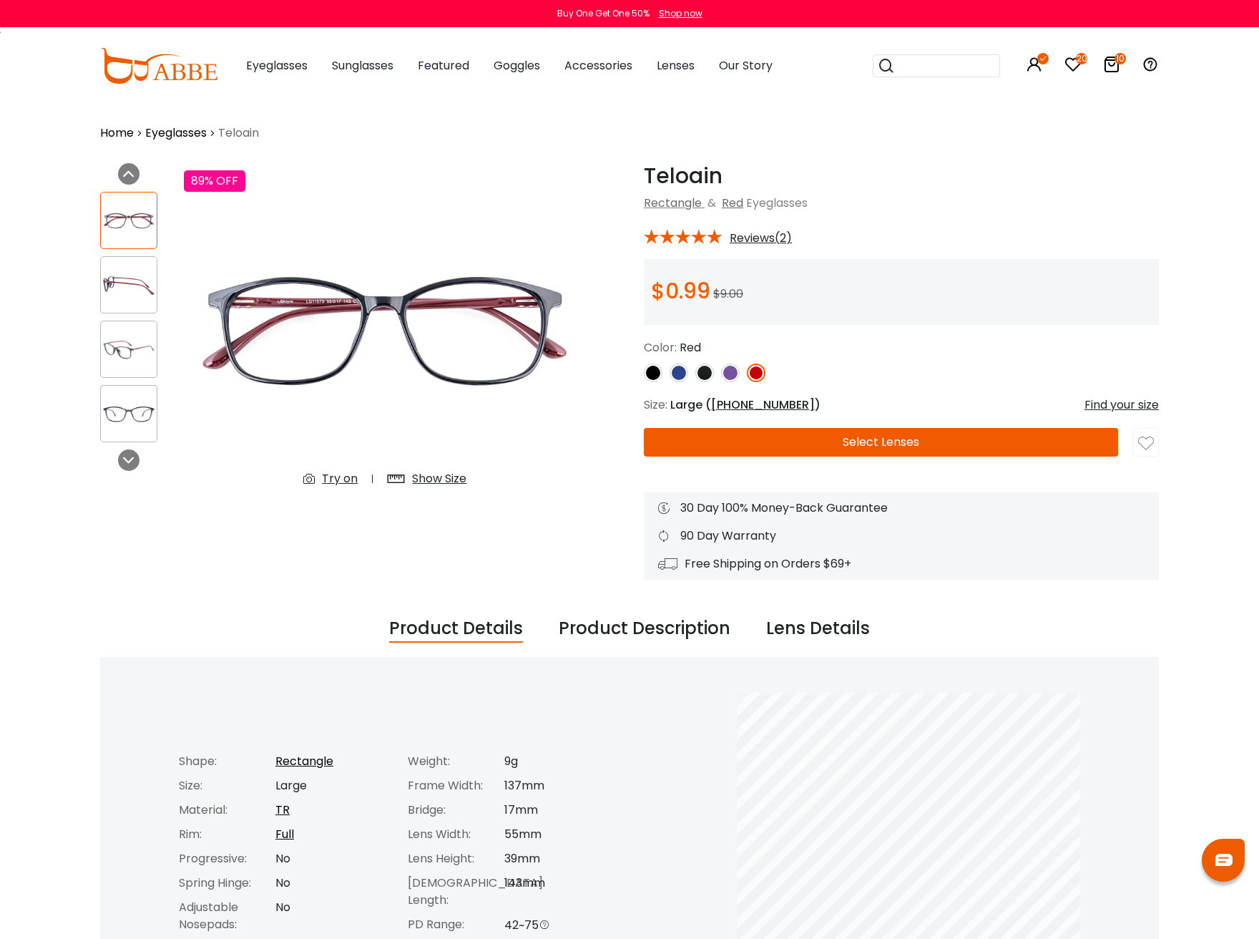
click at [146, 287] on img at bounding box center [129, 285] width 56 height 28
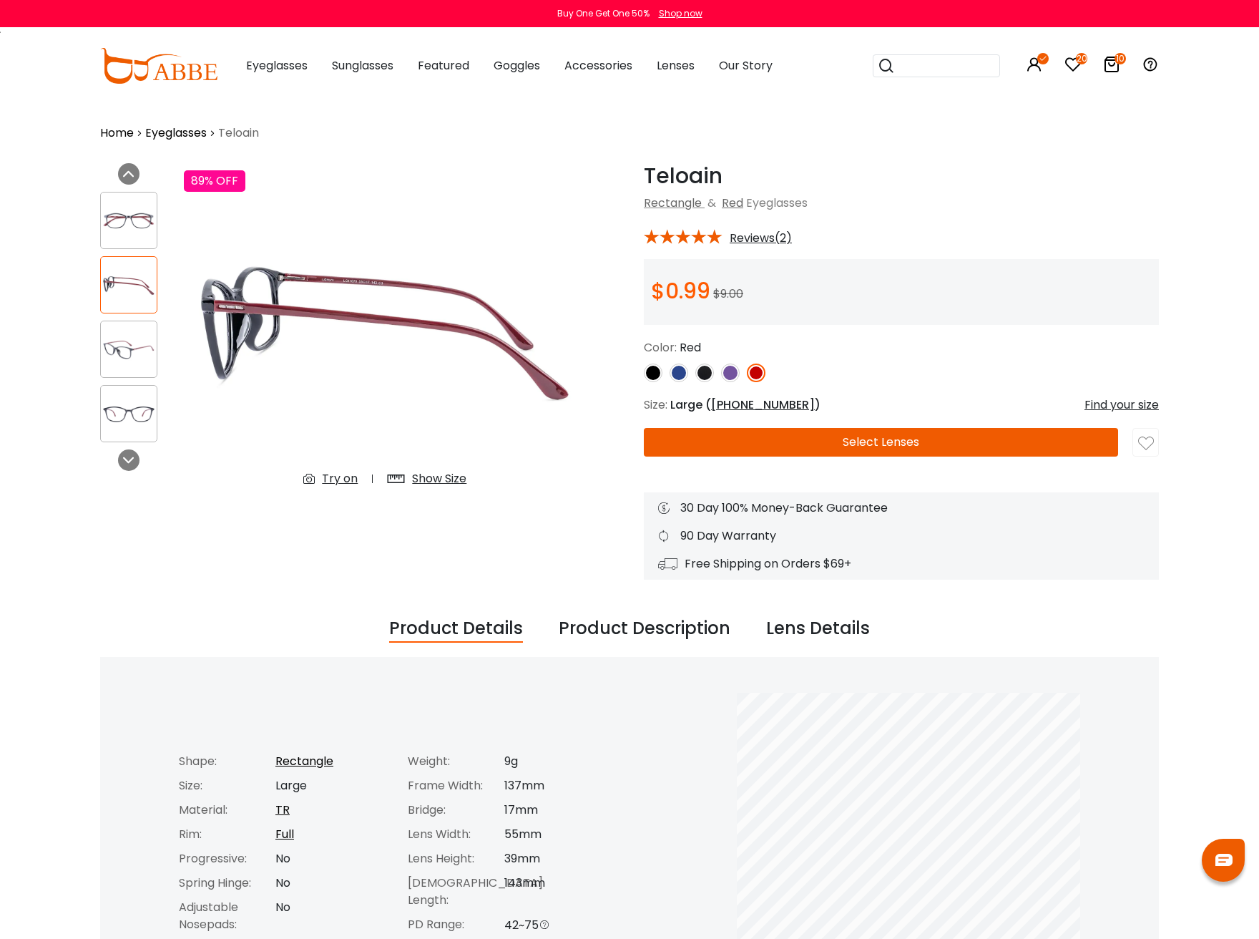
click at [125, 336] on img at bounding box center [129, 350] width 56 height 28
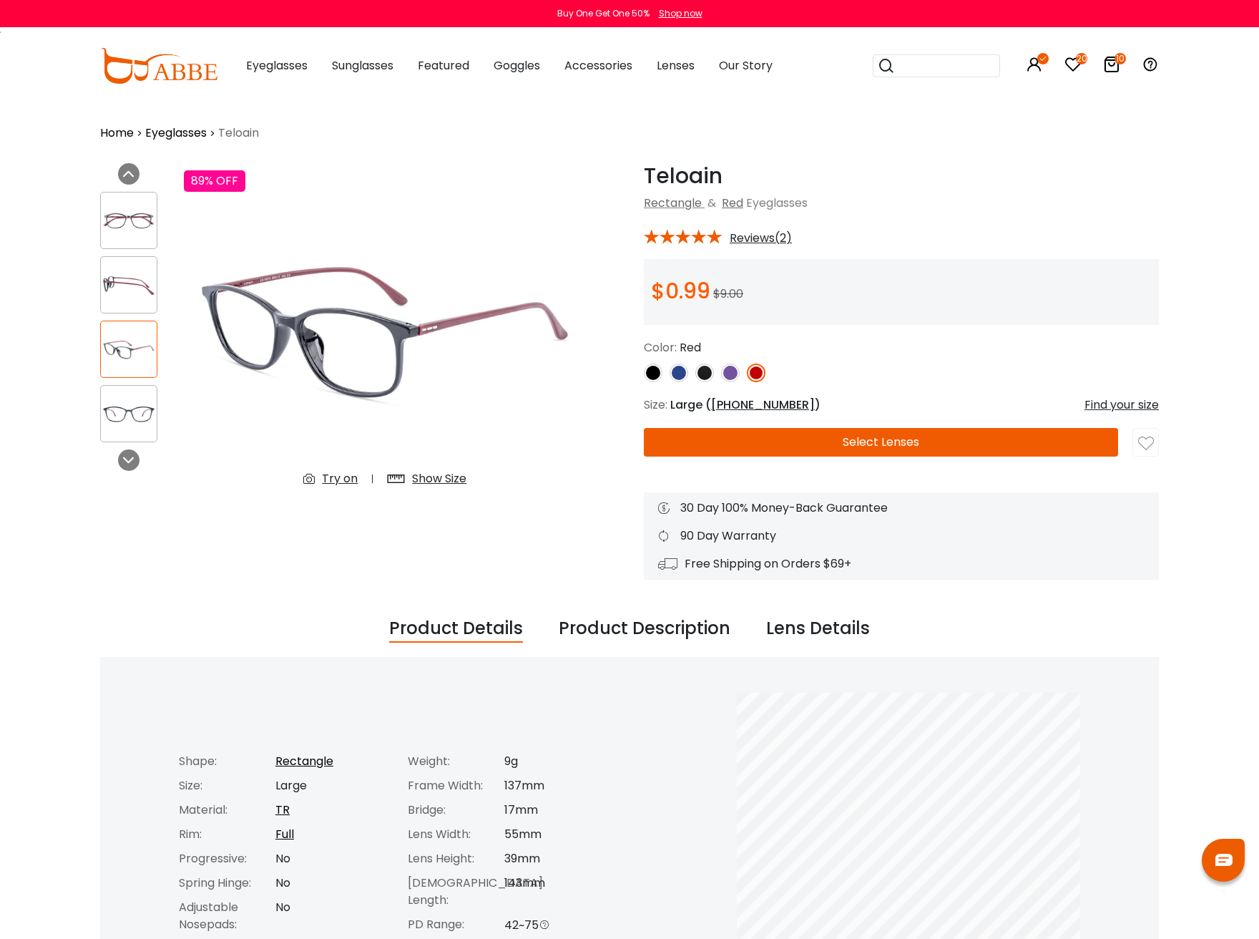
click at [133, 340] on img at bounding box center [129, 350] width 56 height 28
click at [133, 396] on div at bounding box center [128, 413] width 57 height 57
